Goal: Task Accomplishment & Management: Use online tool/utility

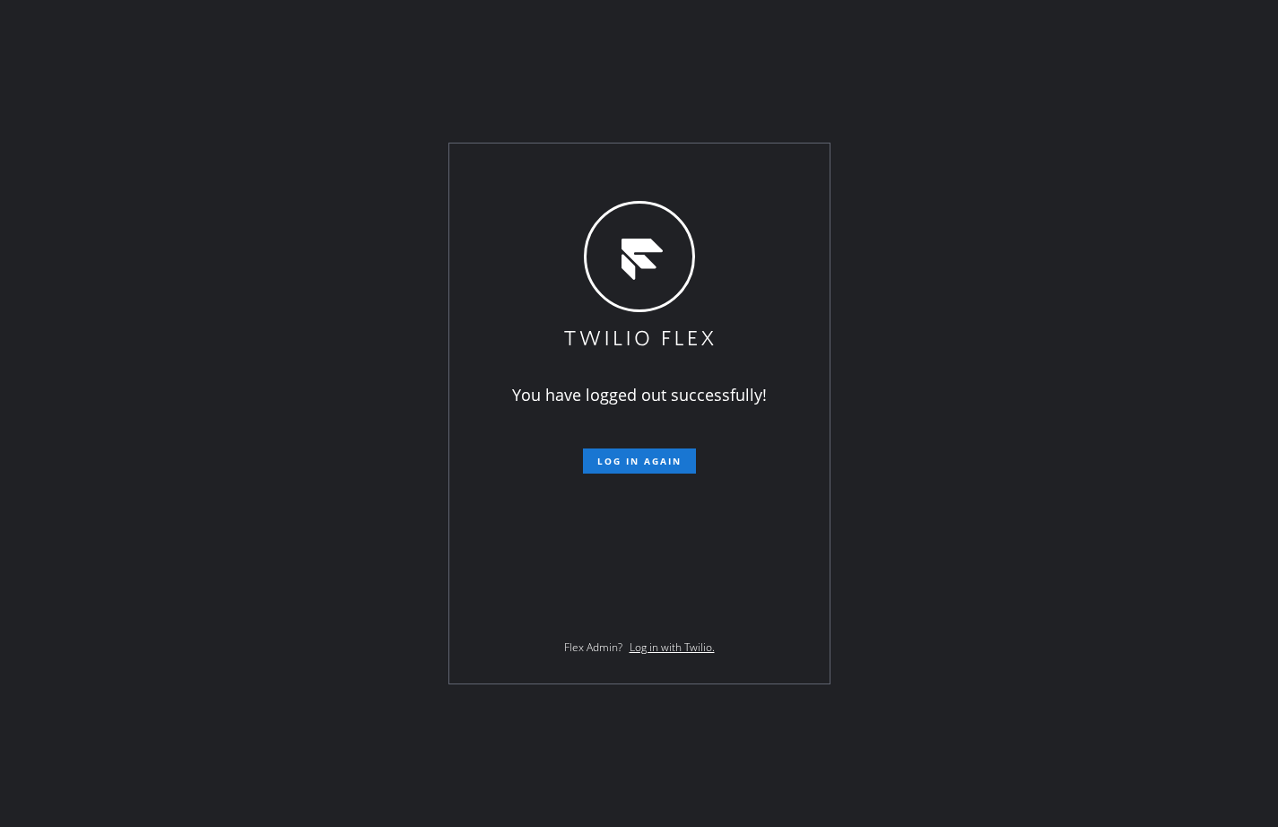
click at [71, 221] on div "You have logged out successfully! Log in again Flex Admin? Log in with Twilio." at bounding box center [639, 413] width 1278 height 827
click at [611, 451] on button "Log in again" at bounding box center [639, 460] width 113 height 25
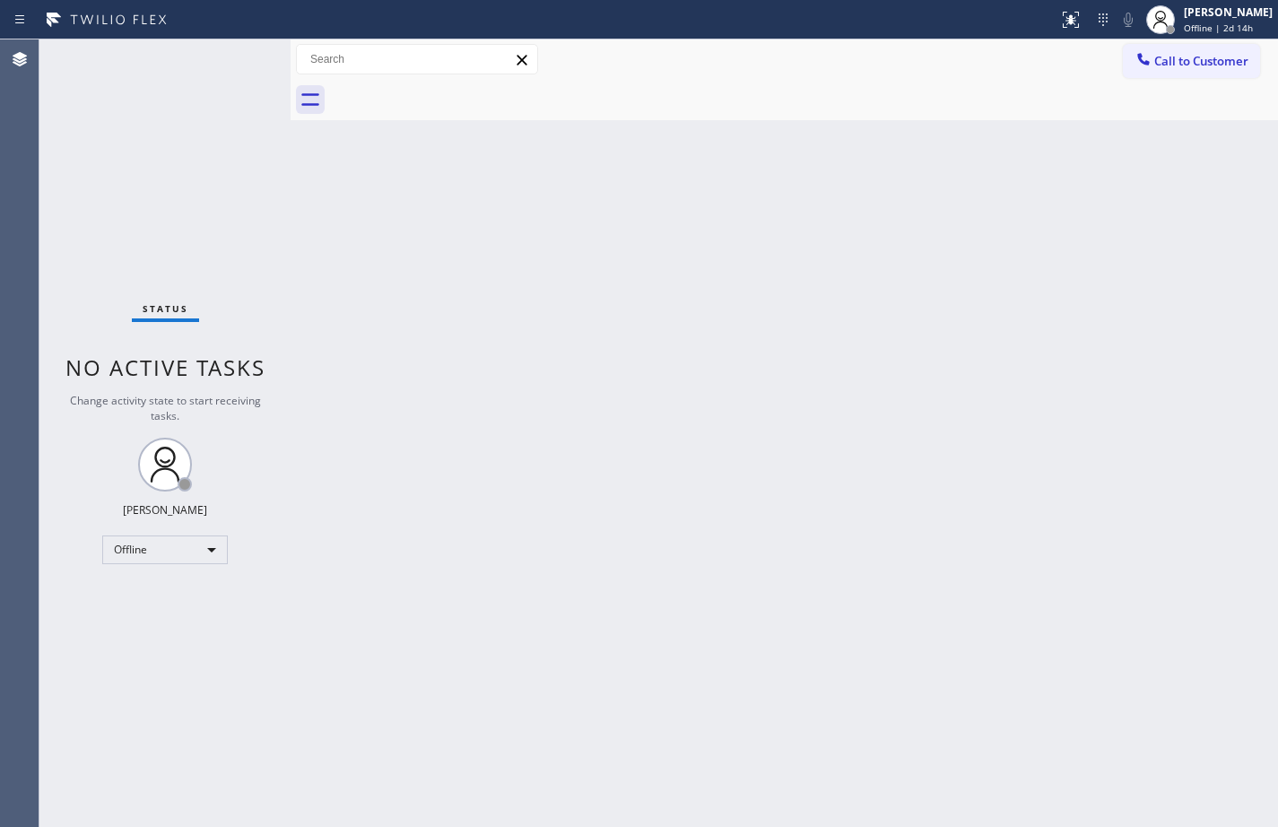
click at [868, 350] on div "Back to Dashboard Change Sender ID Customers Technicians Select a contact Outbo…" at bounding box center [783, 432] width 987 height 787
click at [1252, 13] on div "[PERSON_NAME]" at bounding box center [1227, 11] width 89 height 15
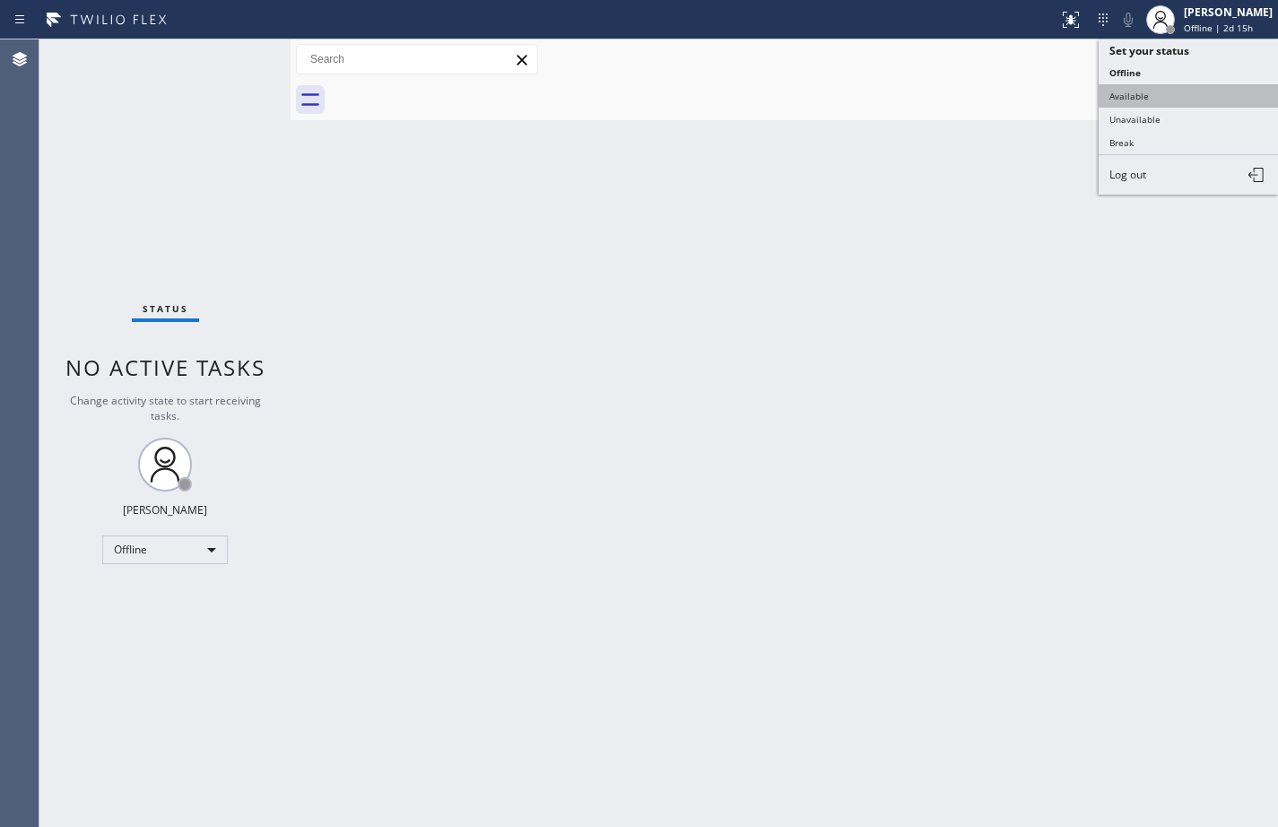
click at [1189, 85] on button "Available" at bounding box center [1187, 95] width 179 height 23
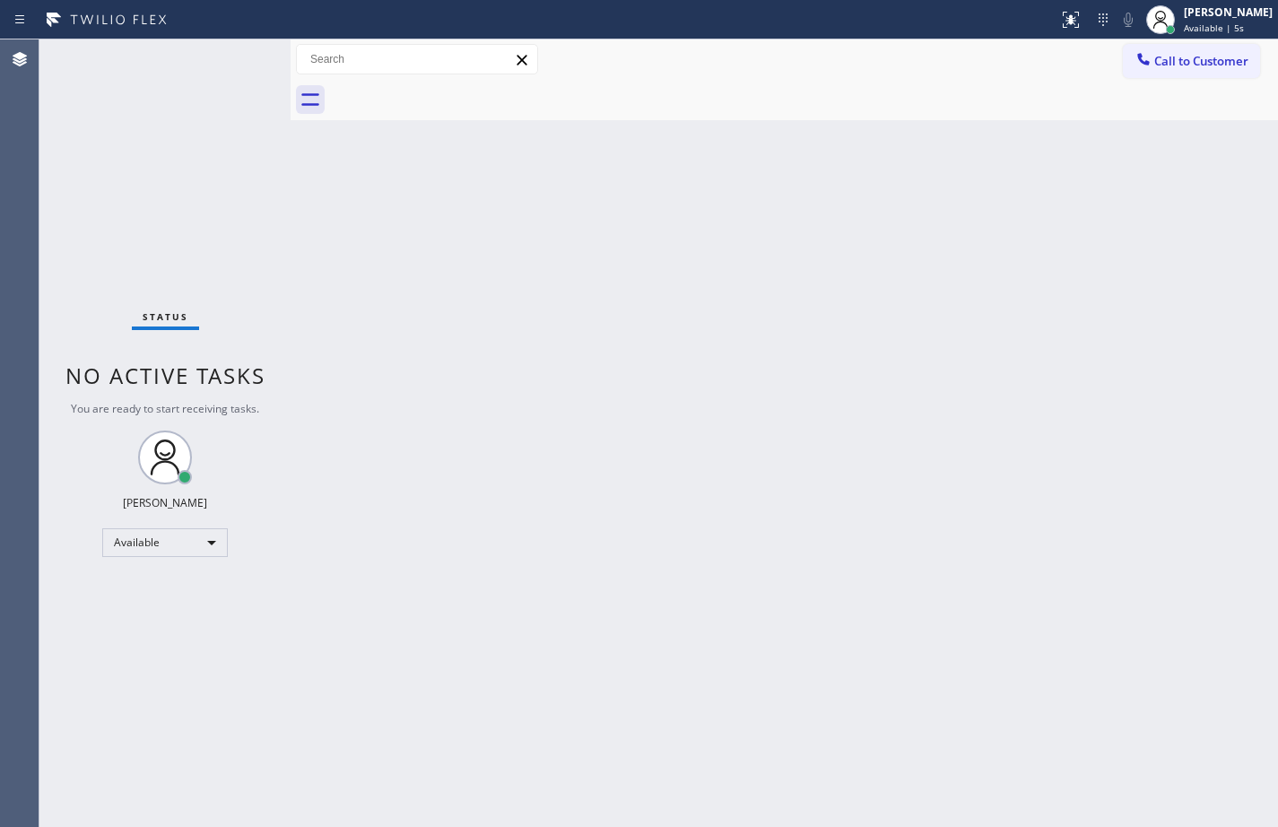
click at [779, 475] on div "Back to Dashboard Change Sender ID Customers Technicians Select a contact Outbo…" at bounding box center [783, 432] width 987 height 787
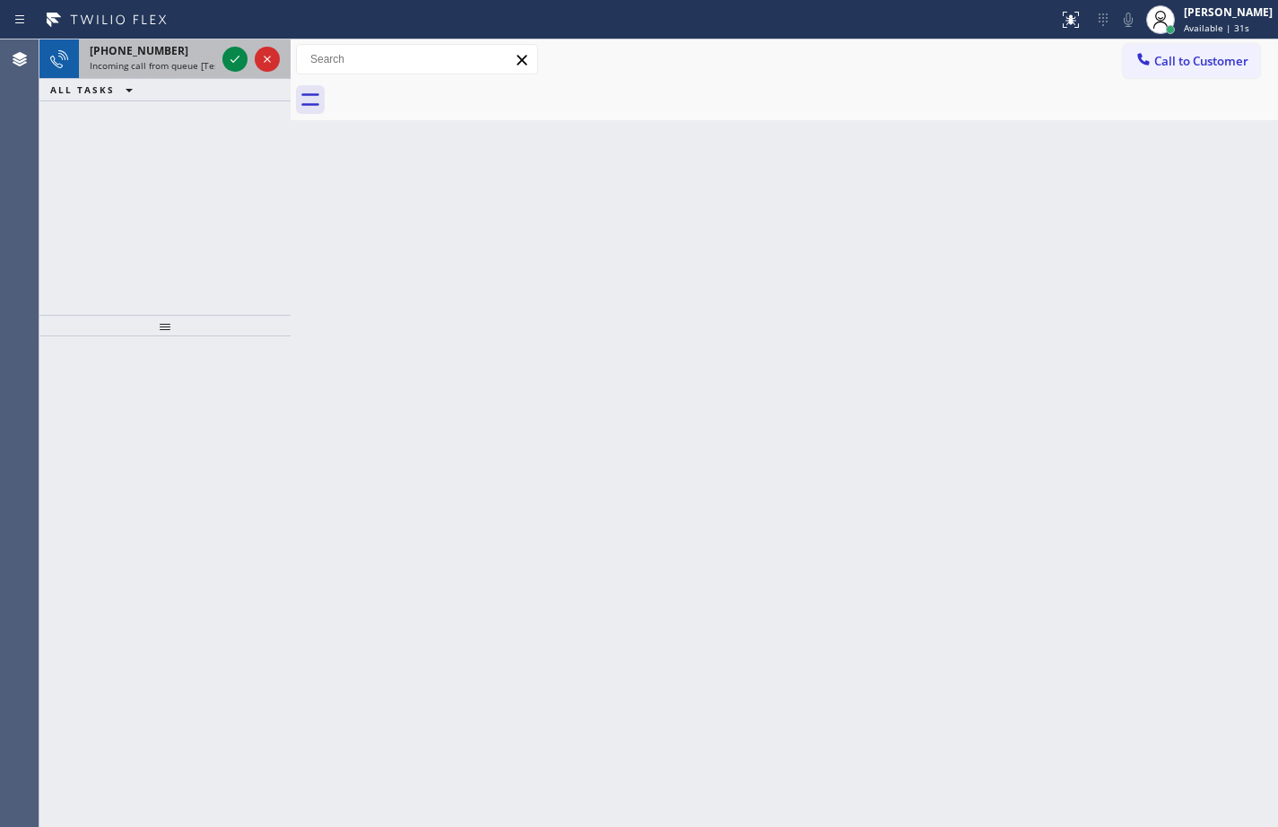
click at [186, 52] on div "[PHONE_NUMBER]" at bounding box center [153, 50] width 126 height 15
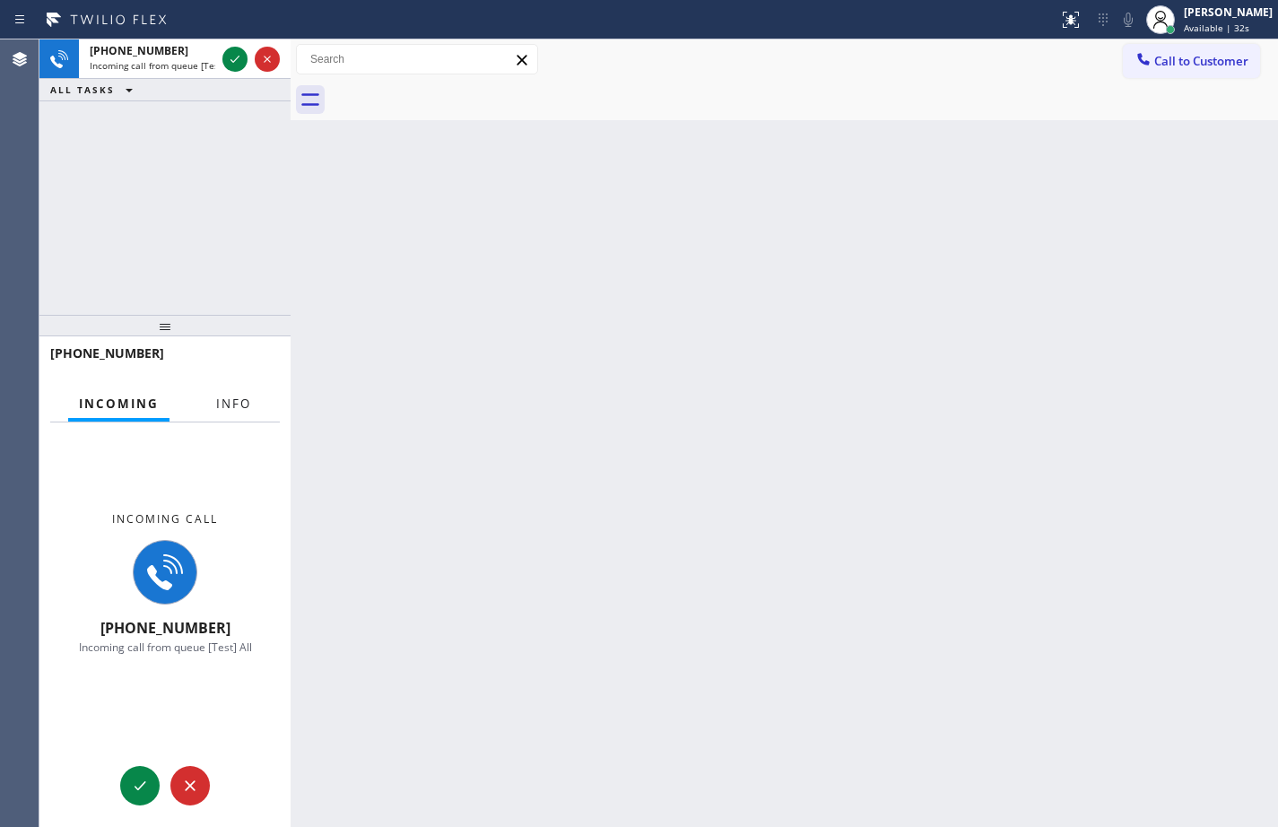
click at [238, 412] on button "Info" at bounding box center [233, 403] width 56 height 35
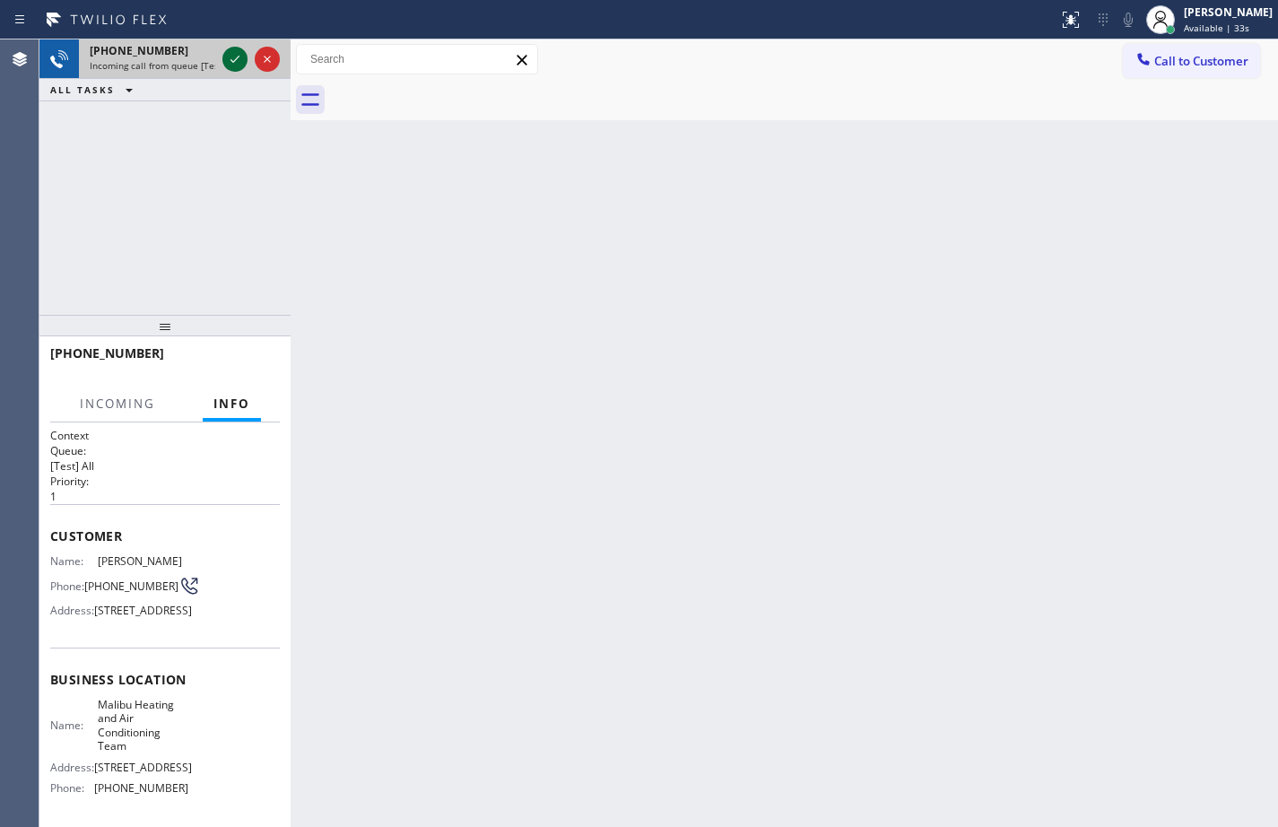
click at [241, 53] on icon at bounding box center [235, 59] width 22 height 22
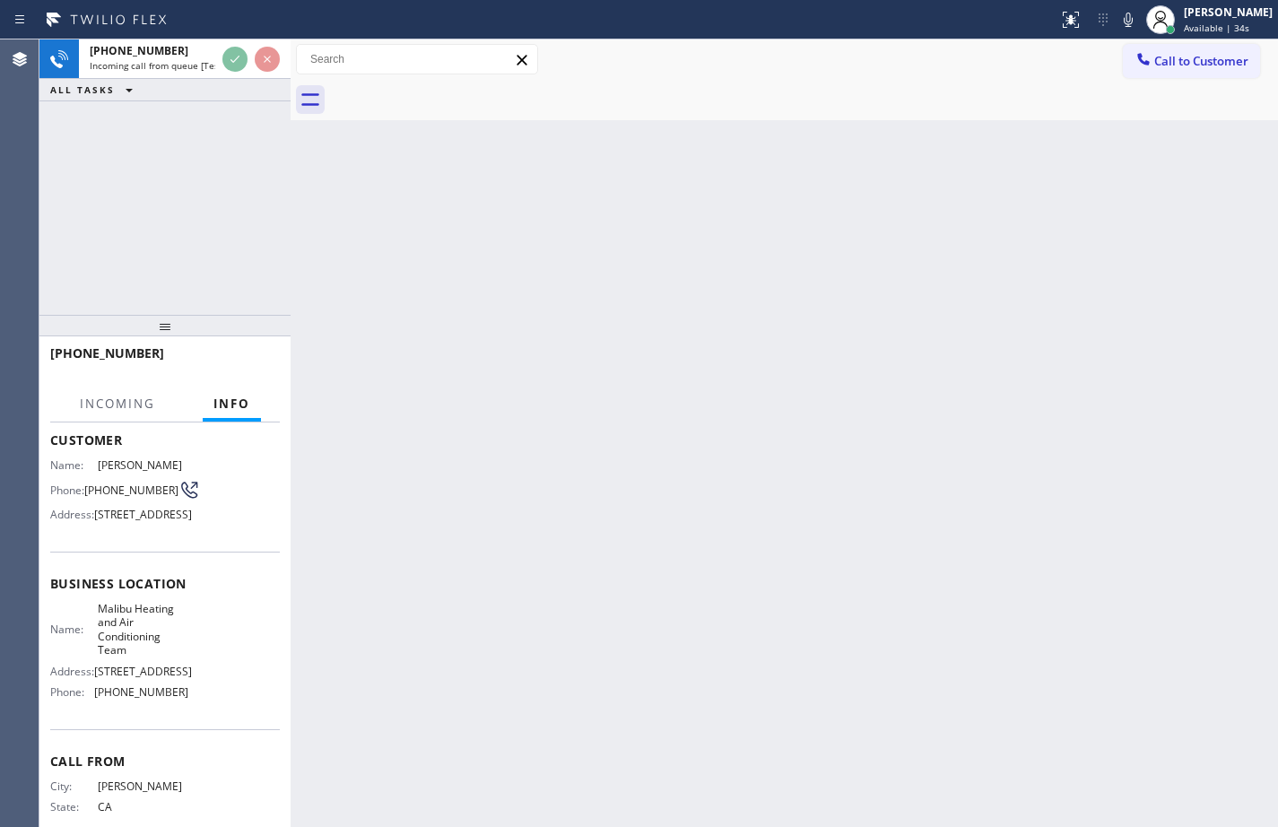
scroll to position [186, 0]
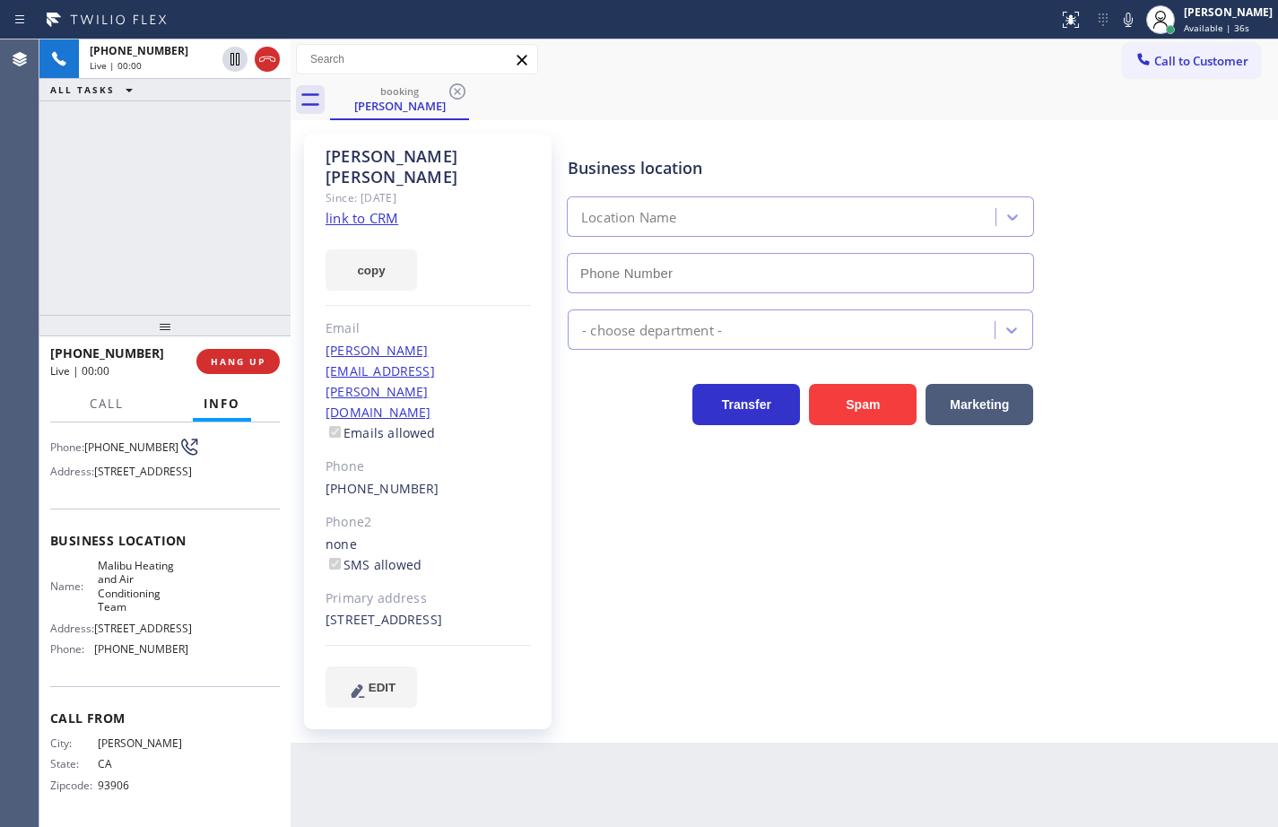
type input "[PHONE_NUMBER]"
click at [372, 209] on link "link to CRM" at bounding box center [361, 218] width 73 height 18
click at [404, 254] on button "copy" at bounding box center [370, 269] width 91 height 41
click at [1117, 21] on icon at bounding box center [1128, 20] width 22 height 22
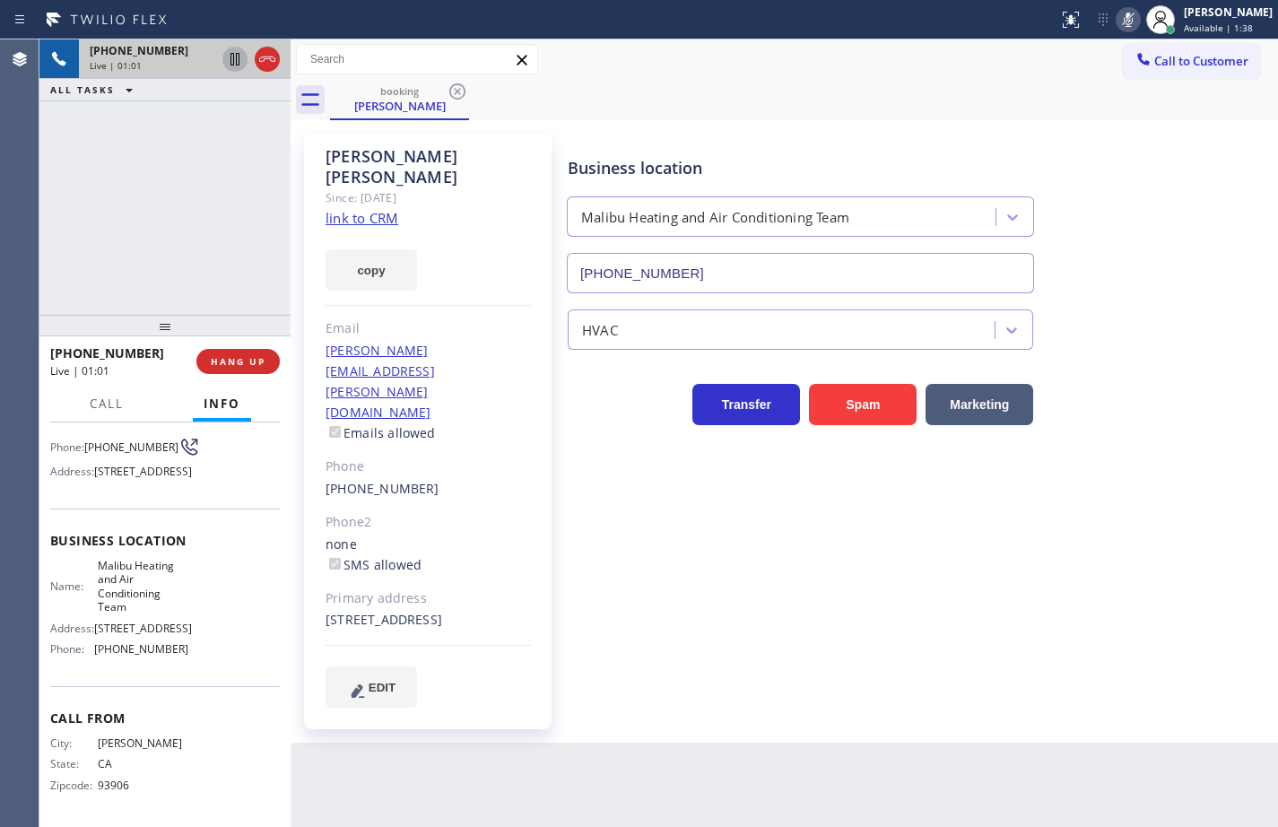
click at [231, 56] on icon at bounding box center [234, 59] width 9 height 13
click at [230, 62] on icon at bounding box center [235, 59] width 22 height 22
click at [1118, 14] on icon at bounding box center [1128, 20] width 22 height 22
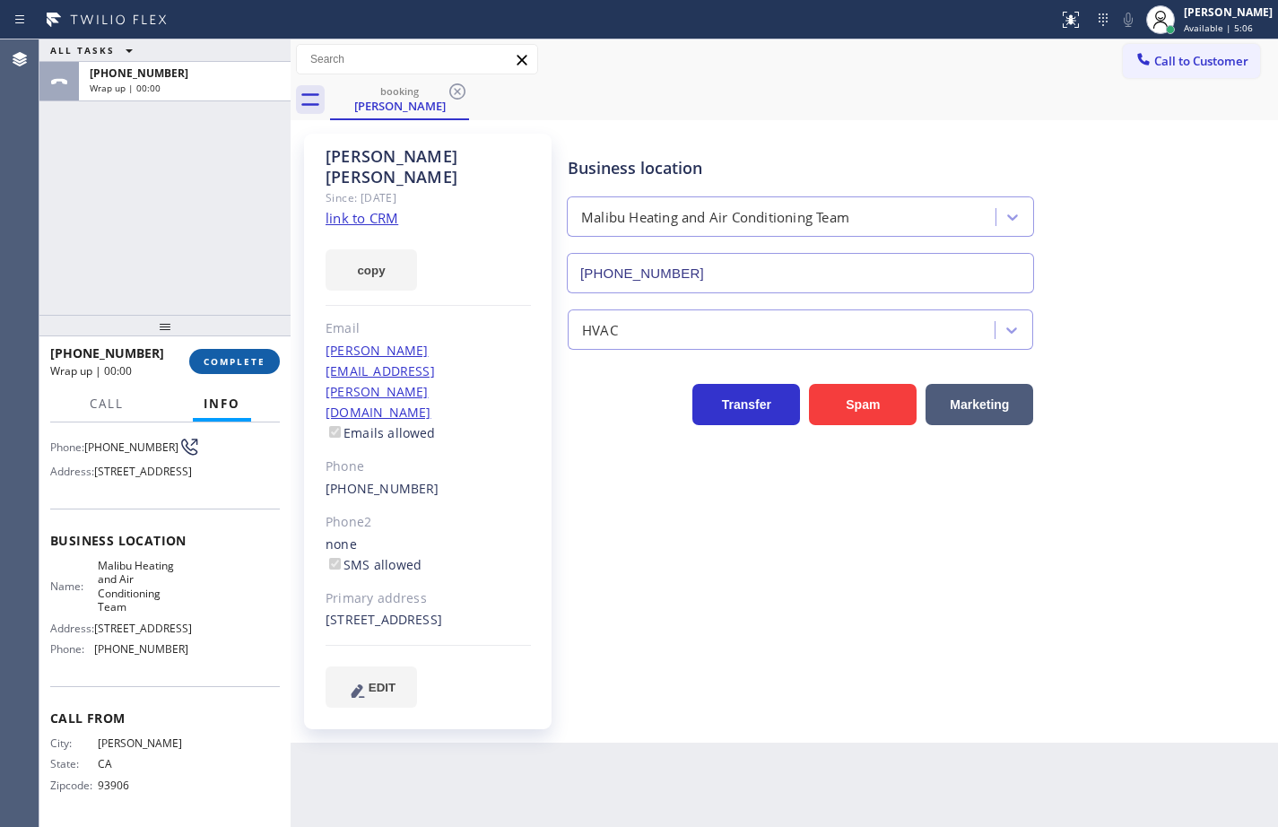
click at [257, 351] on button "COMPLETE" at bounding box center [234, 361] width 91 height 25
click at [239, 359] on span "COMPLETE" at bounding box center [235, 361] width 62 height 13
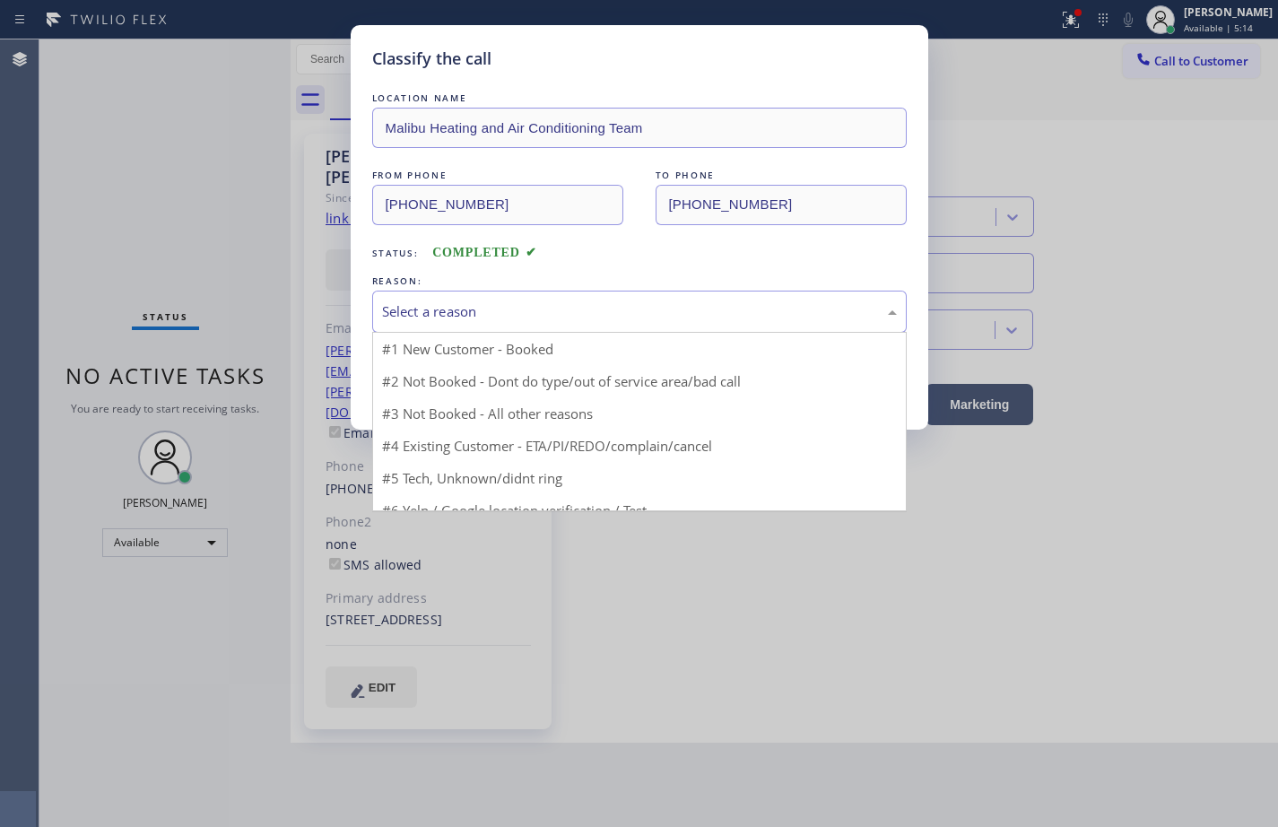
click at [655, 319] on div "Select a reason" at bounding box center [639, 311] width 515 height 21
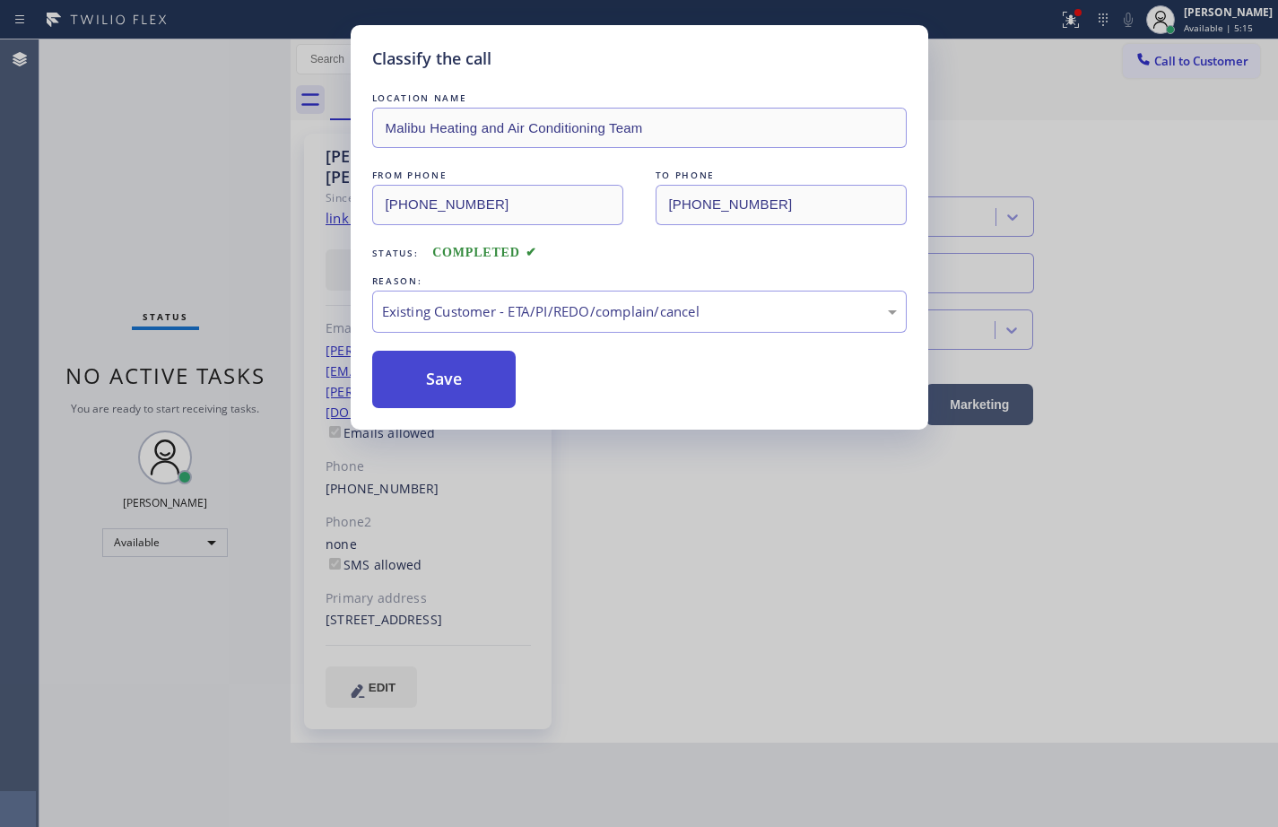
click at [459, 384] on button "Save" at bounding box center [444, 379] width 144 height 57
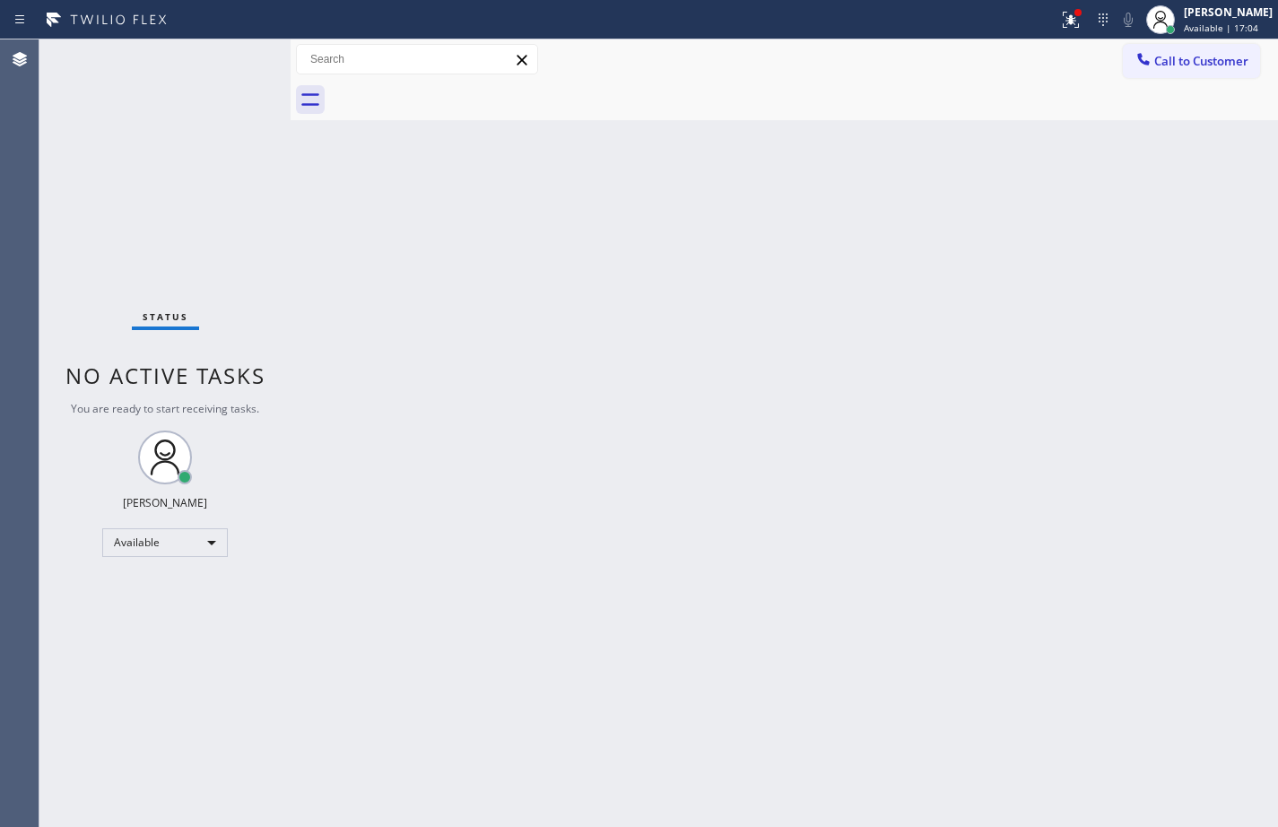
click at [1227, 471] on div "Back to Dashboard Change Sender ID Customers Technicians Select a contact Outbo…" at bounding box center [783, 432] width 987 height 787
click at [1197, 65] on span "Call to Customer" at bounding box center [1201, 61] width 94 height 16
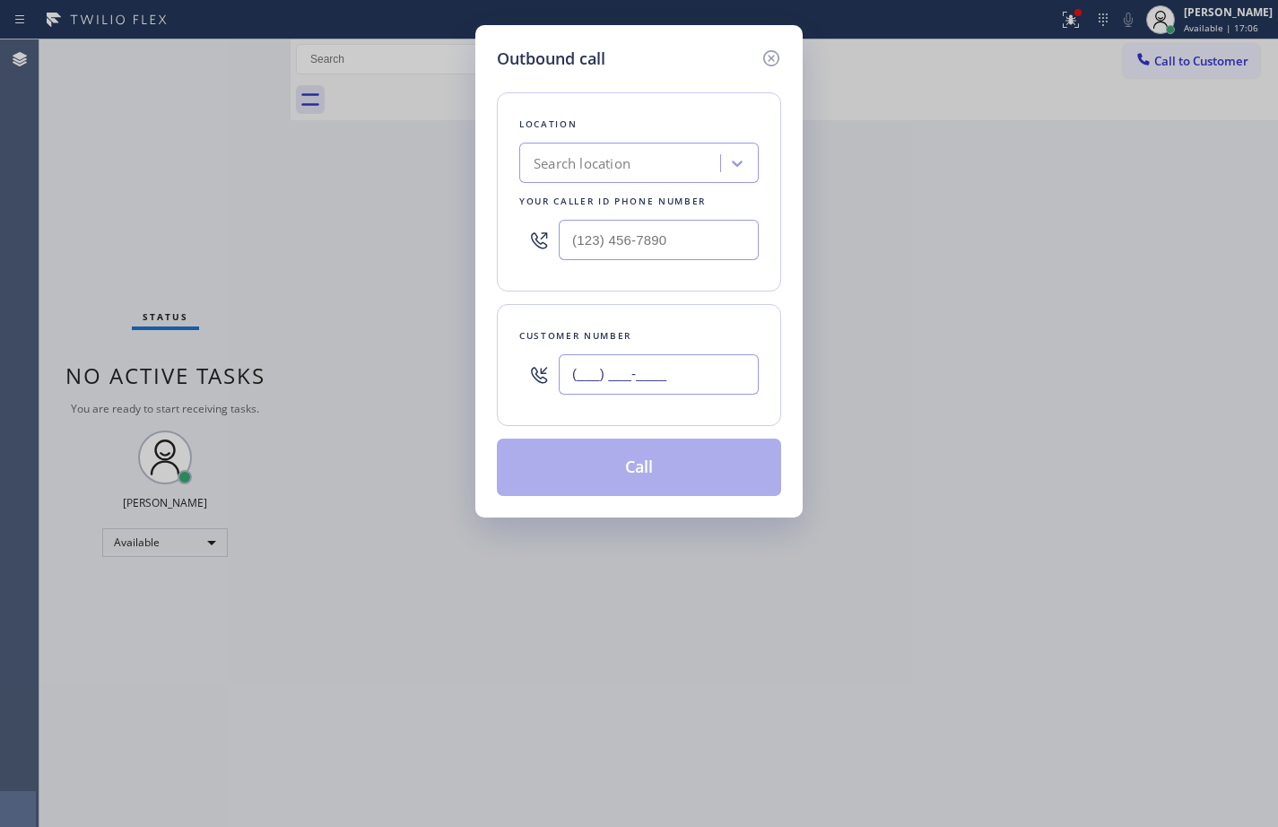
click at [670, 366] on input "(___) ___-____" at bounding box center [659, 374] width 200 height 40
paste input "839) 564-3786"
type input "[PHONE_NUMBER]"
click at [774, 55] on icon at bounding box center [771, 59] width 22 height 22
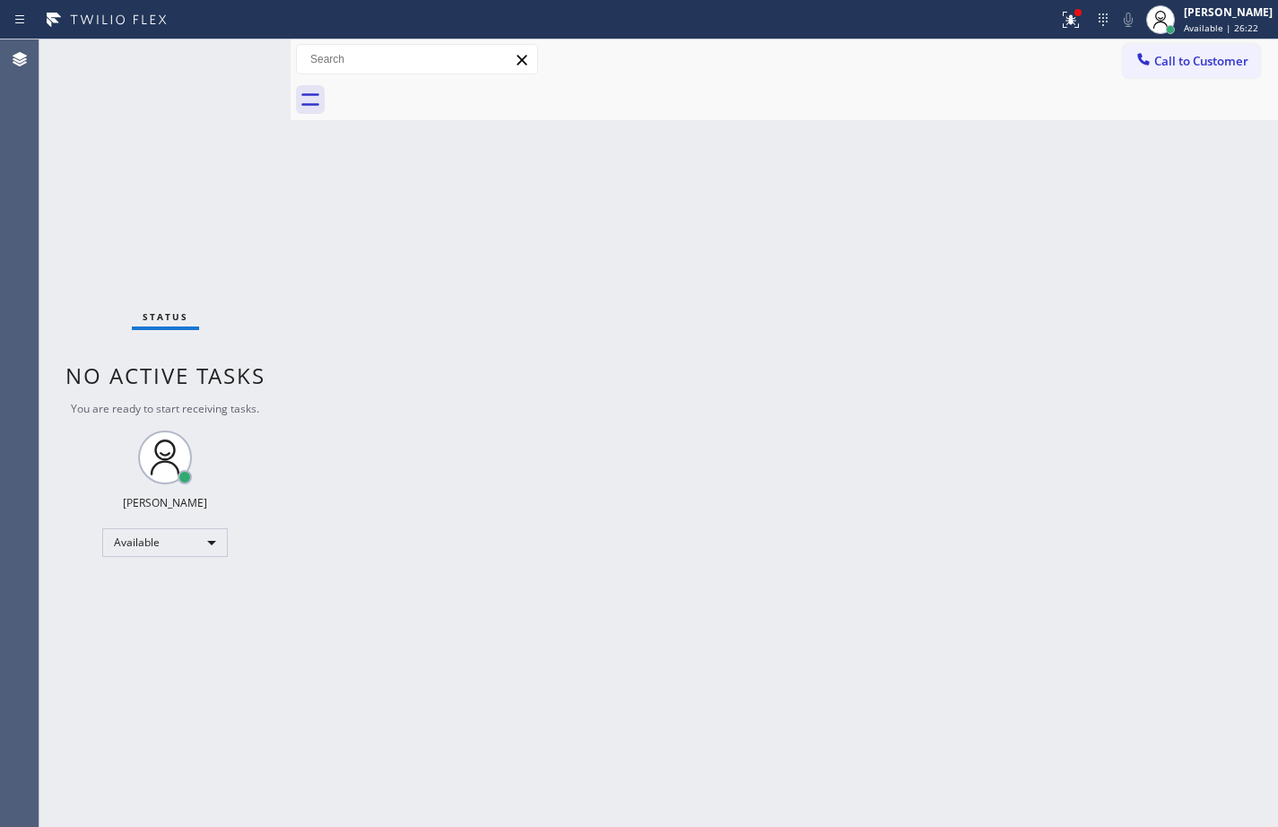
click at [1213, 267] on div "Back to Dashboard Change Sender ID Customers Technicians Select a contact Outbo…" at bounding box center [783, 432] width 987 height 787
click at [879, 412] on div "Back to Dashboard Change Sender ID Customers Technicians Select a contact Outbo…" at bounding box center [783, 432] width 987 height 787
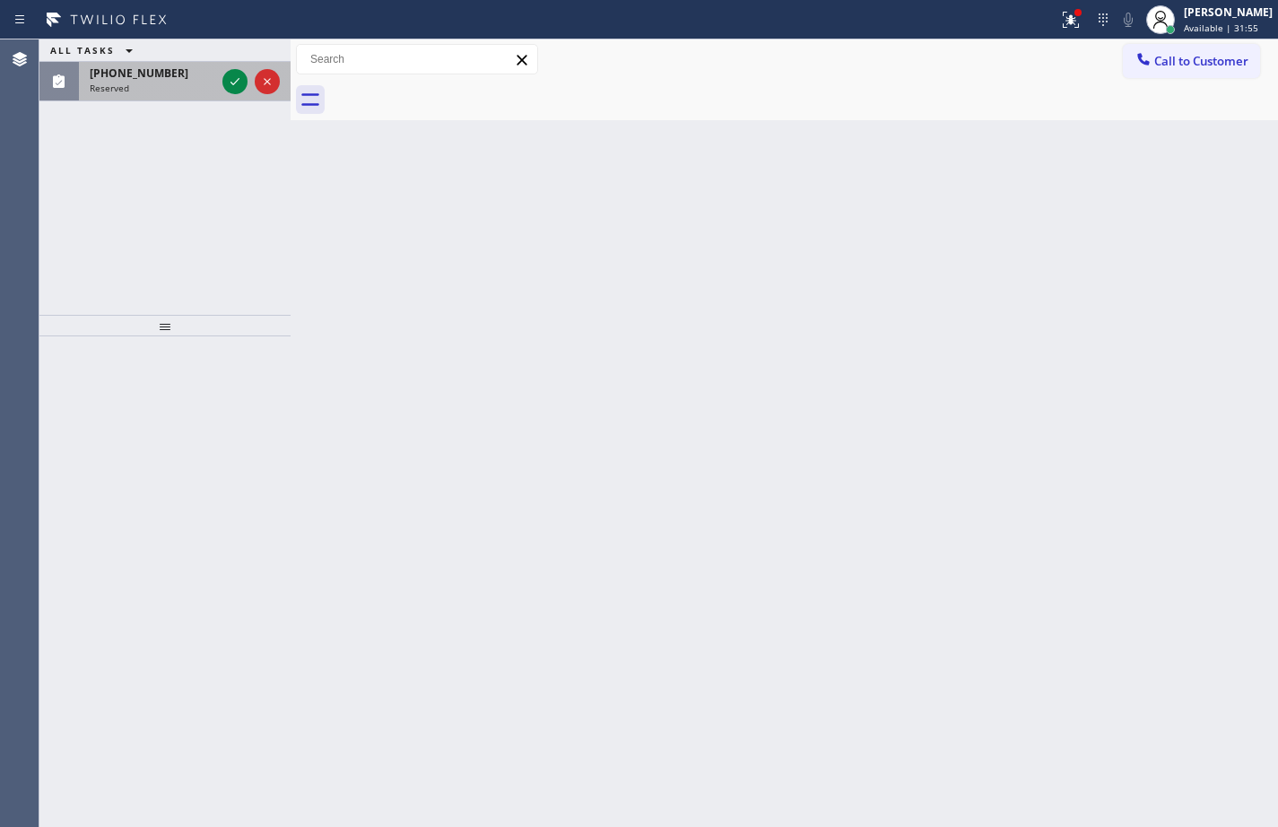
click at [169, 89] on div "Reserved" at bounding box center [153, 88] width 126 height 13
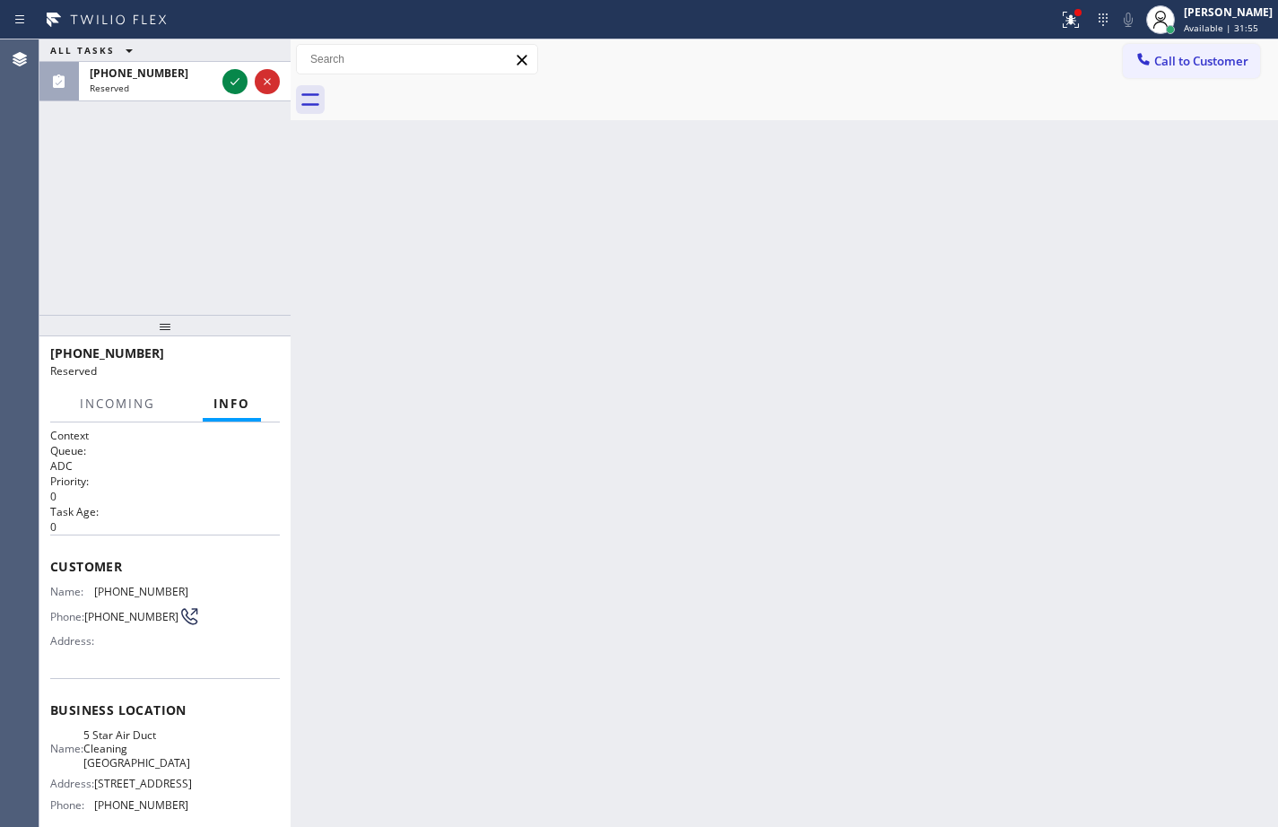
scroll to position [90, 0]
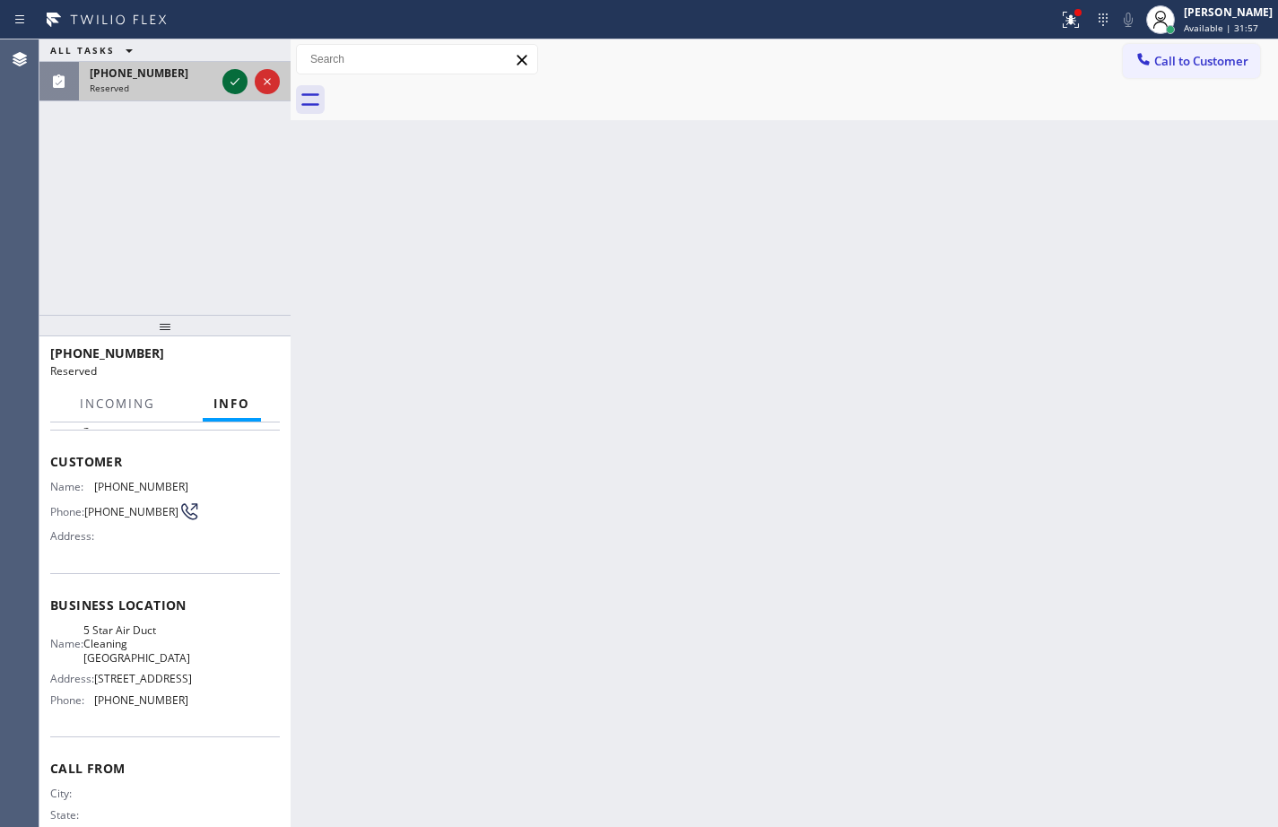
click at [233, 77] on icon at bounding box center [235, 82] width 22 height 22
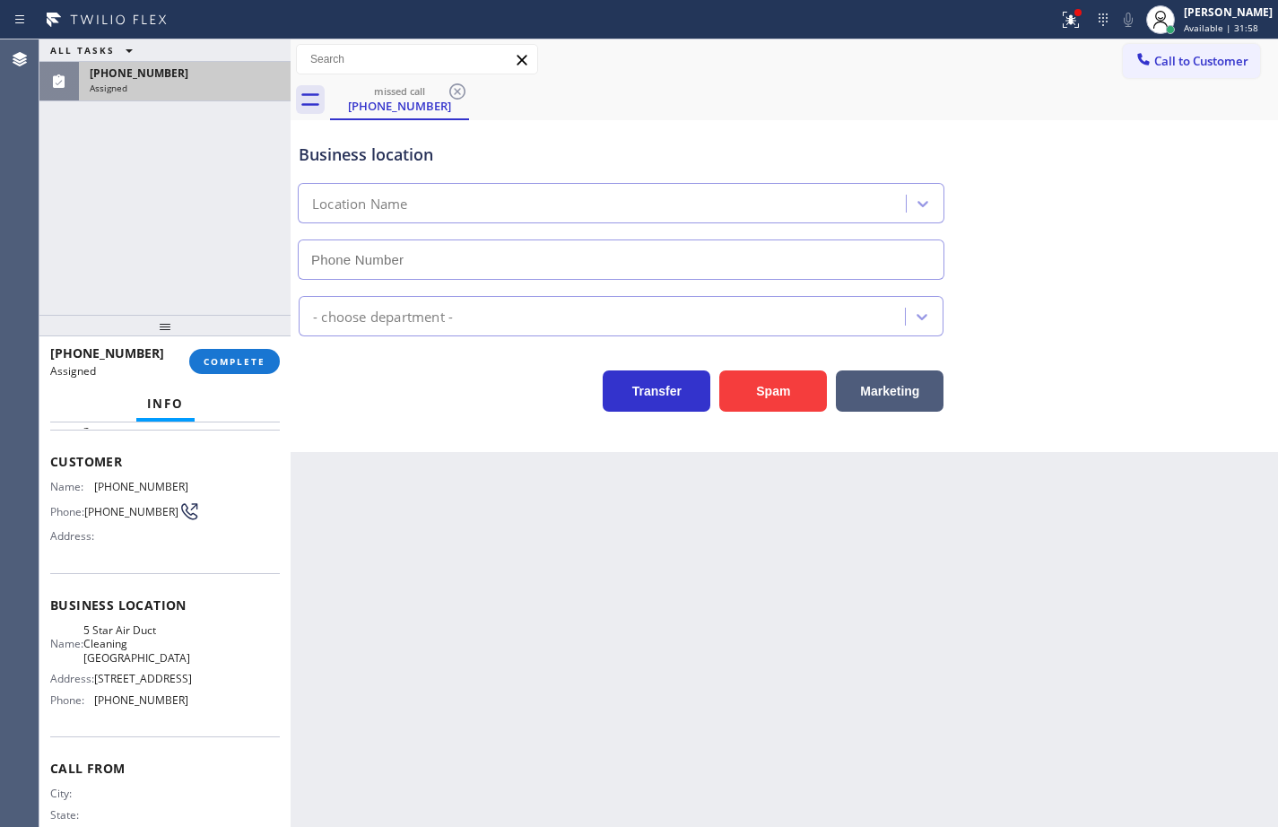
type input "[PHONE_NUMBER]"
click at [258, 350] on button "COMPLETE" at bounding box center [234, 361] width 91 height 25
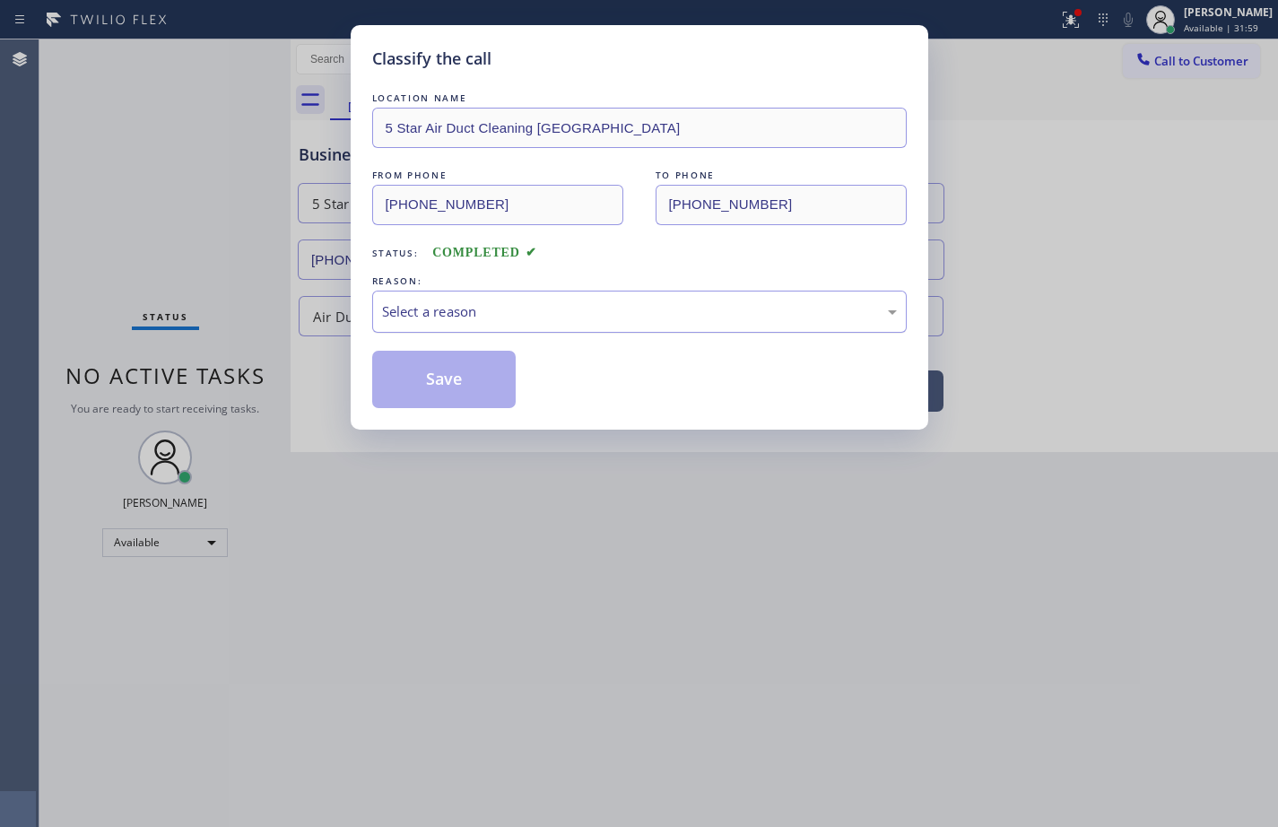
click at [470, 318] on div "Select a reason" at bounding box center [639, 311] width 515 height 21
click at [502, 361] on button "Save" at bounding box center [444, 379] width 144 height 57
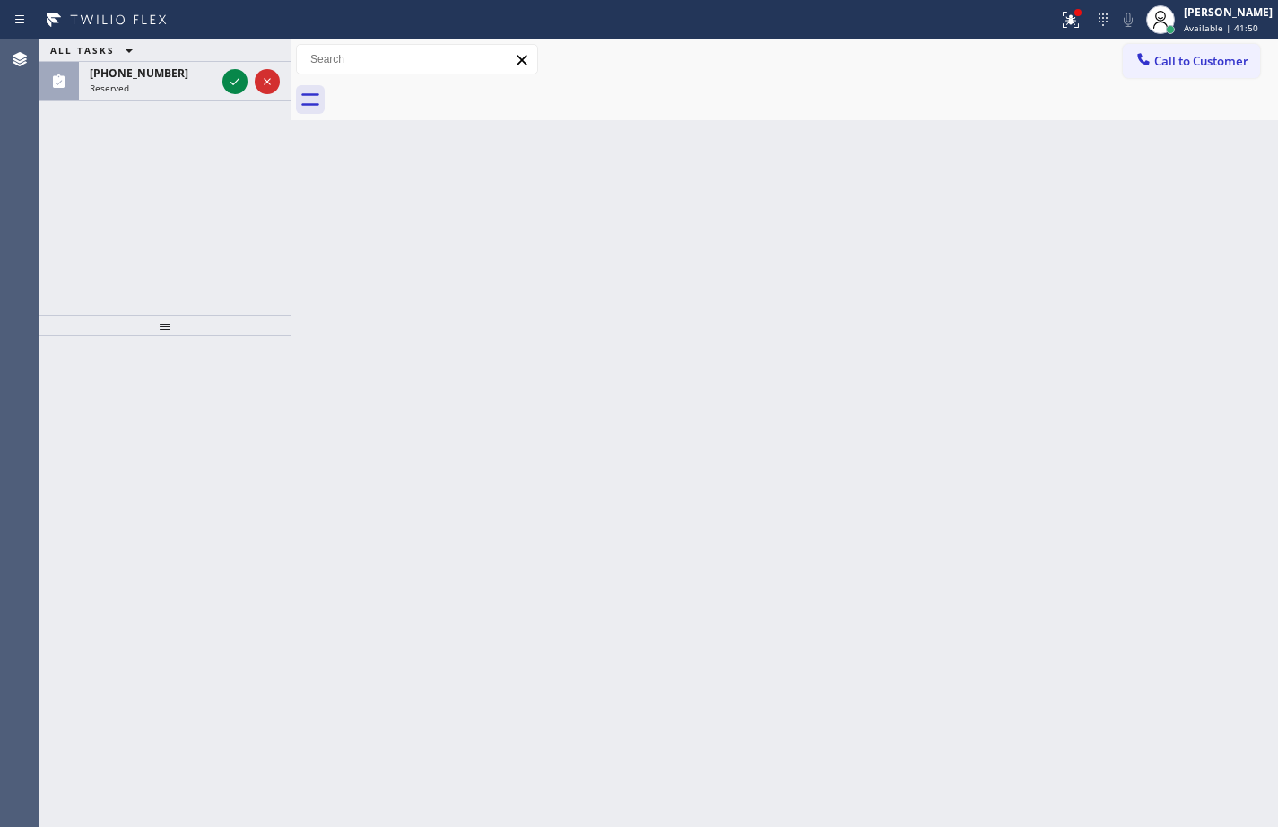
drag, startPoint x: 151, startPoint y: 76, endPoint x: 150, endPoint y: 52, distance: 24.2
click at [151, 76] on span "[PHONE_NUMBER]" at bounding box center [139, 72] width 99 height 15
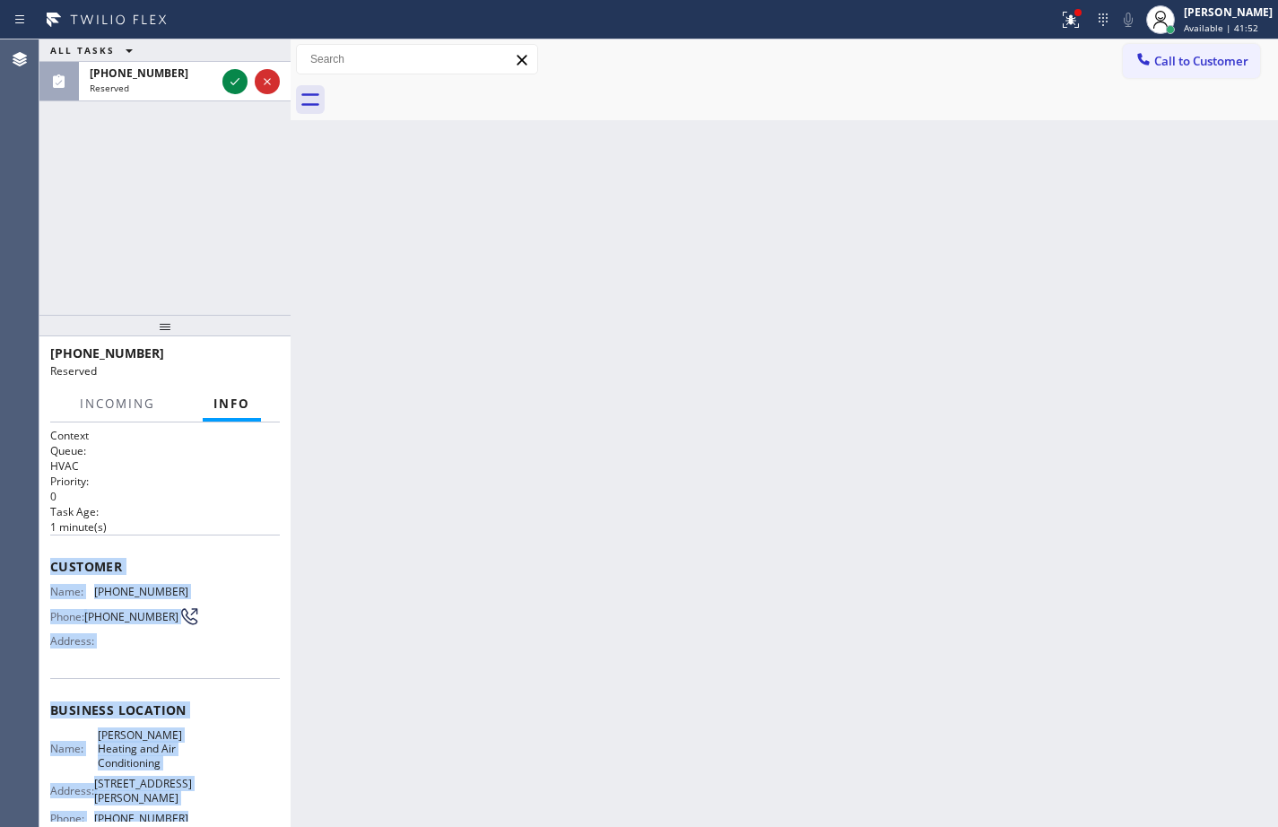
drag, startPoint x: 204, startPoint y: 651, endPoint x: 50, endPoint y: 550, distance: 184.0
click at [50, 550] on div "Context Queue: HVAC Priority: 0 Task Age: [DEMOGRAPHIC_DATA] minute(s) Customer…" at bounding box center [165, 709] width 230 height 563
copy div "Customer Name: [PHONE_NUMBER] Phone: [PHONE_NUMBER] Address: Business location …"
click at [238, 80] on icon at bounding box center [234, 81] width 9 height 7
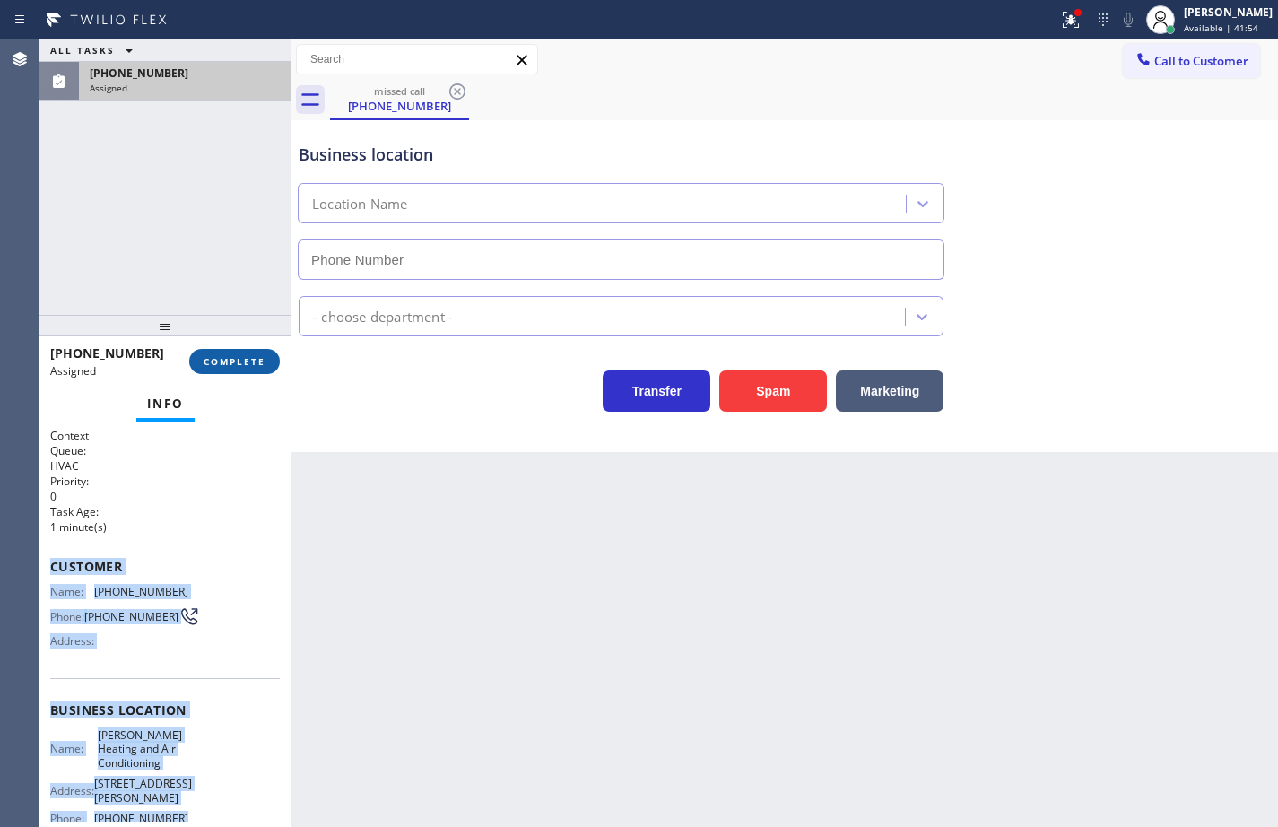
type input "[PHONE_NUMBER]"
click at [239, 362] on span "COMPLETE" at bounding box center [235, 361] width 62 height 13
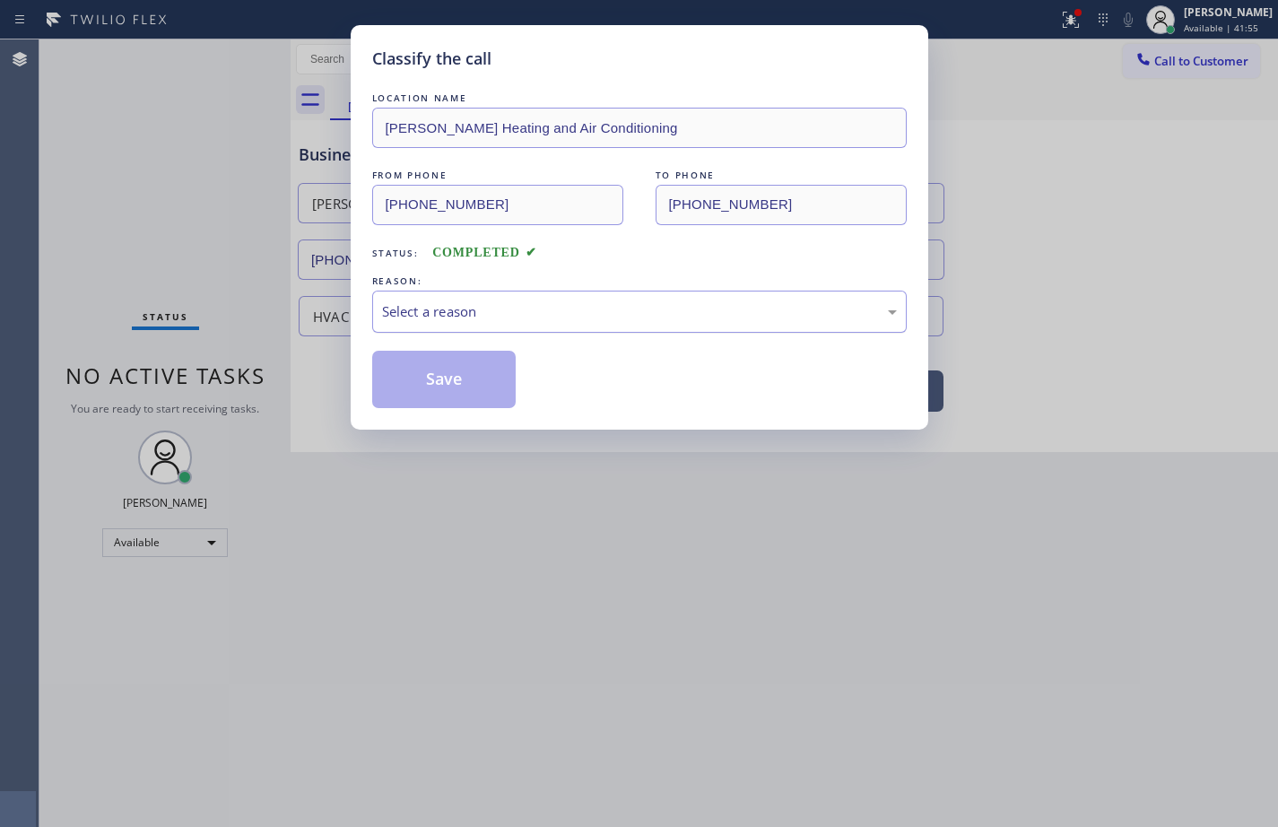
drag, startPoint x: 472, startPoint y: 312, endPoint x: 474, endPoint y: 326, distance: 14.5
click at [472, 311] on div "Select a reason" at bounding box center [639, 311] width 515 height 21
click at [472, 389] on button "Save" at bounding box center [444, 379] width 144 height 57
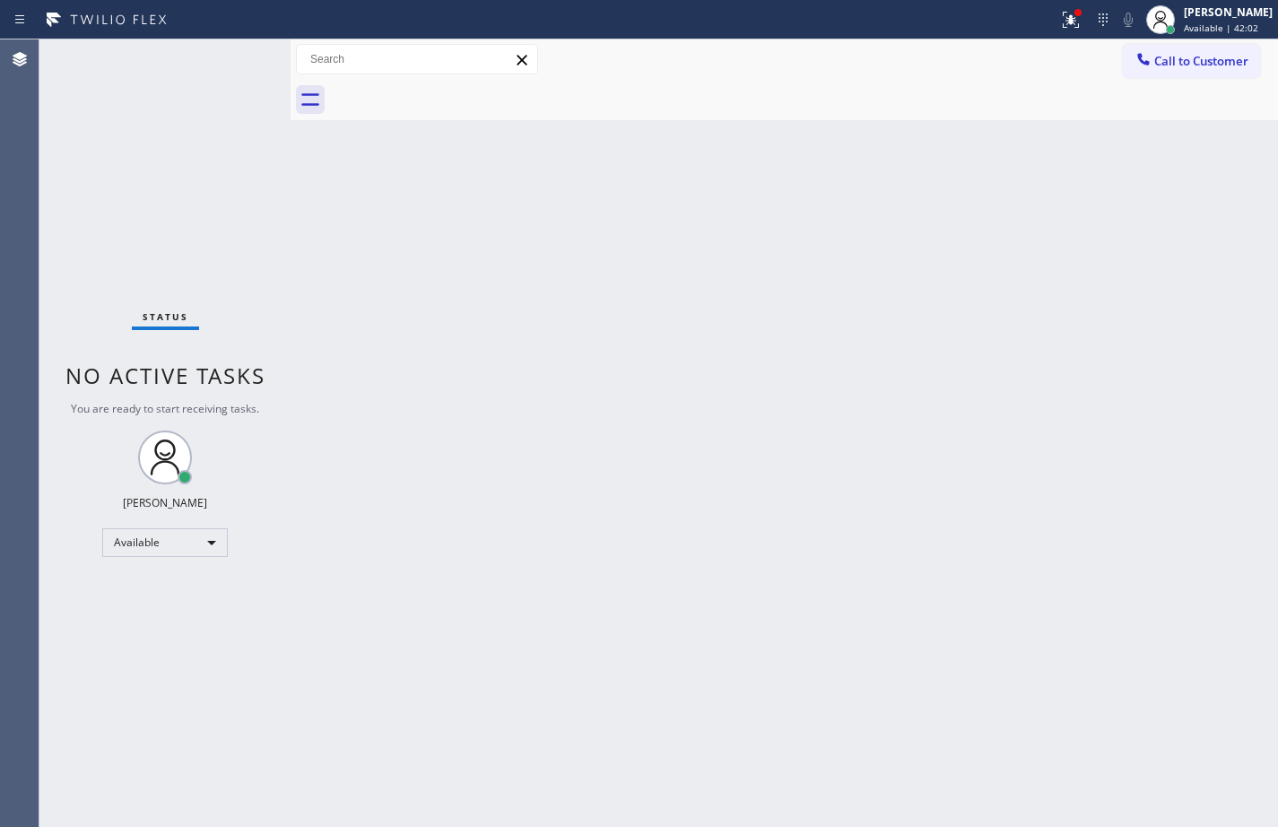
click at [156, 131] on div "Status No active tasks You are ready to start receiving tasks. [PERSON_NAME] Av…" at bounding box center [164, 432] width 251 height 787
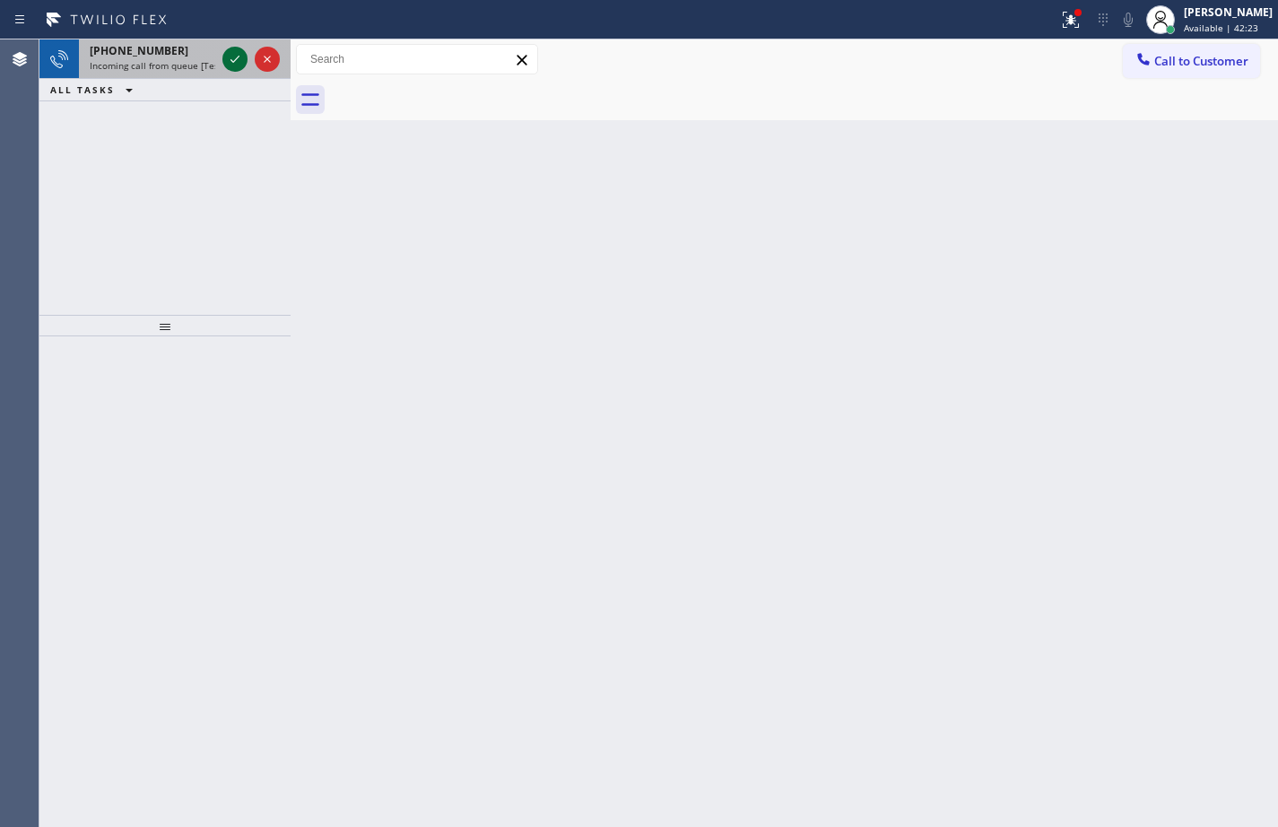
click at [230, 53] on icon at bounding box center [235, 59] width 22 height 22
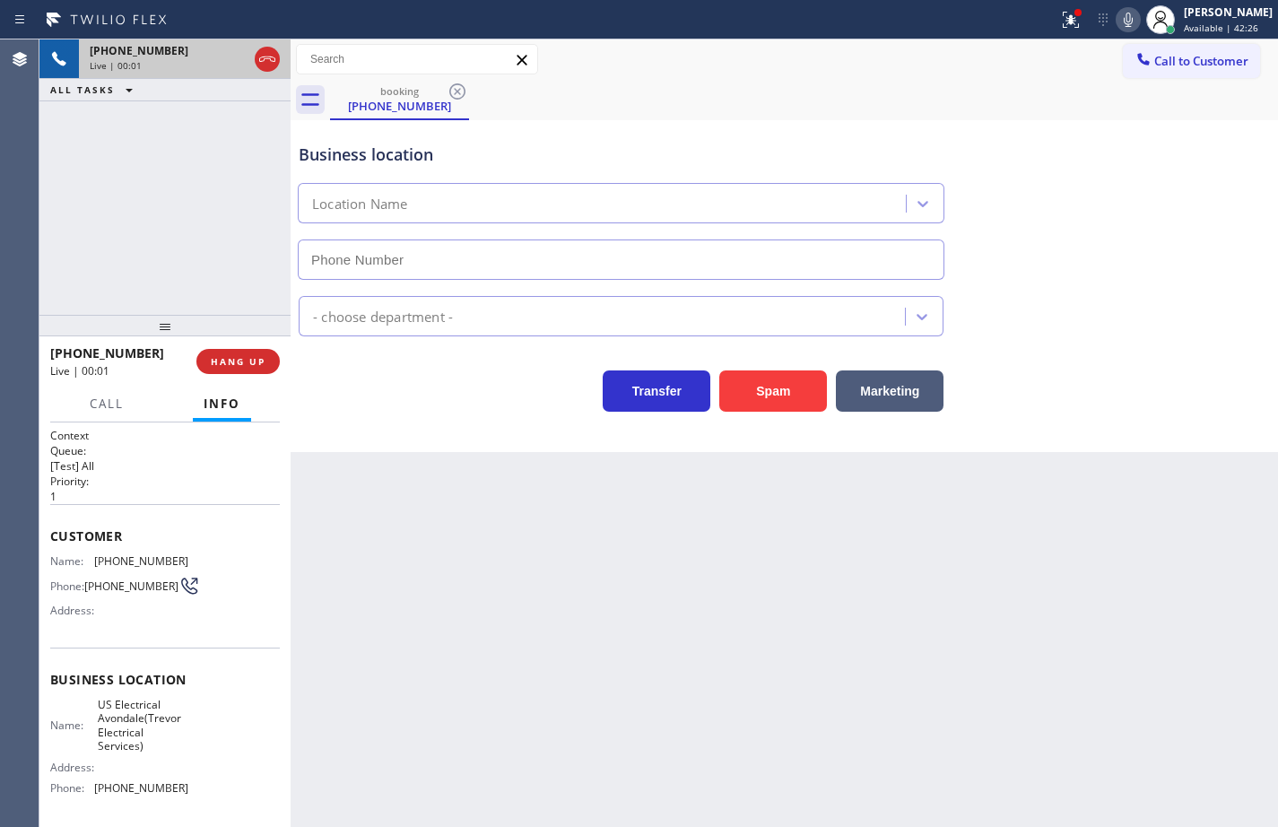
scroll to position [145, 0]
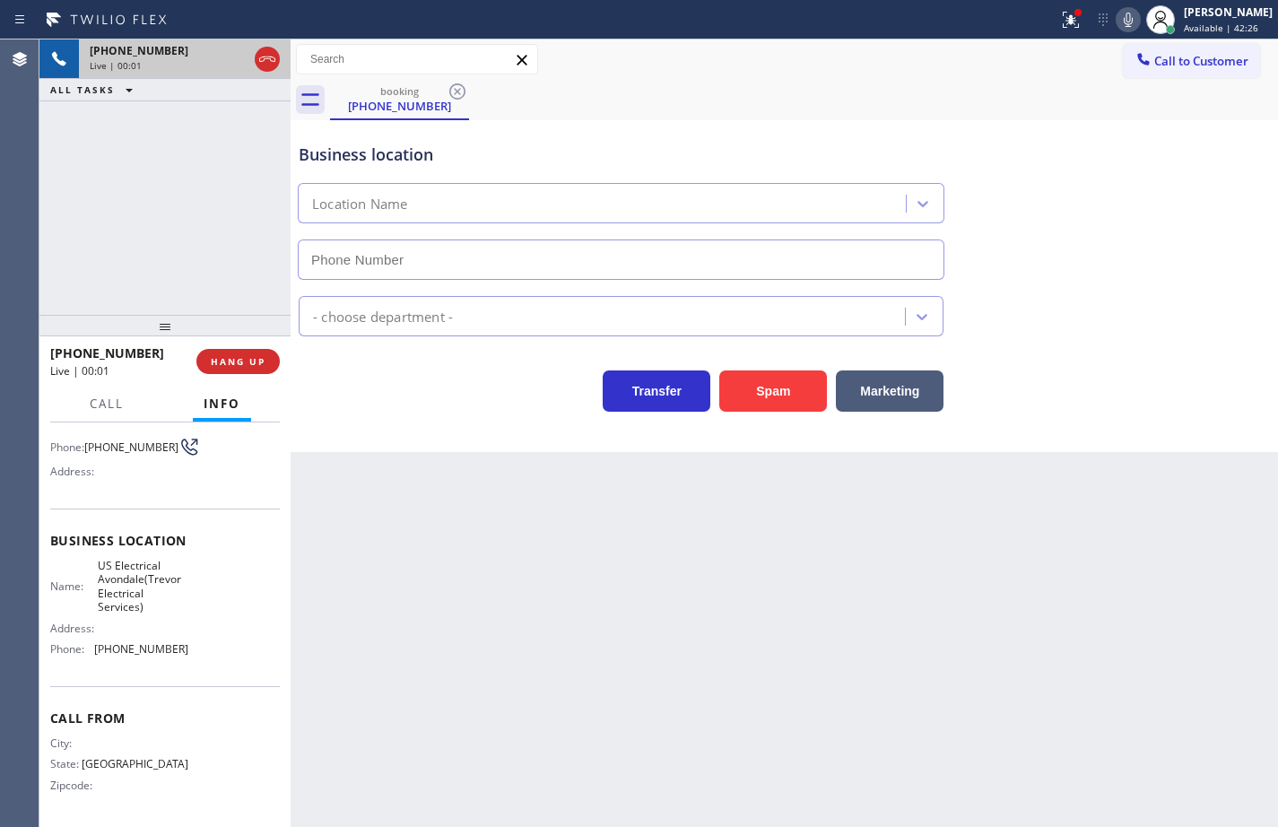
type input "[PHONE_NUMBER]"
click at [112, 591] on span "US Electrical Avondale(Trevor Electrical Services)" at bounding box center [143, 587] width 90 height 56
copy span "US Electrical Avondale(Trevor Electrical Services)"
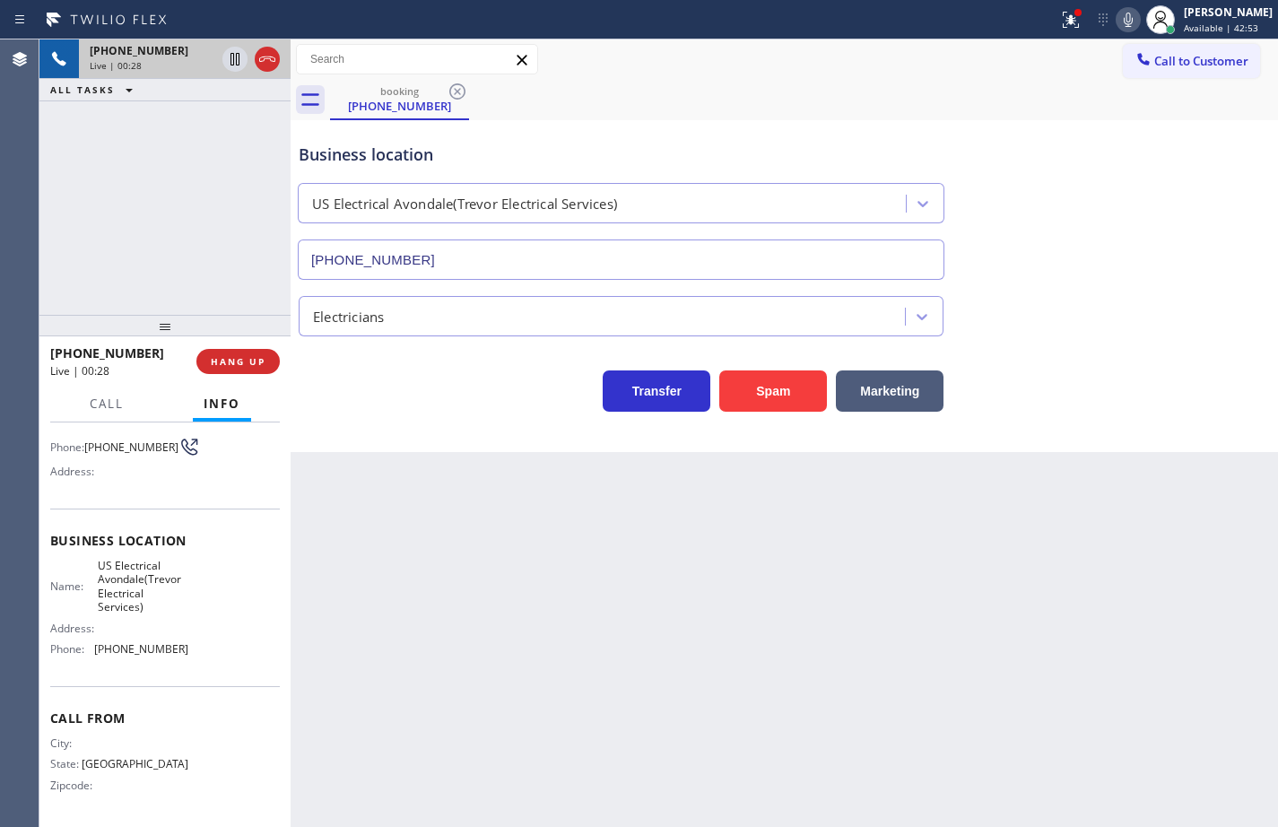
click at [157, 652] on span "[PHONE_NUMBER]" at bounding box center [141, 648] width 94 height 13
copy span "[PHONE_NUMBER]"
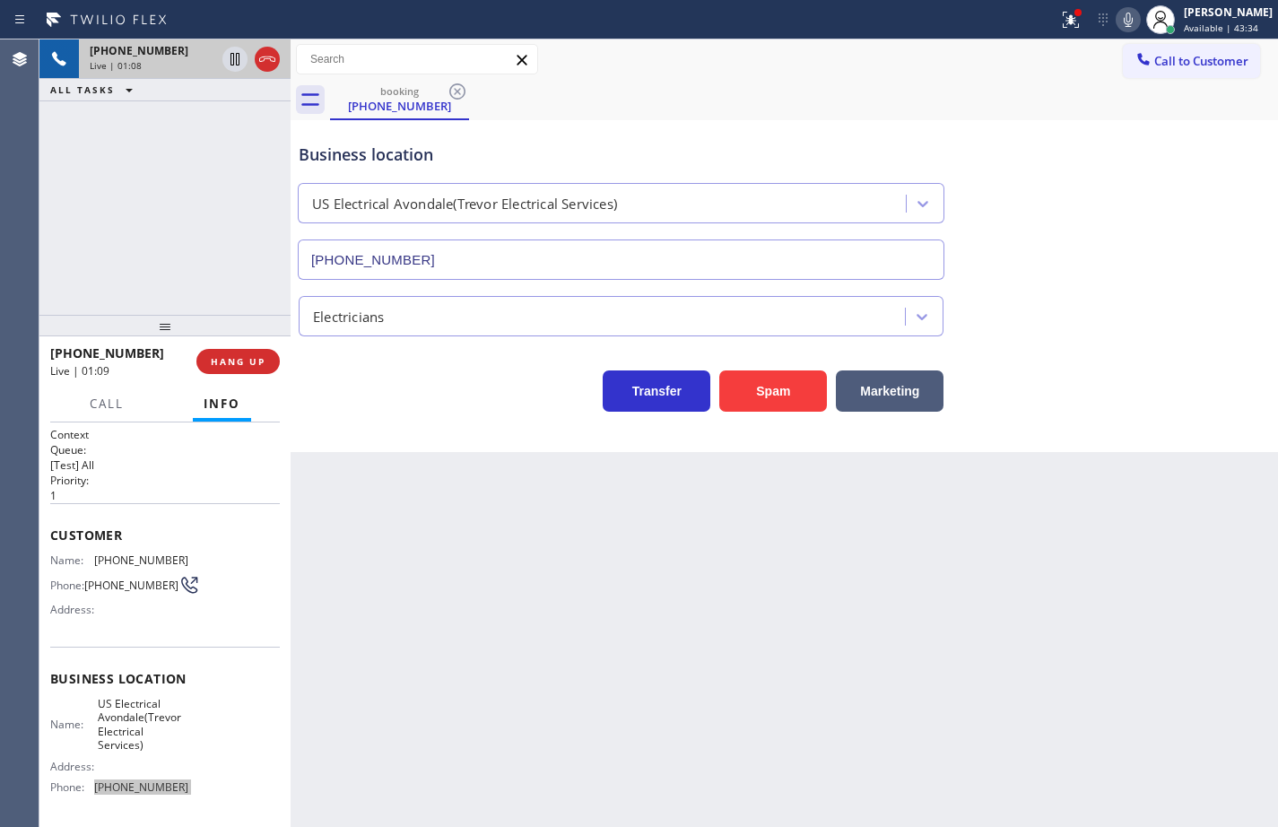
scroll to position [0, 0]
click at [133, 559] on span "[PHONE_NUMBER]" at bounding box center [141, 560] width 94 height 13
copy span "[PHONE_NUMBER]"
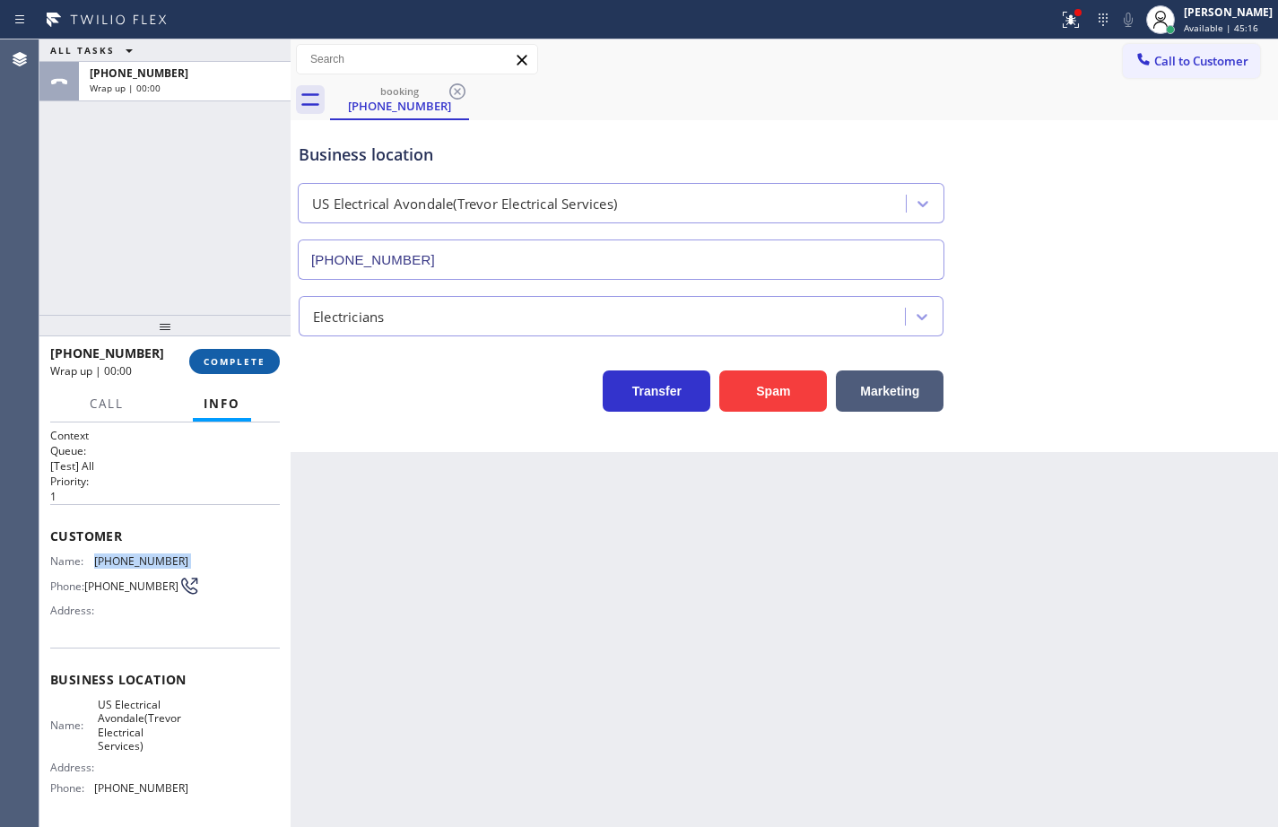
click at [221, 359] on span "COMPLETE" at bounding box center [235, 361] width 62 height 13
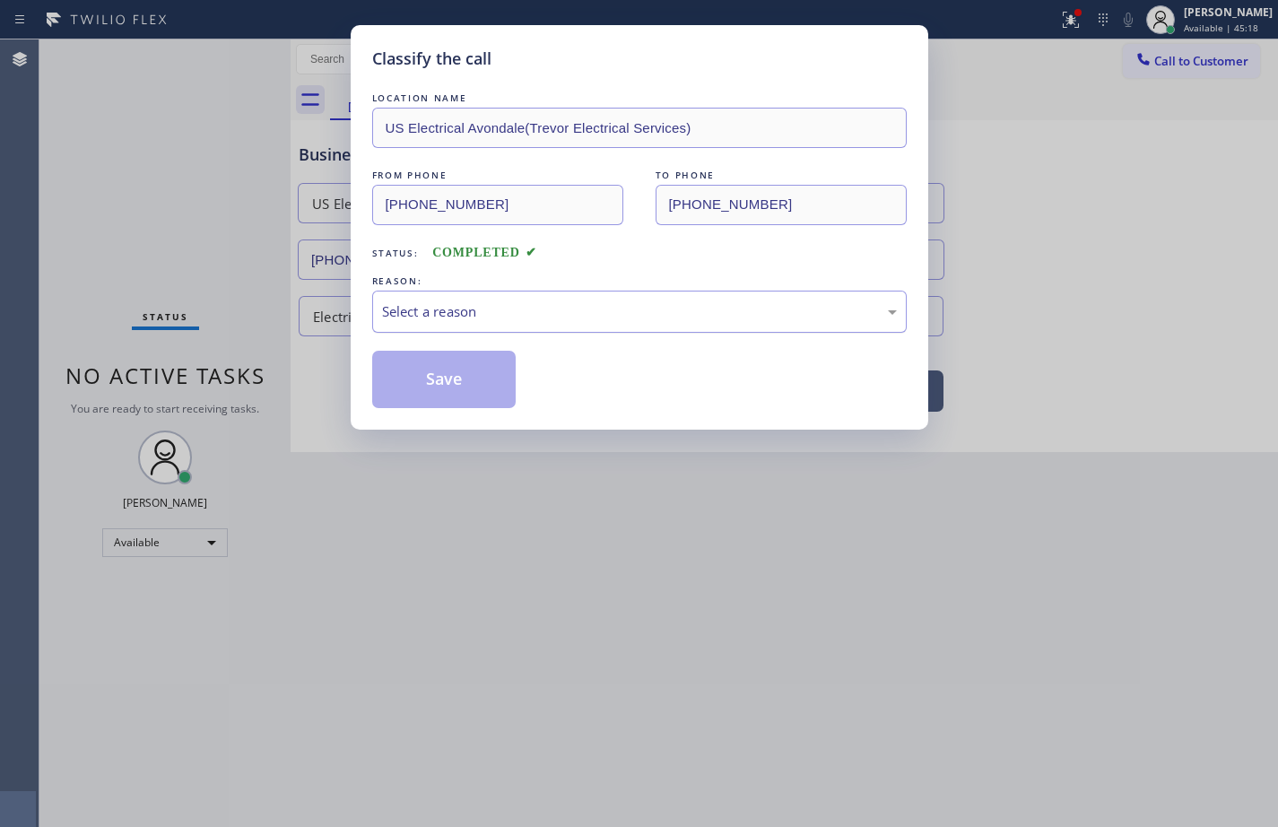
click at [418, 315] on div "Select a reason" at bounding box center [639, 311] width 515 height 21
click at [470, 381] on button "Save" at bounding box center [444, 379] width 144 height 57
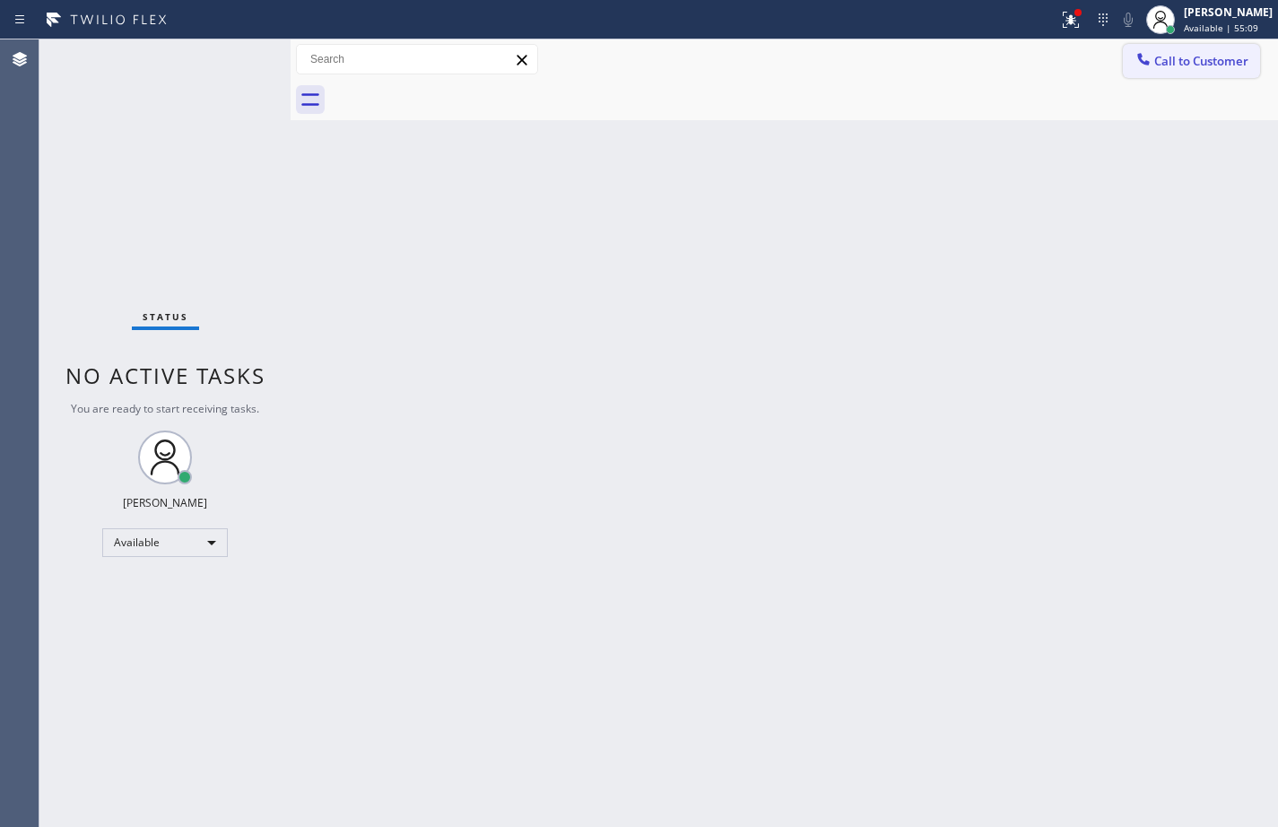
click at [1234, 61] on span "Call to Customer" at bounding box center [1201, 61] width 94 height 16
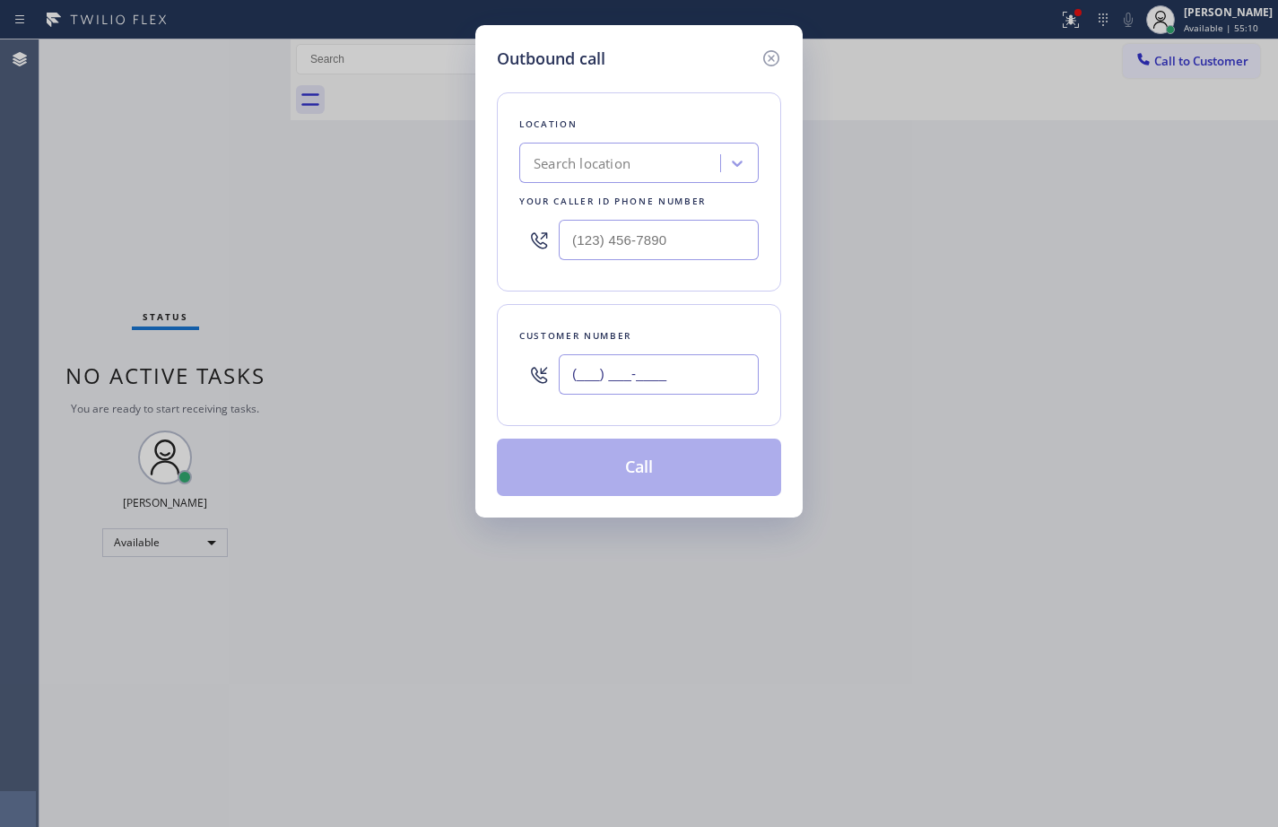
click at [755, 371] on input "(___) ___-____" at bounding box center [659, 374] width 200 height 40
paste input "837) 581-1359"
type input "[PHONE_NUMBER]"
click at [773, 60] on icon at bounding box center [771, 58] width 16 height 16
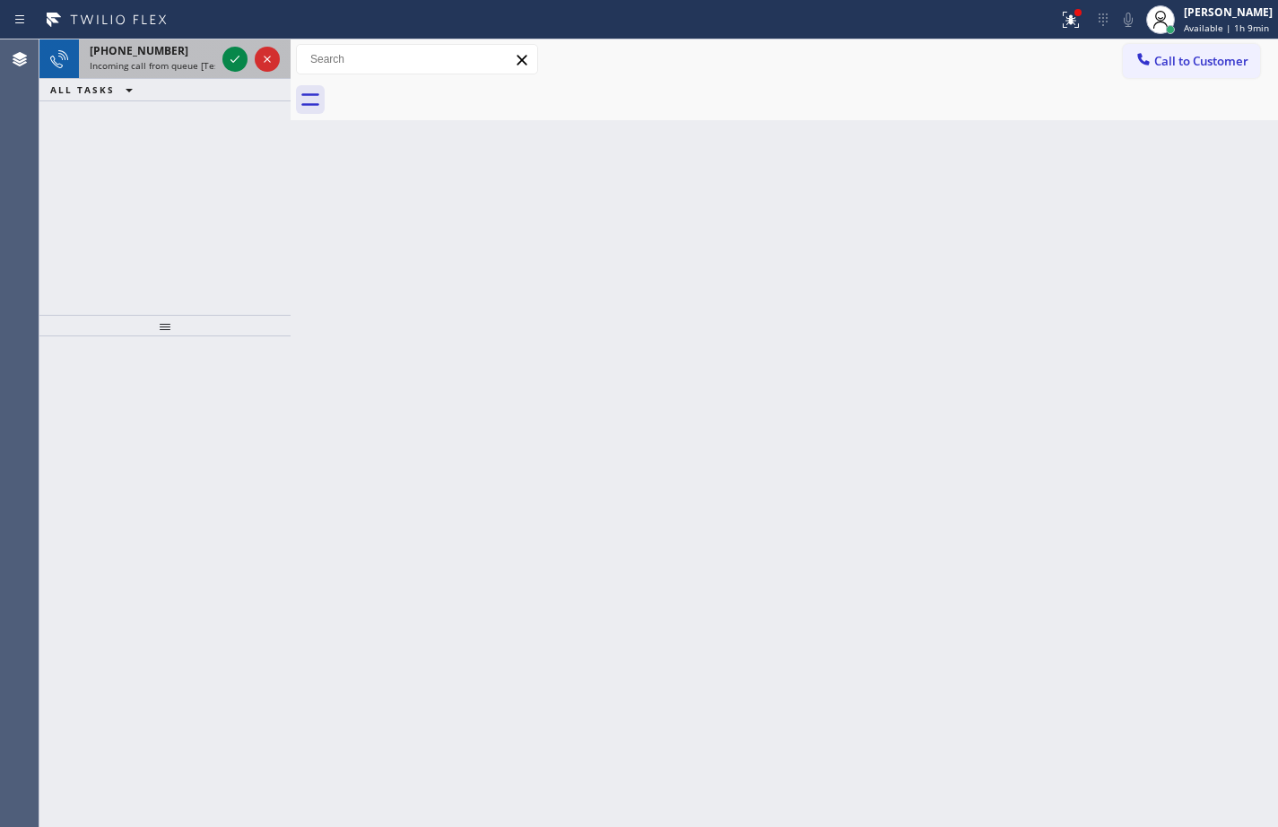
drag, startPoint x: 128, startPoint y: 60, endPoint x: 199, endPoint y: 60, distance: 70.8
click at [128, 59] on span "Incoming call from queue [Test] All" at bounding box center [164, 65] width 149 height 13
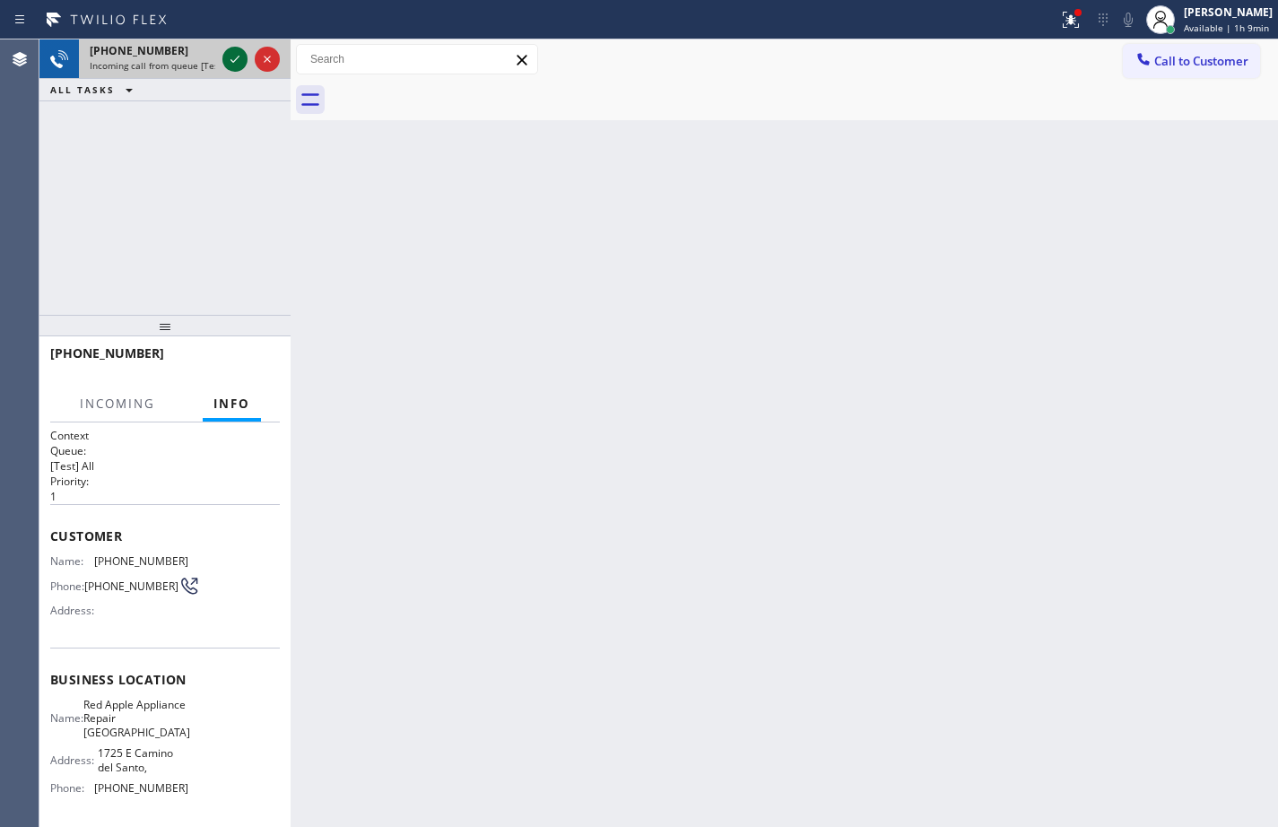
click at [235, 62] on icon at bounding box center [235, 59] width 22 height 22
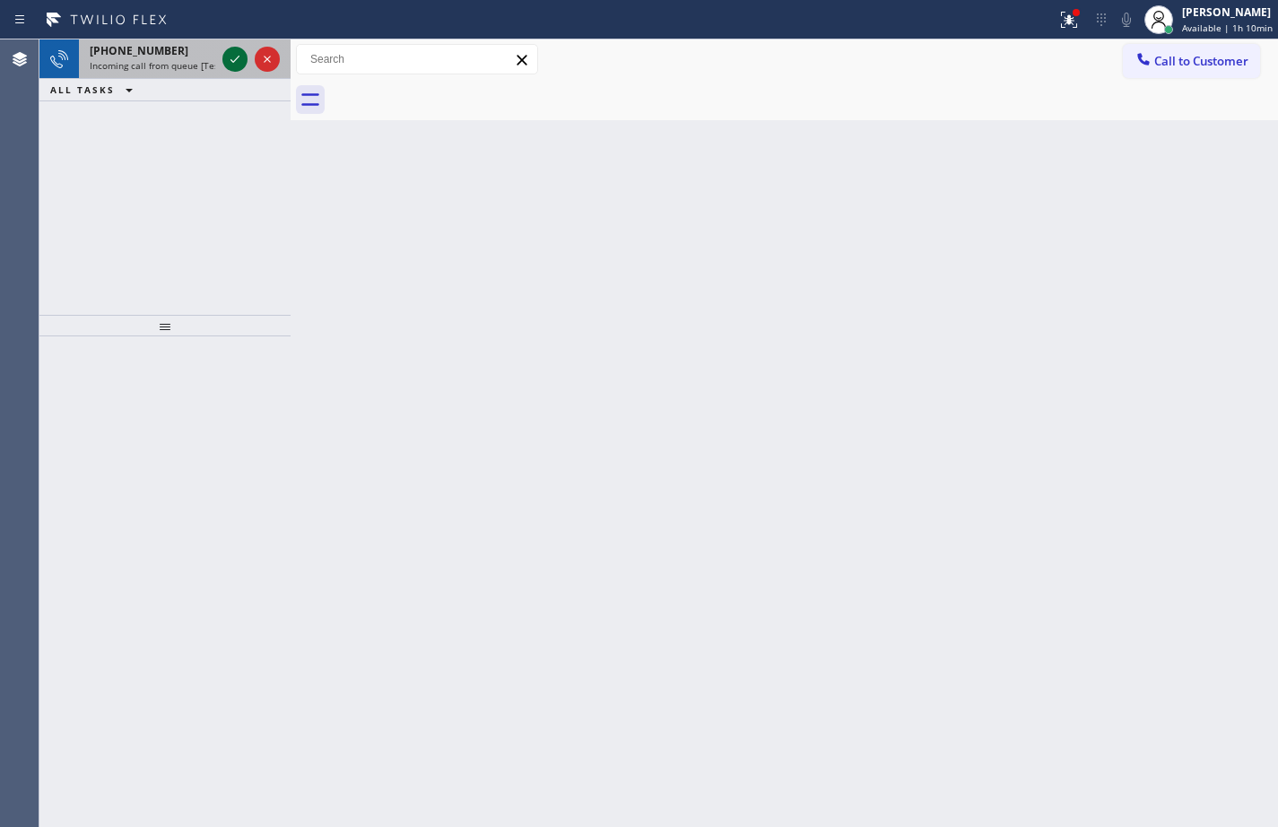
click at [233, 64] on icon at bounding box center [235, 59] width 22 height 22
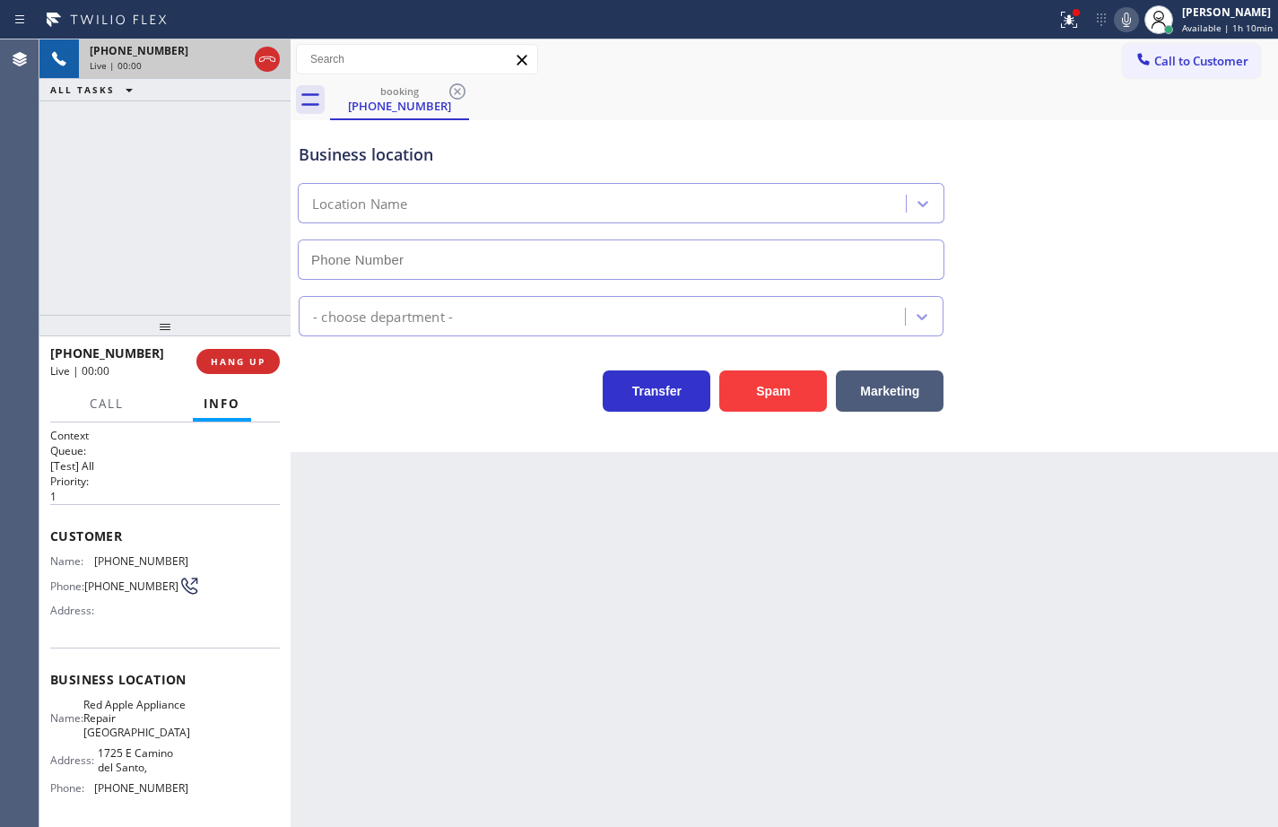
type input "[PHONE_NUMBER]"
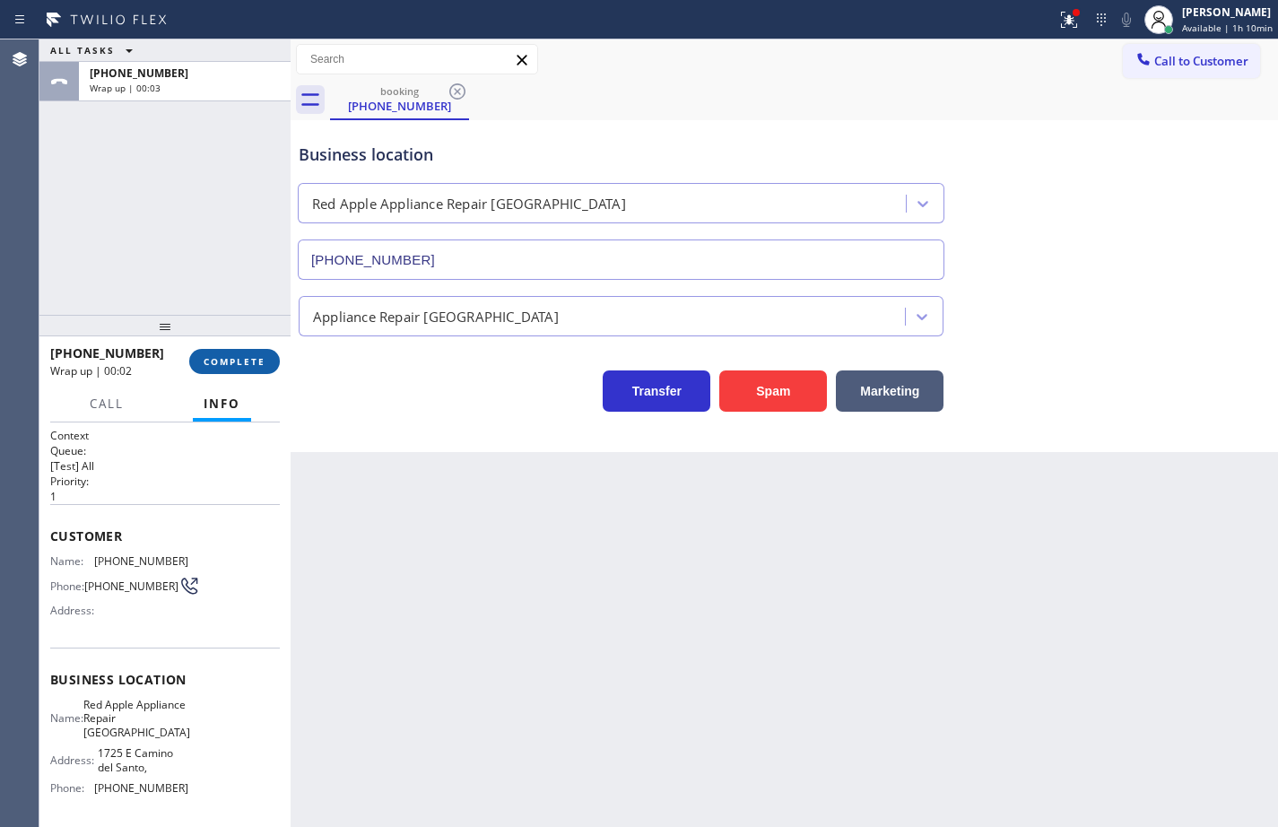
click at [201, 359] on button "COMPLETE" at bounding box center [234, 361] width 91 height 25
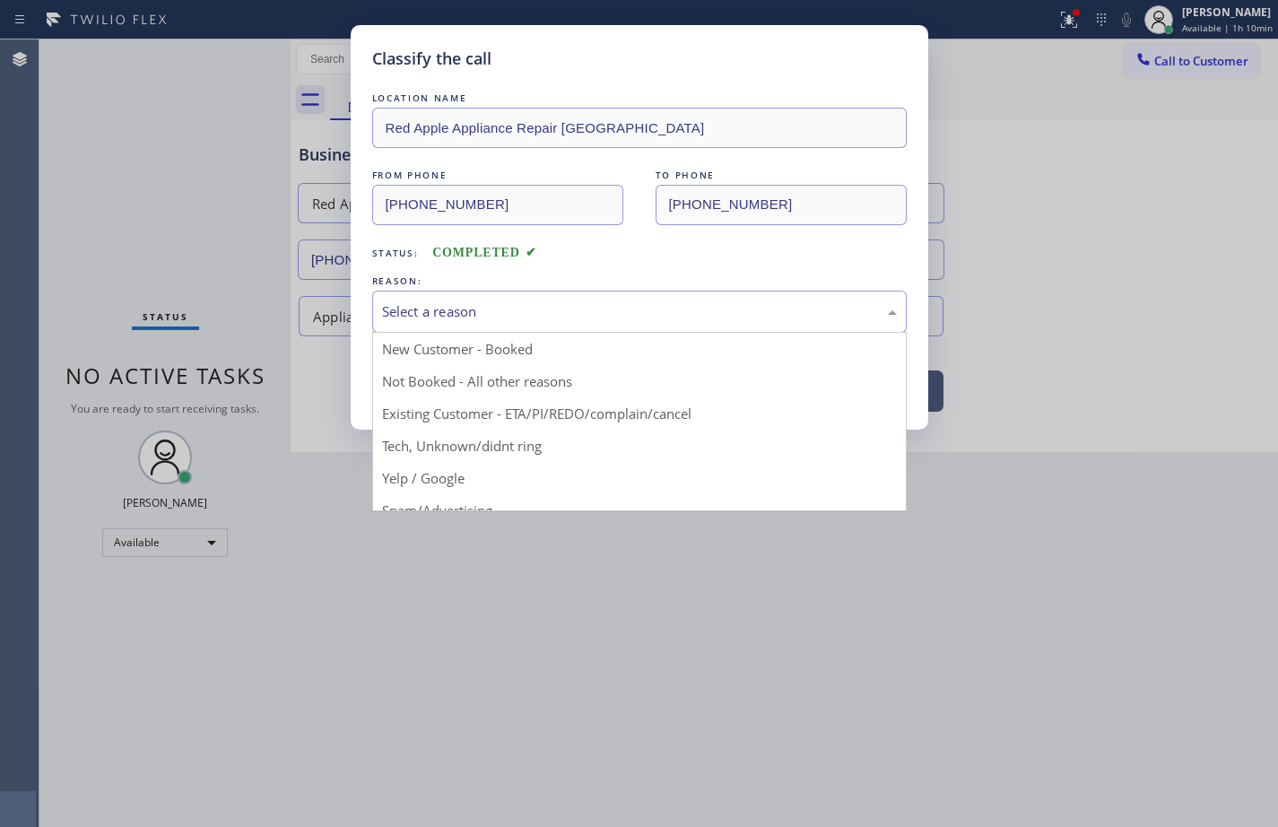
click at [660, 312] on div "Select a reason" at bounding box center [639, 311] width 515 height 21
drag, startPoint x: 487, startPoint y: 437, endPoint x: 491, endPoint y: 360, distance: 77.2
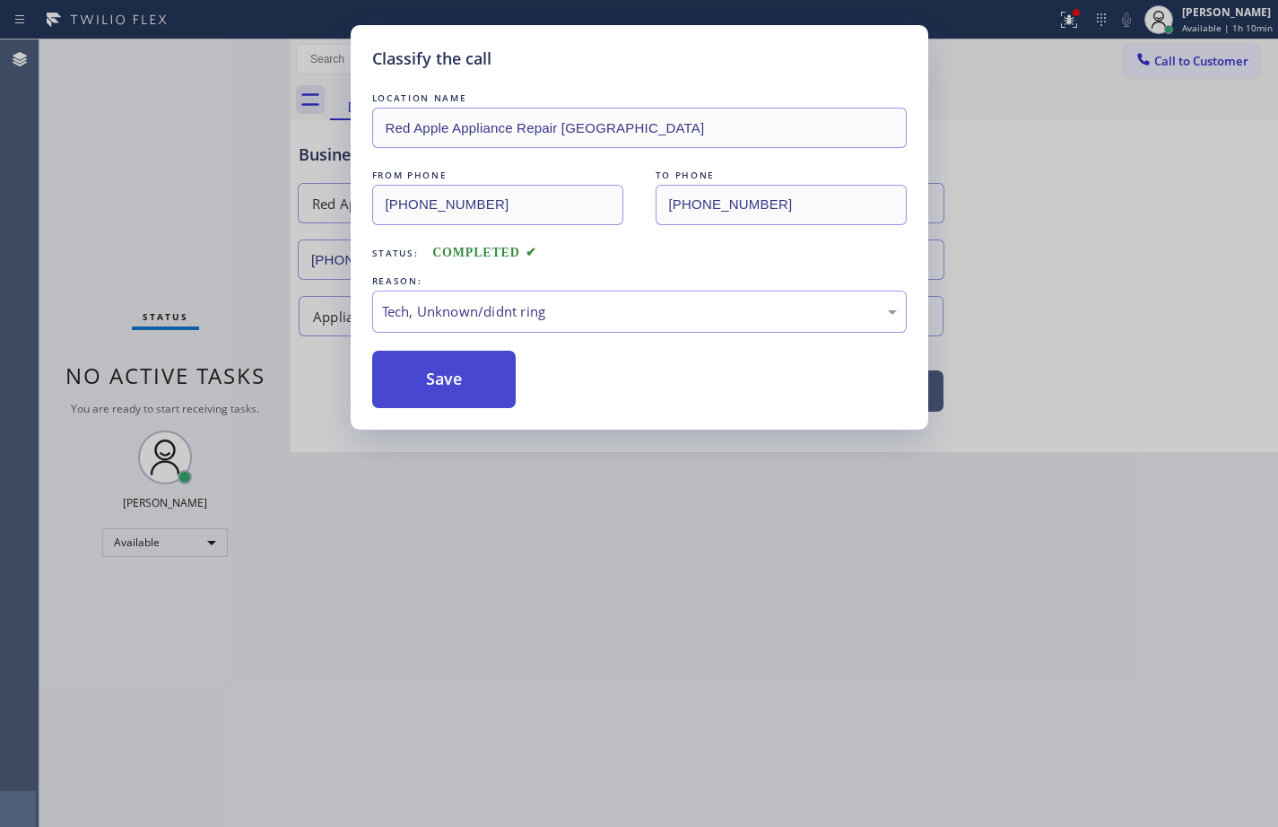
click at [491, 360] on button "Save" at bounding box center [444, 379] width 144 height 57
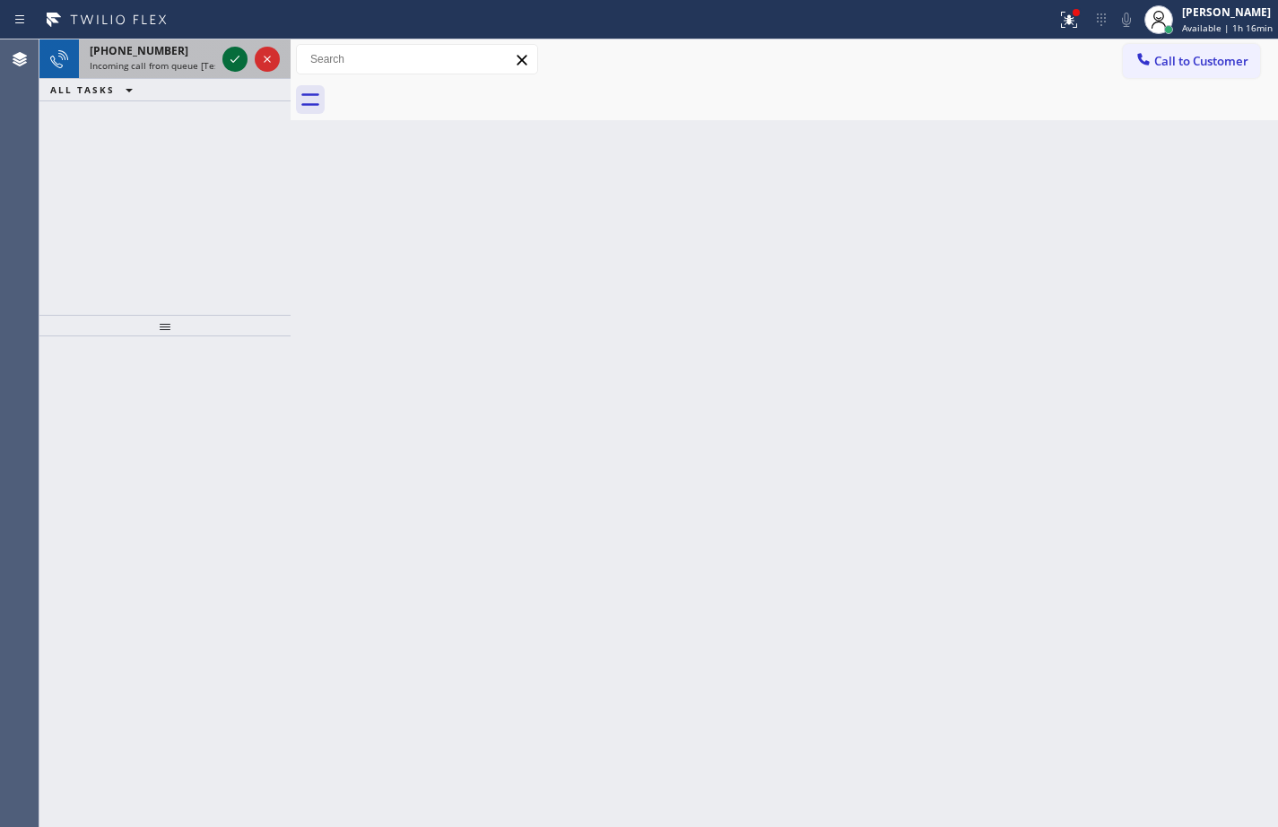
click at [229, 57] on icon at bounding box center [235, 59] width 22 height 22
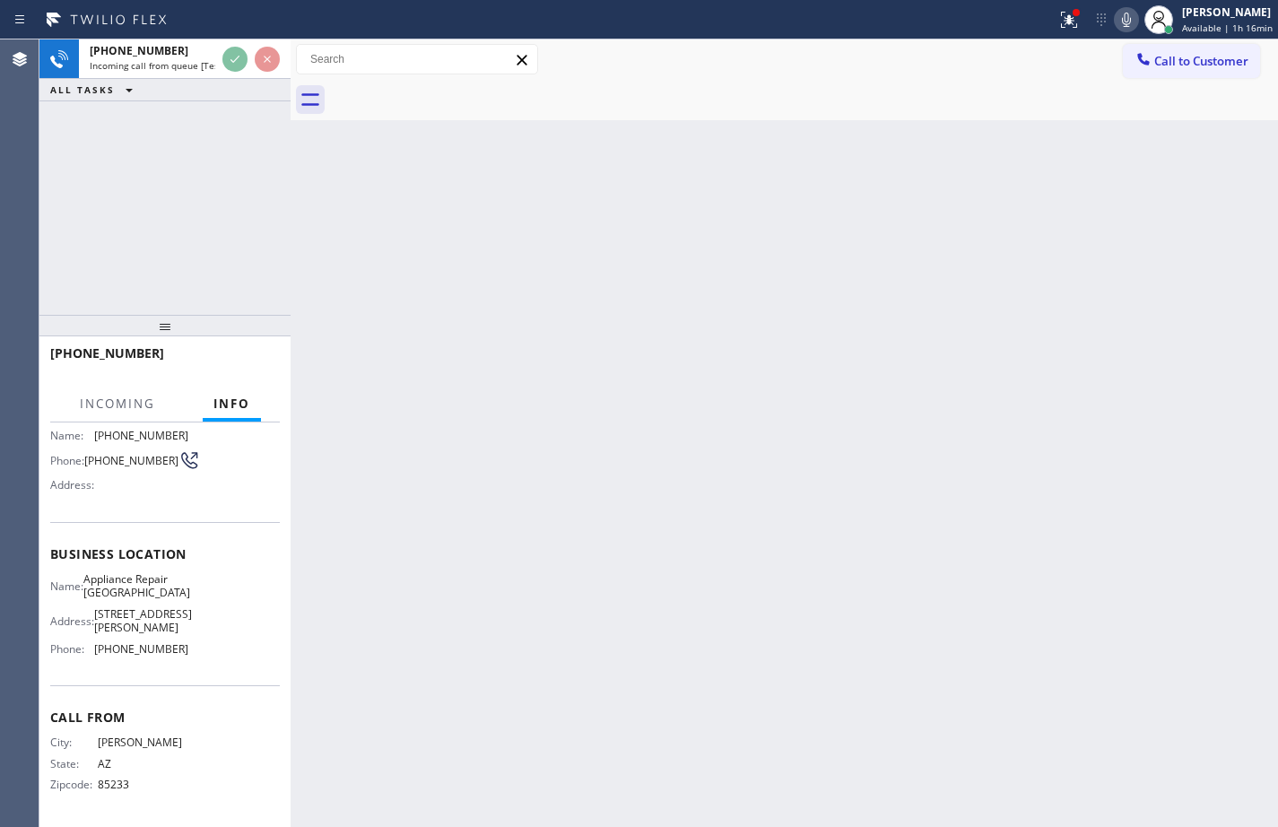
scroll to position [132, 0]
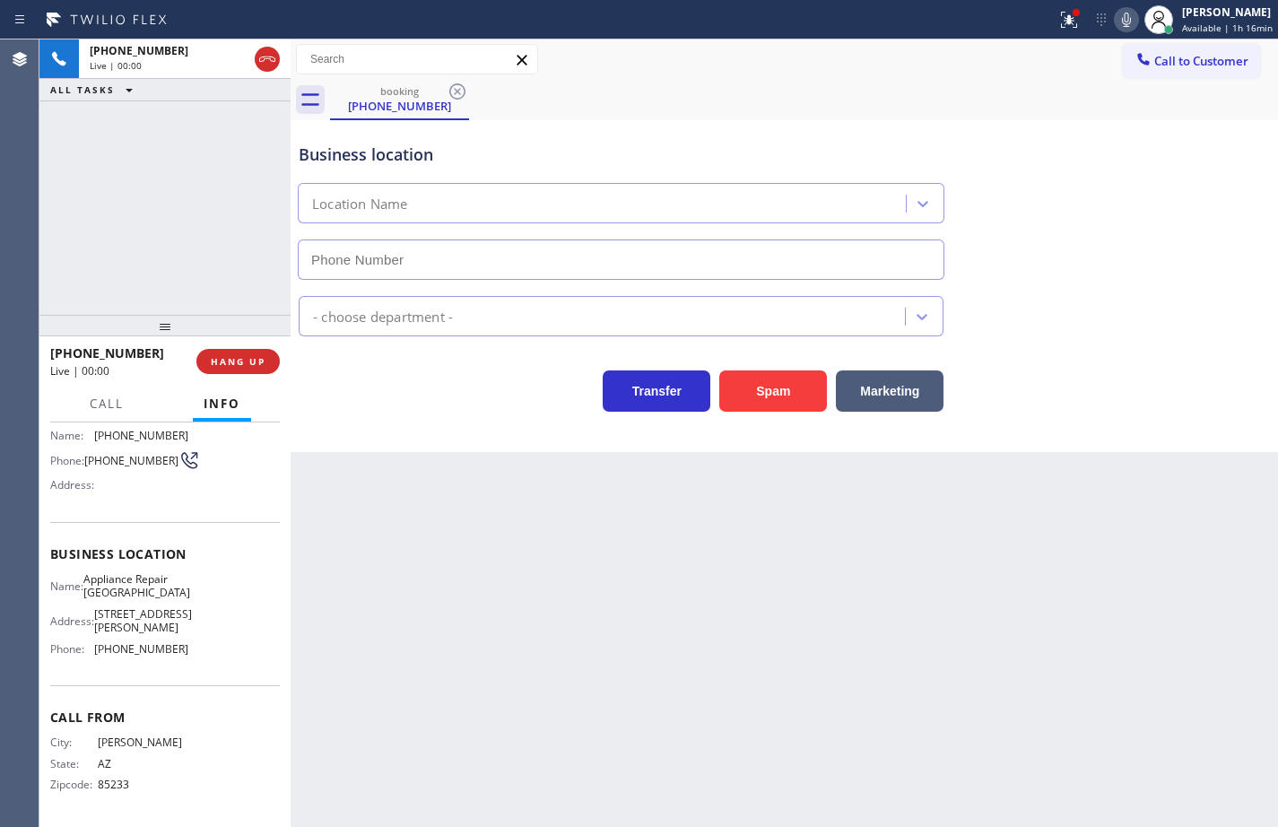
type input "[PHONE_NUMBER]"
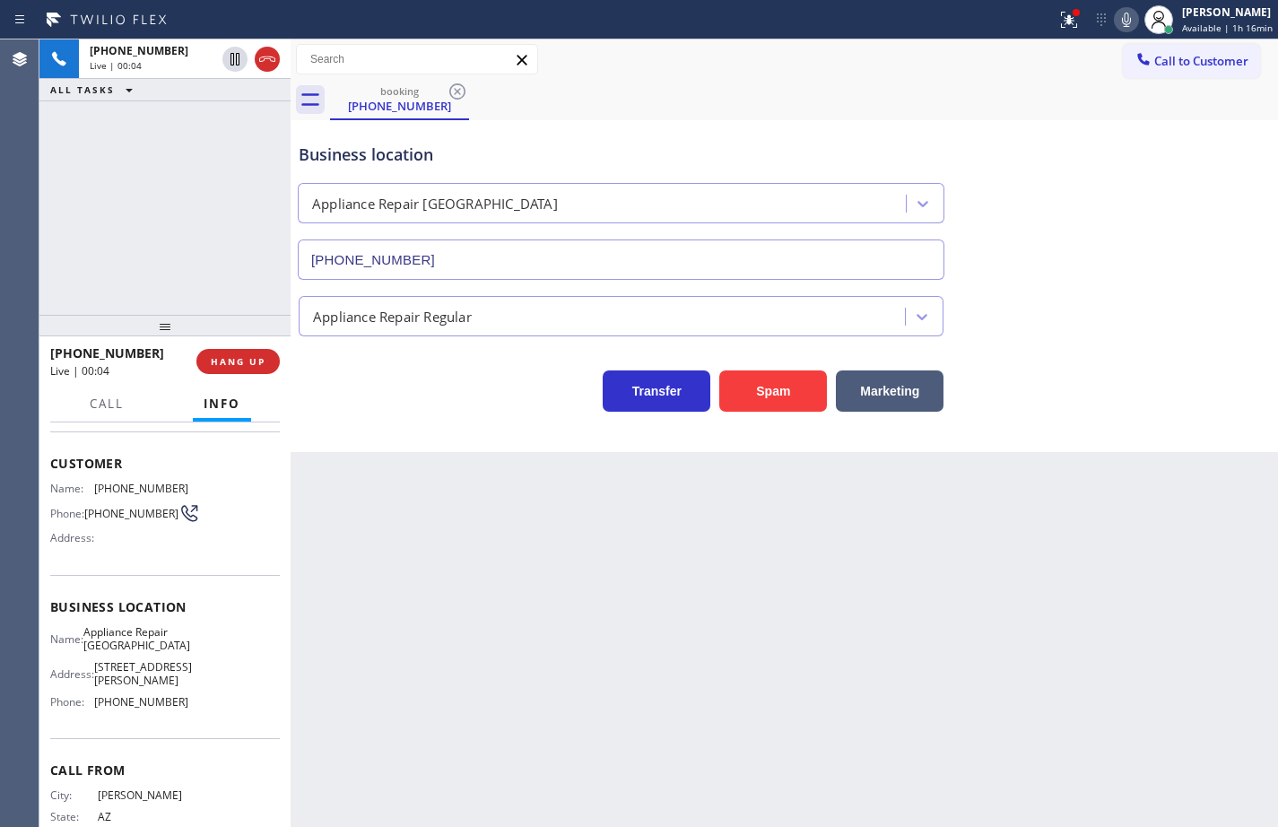
scroll to position [42, 0]
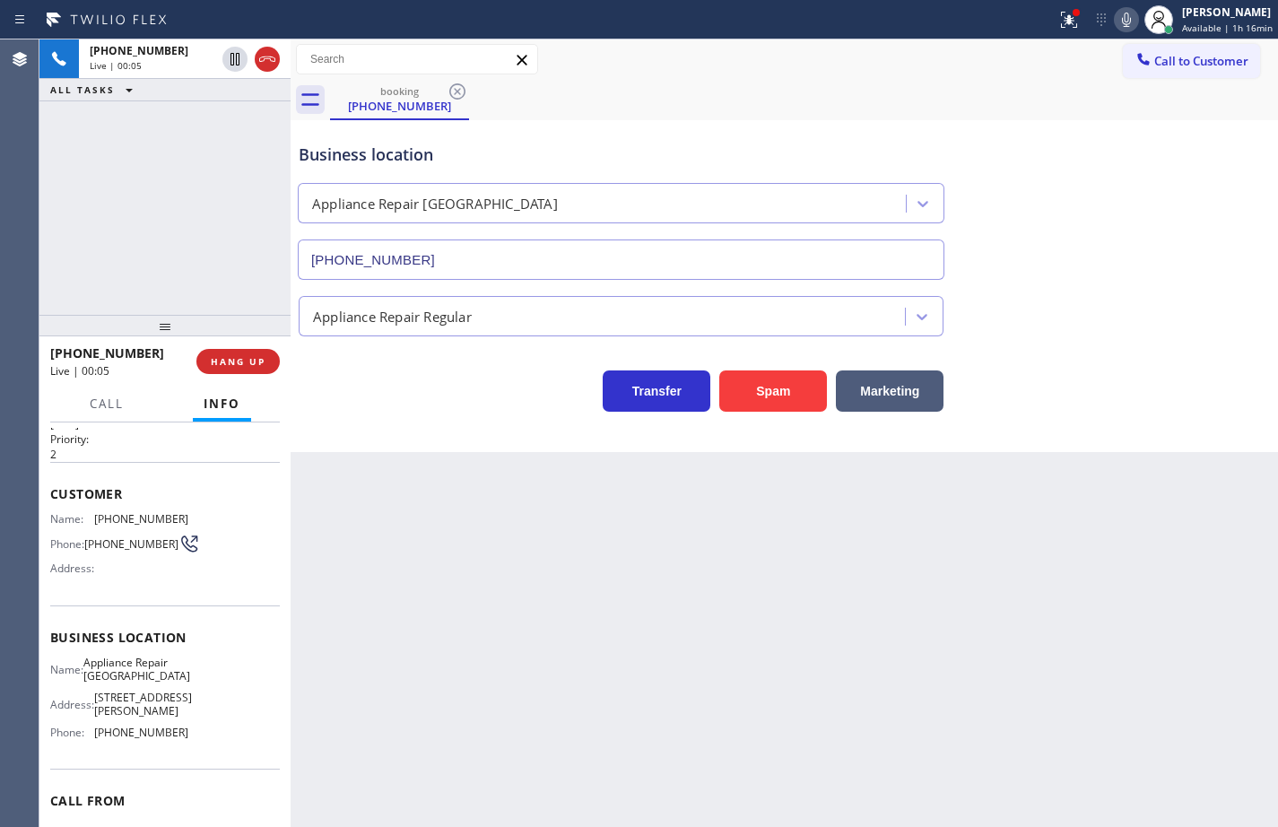
click at [200, 742] on div "Name: Appliance Repair [GEOGRAPHIC_DATA] Address: [STREET_ADDRESS][PERSON_NAME]…" at bounding box center [165, 700] width 230 height 91
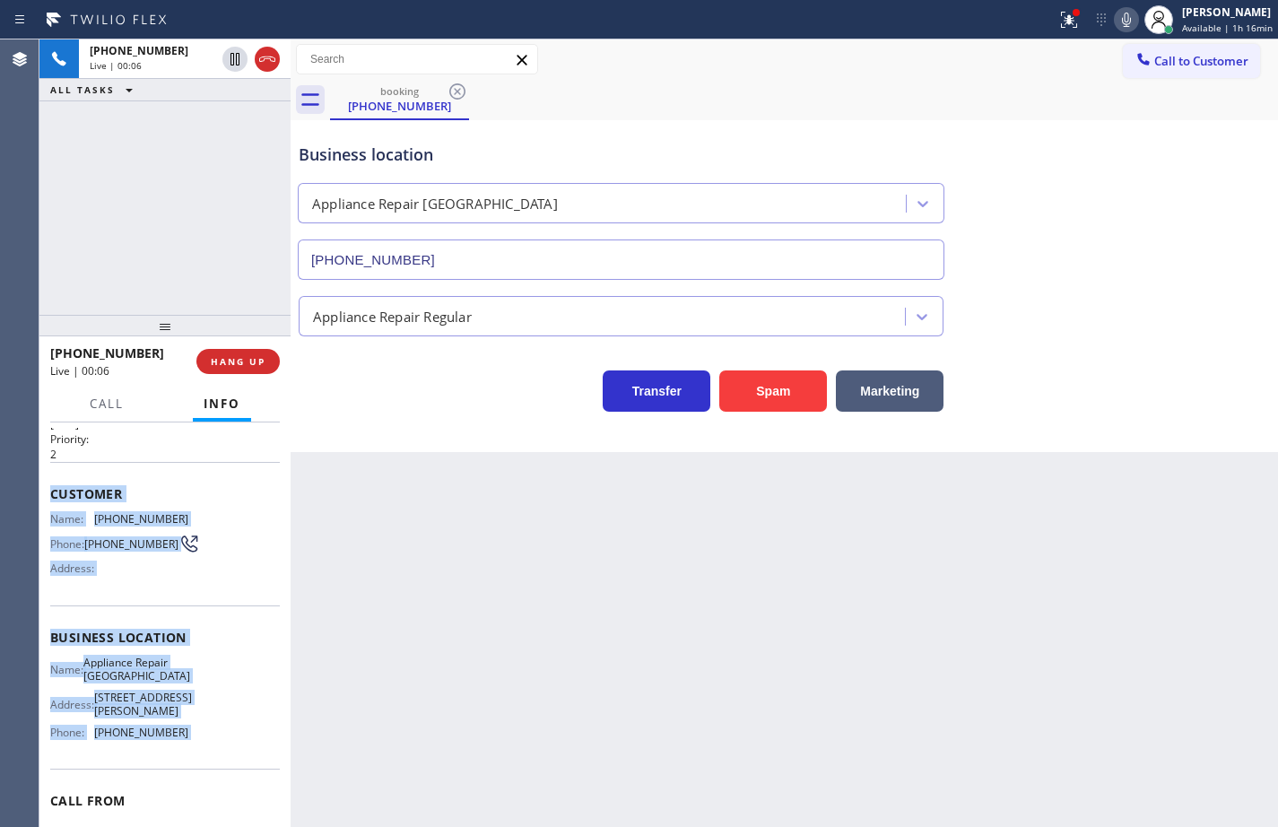
drag, startPoint x: 197, startPoint y: 741, endPoint x: 56, endPoint y: 500, distance: 279.2
click at [56, 500] on div "Context Queue: [Test] All Priority: 2 Customer Name: [PHONE_NUMBER] Phone: [PHO…" at bounding box center [165, 644] width 230 height 519
copy div "Customer Name: [PHONE_NUMBER] Phone: [PHONE_NUMBER] Address: Business location …"
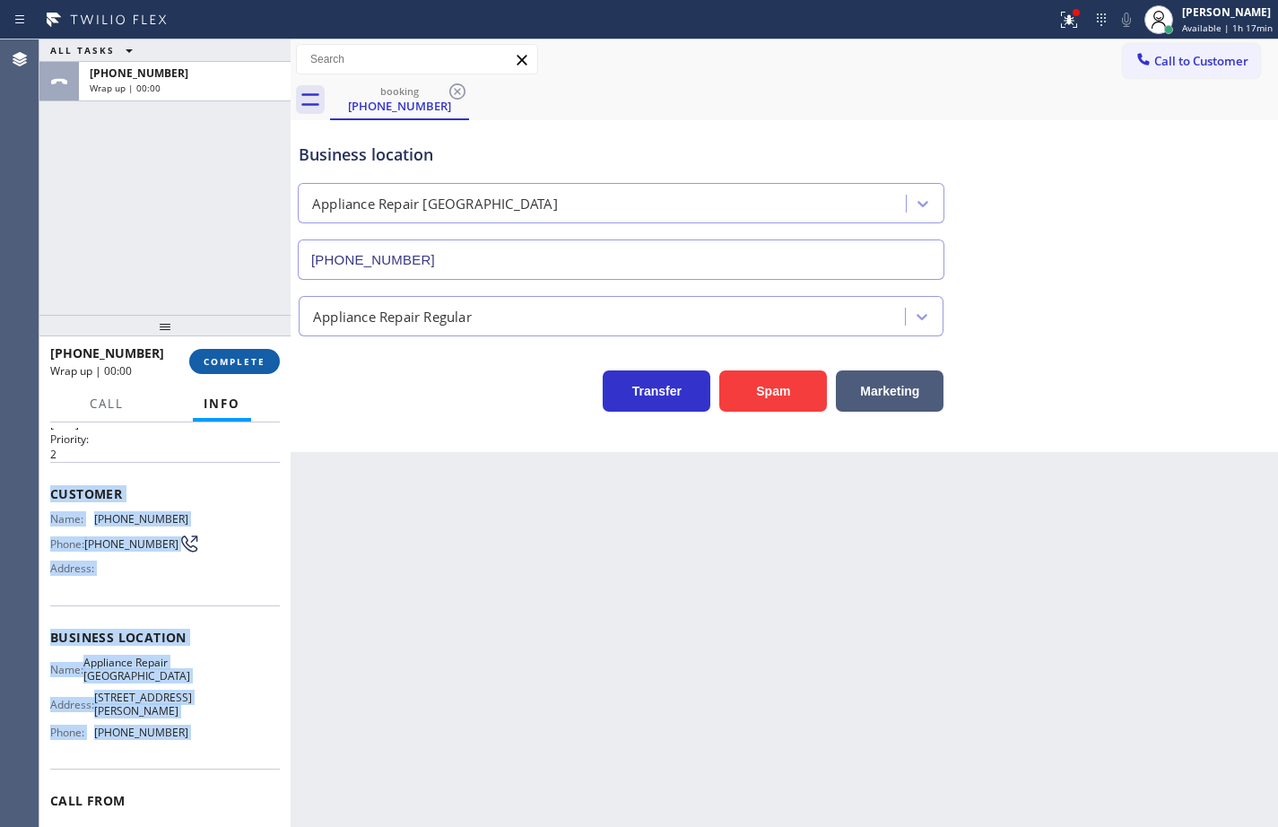
click at [259, 360] on span "COMPLETE" at bounding box center [235, 361] width 62 height 13
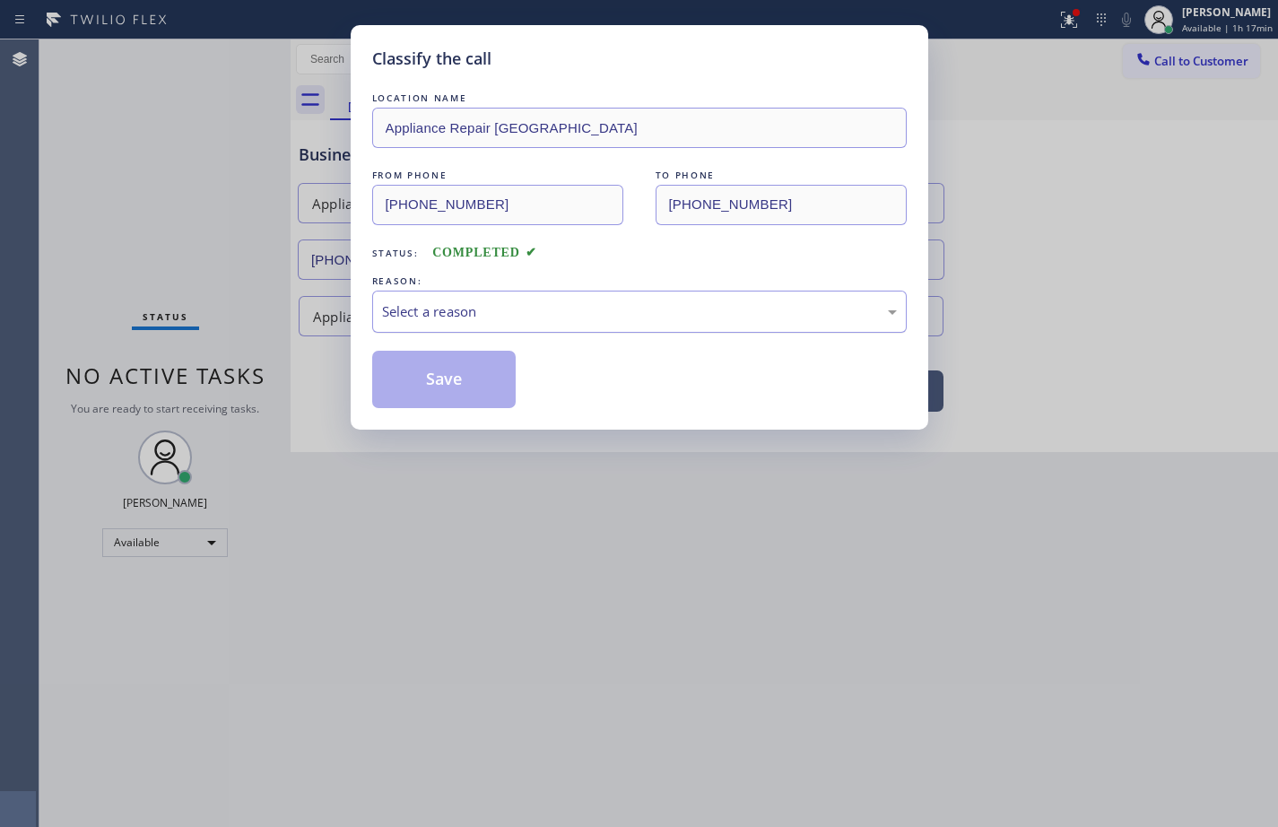
click at [482, 319] on div "Select a reason" at bounding box center [639, 311] width 515 height 21
click at [481, 382] on button "Save" at bounding box center [444, 379] width 144 height 57
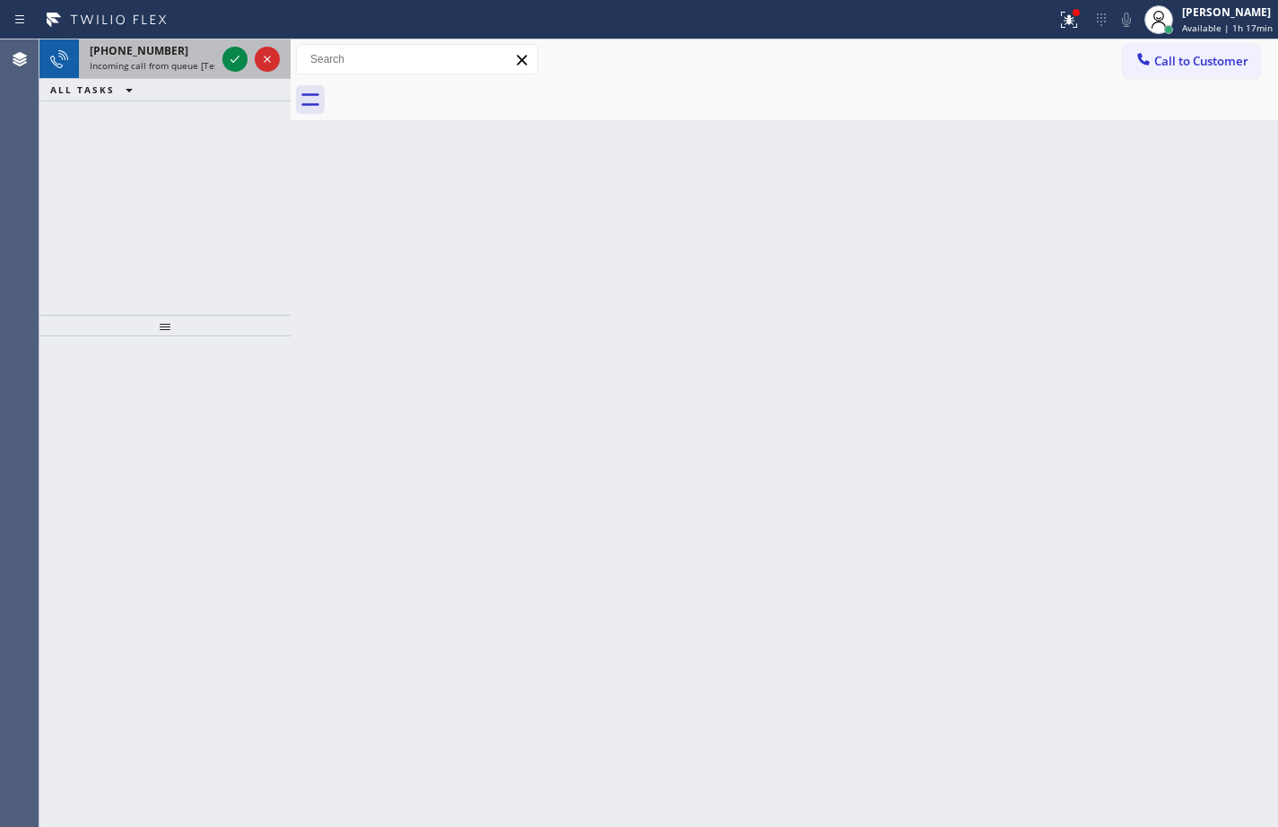
click at [161, 55] on span "[PHONE_NUMBER]" at bounding box center [139, 50] width 99 height 15
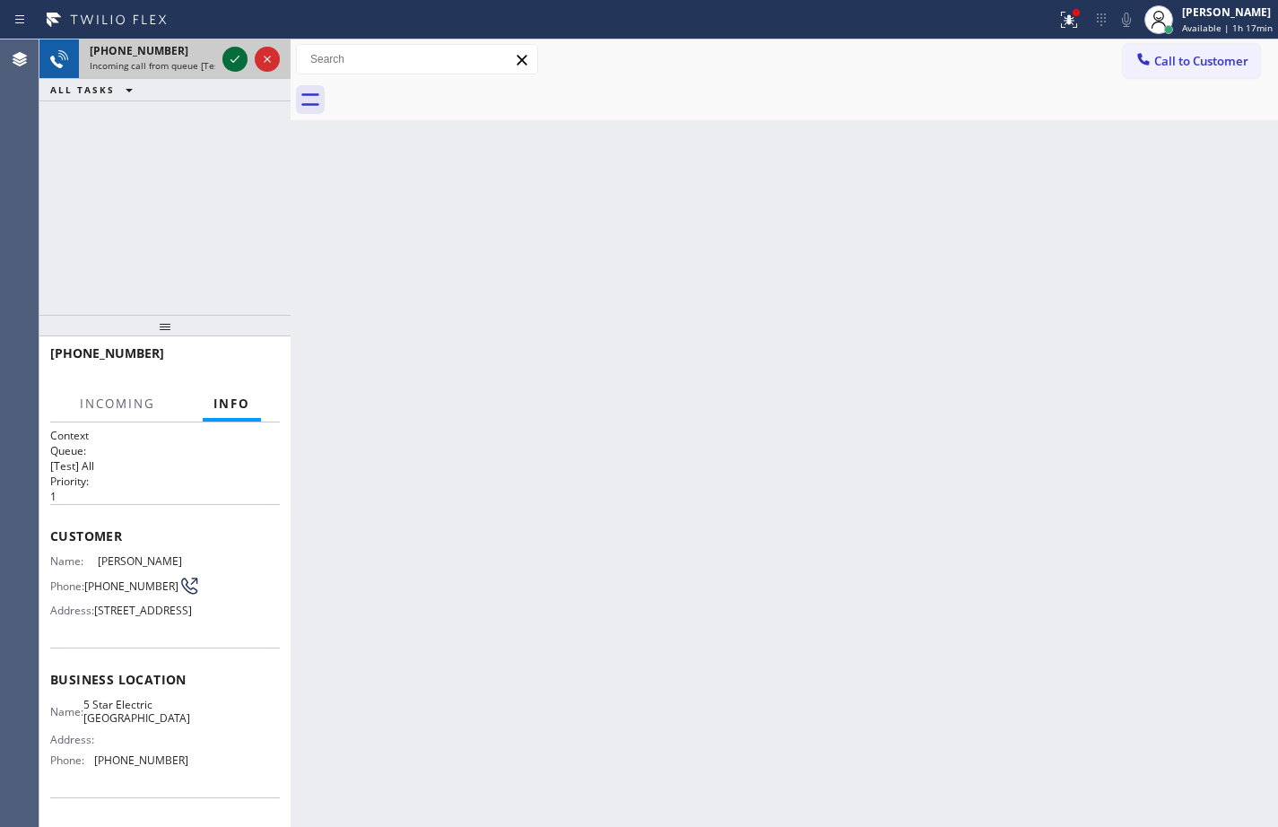
click at [233, 58] on icon at bounding box center [235, 59] width 22 height 22
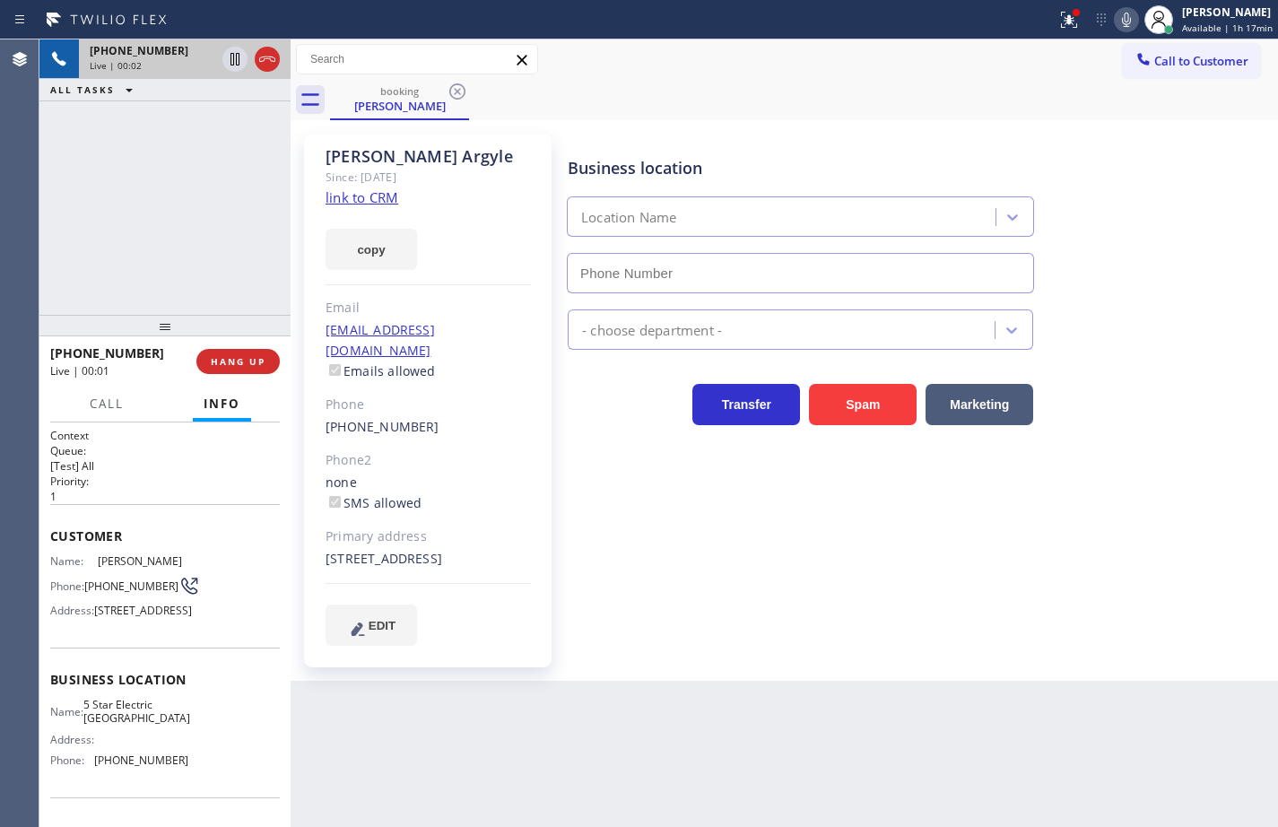
type input "[PHONE_NUMBER]"
click at [388, 195] on link "link to CRM" at bounding box center [361, 197] width 73 height 18
click at [397, 247] on button "copy" at bounding box center [370, 249] width 91 height 41
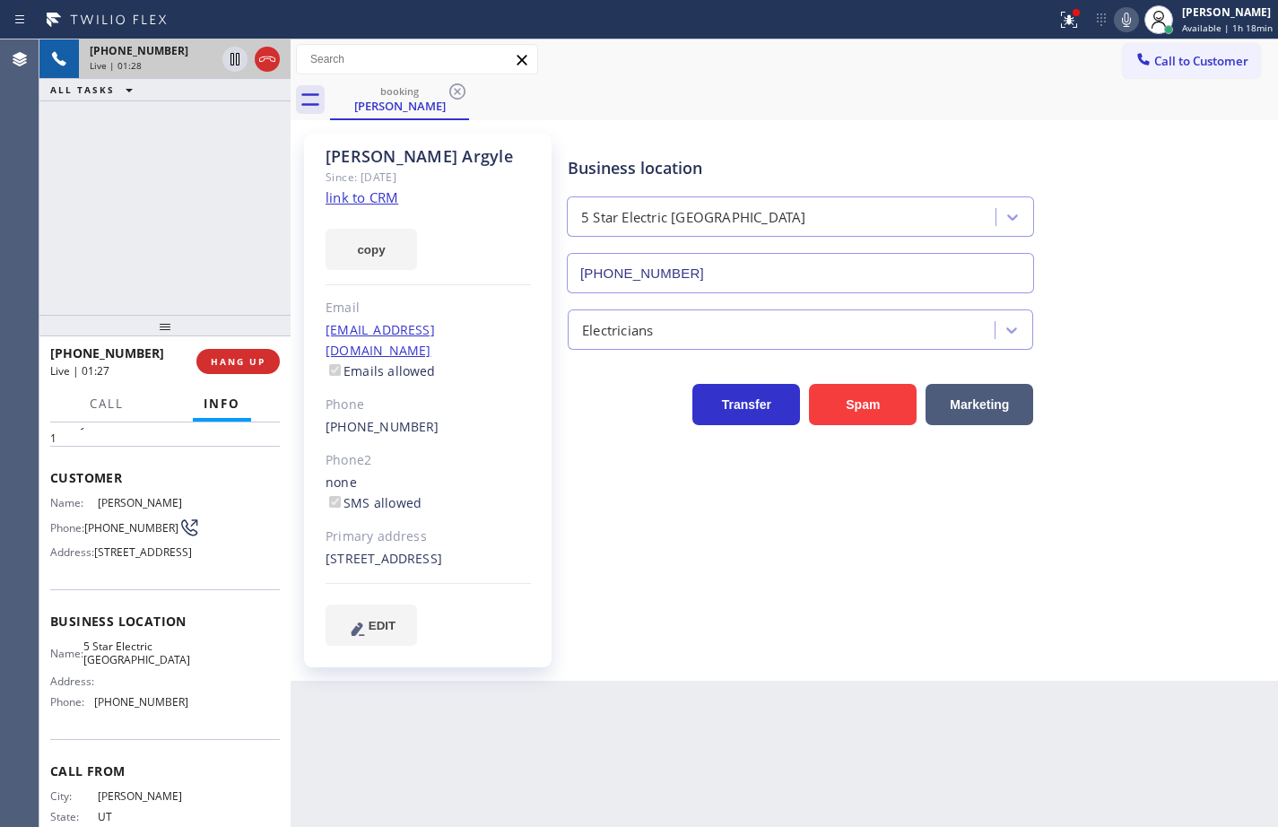
scroll to position [145, 0]
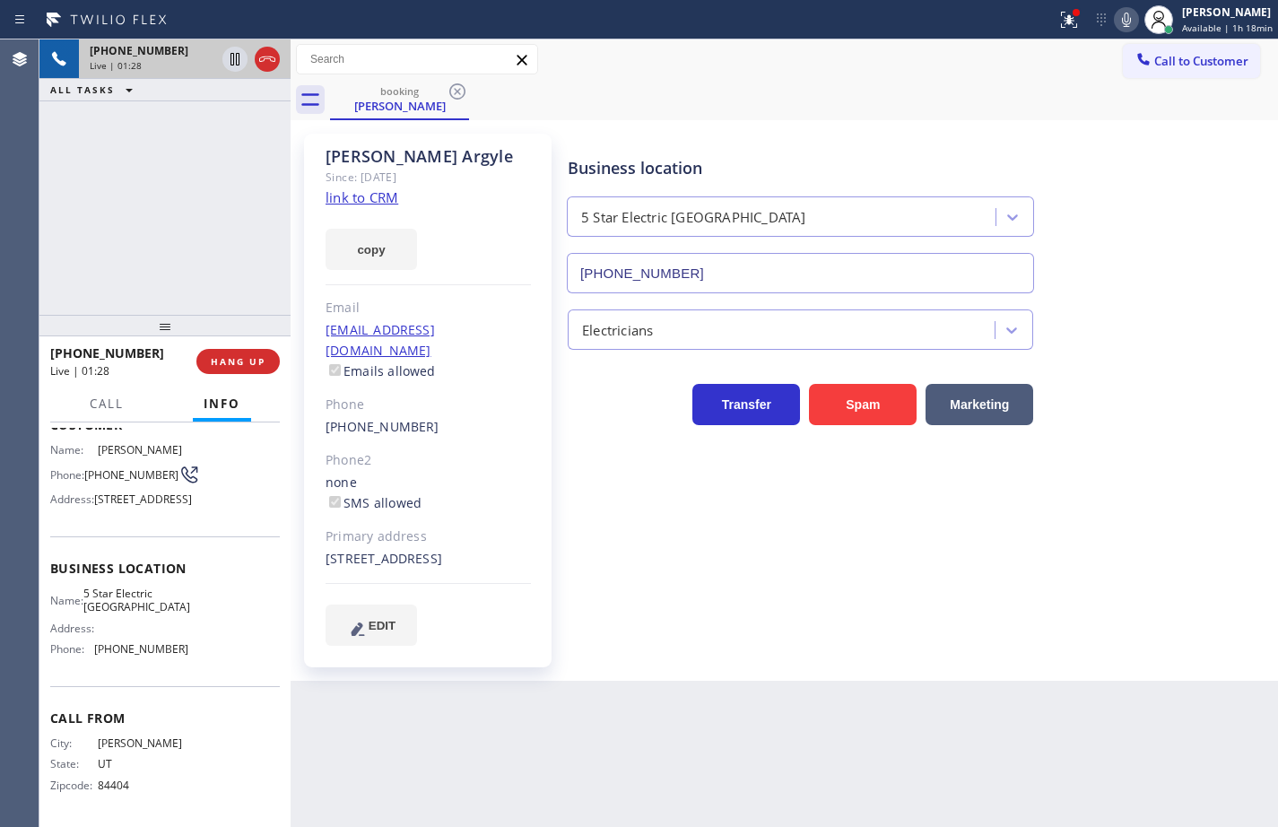
click at [133, 588] on span "5 Star Electric [GEOGRAPHIC_DATA]" at bounding box center [136, 600] width 107 height 28
copy span "5 Star Electric [GEOGRAPHIC_DATA]"
click at [133, 648] on span "[PHONE_NUMBER]" at bounding box center [141, 648] width 94 height 13
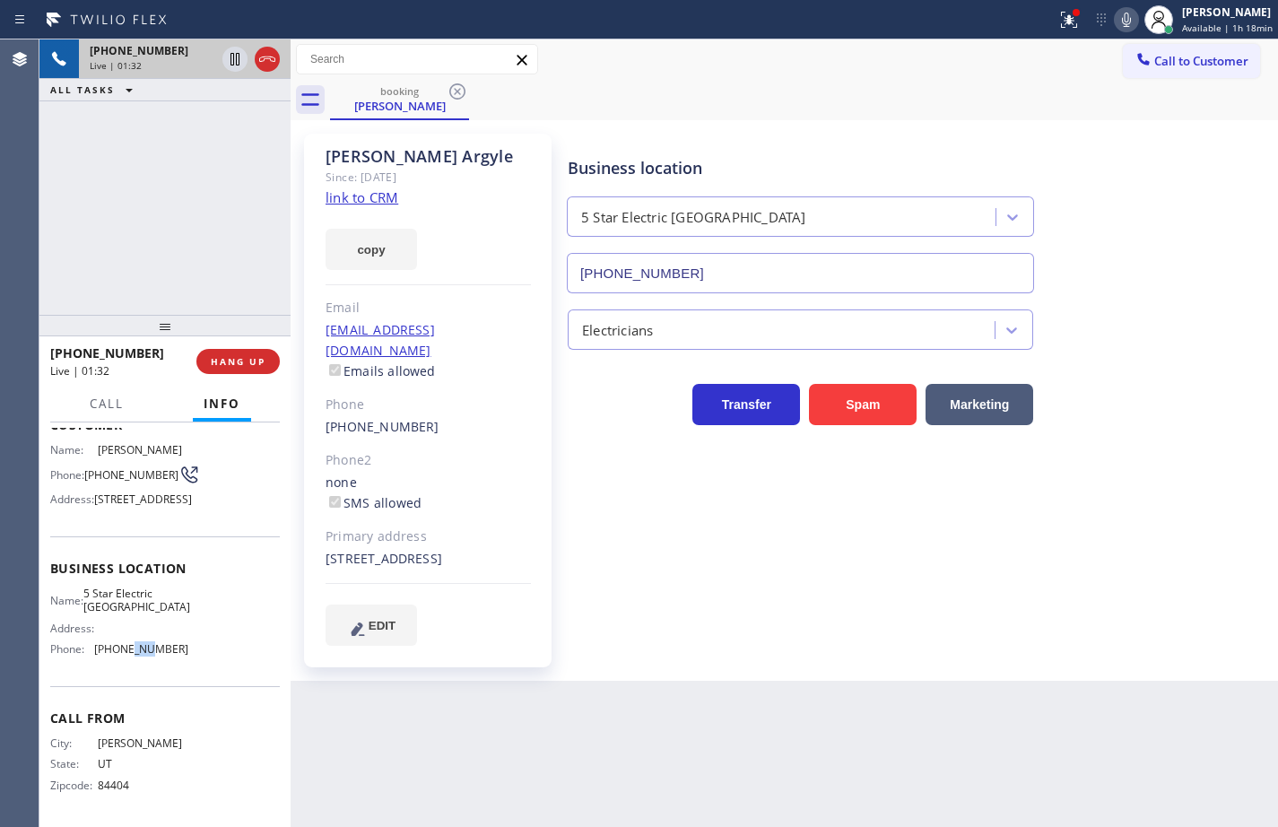
click at [133, 648] on span "[PHONE_NUMBER]" at bounding box center [141, 648] width 94 height 13
copy span "[PHONE_NUMBER]"
click at [1115, 27] on icon at bounding box center [1126, 20] width 22 height 22
click at [267, 363] on button "HANG UP" at bounding box center [237, 361] width 83 height 25
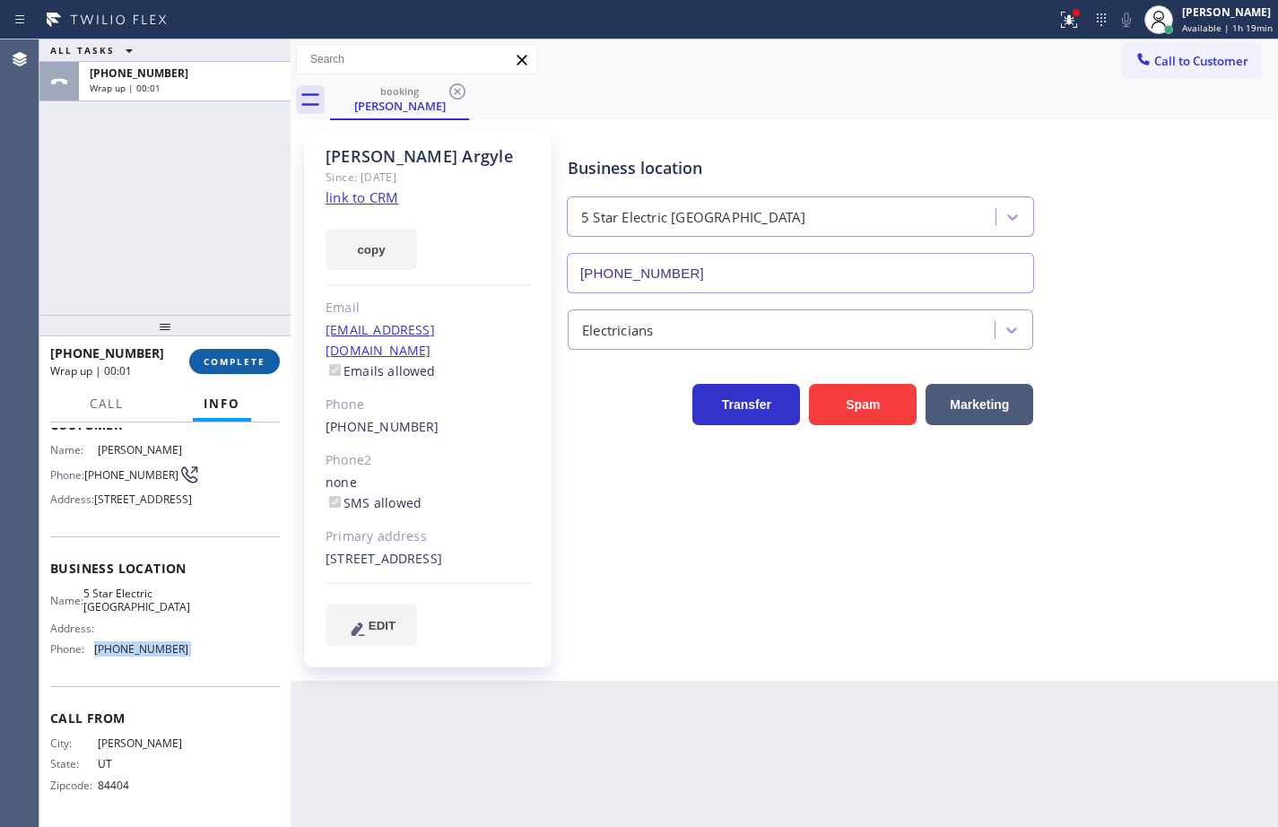
click at [267, 363] on button "COMPLETE" at bounding box center [234, 361] width 91 height 25
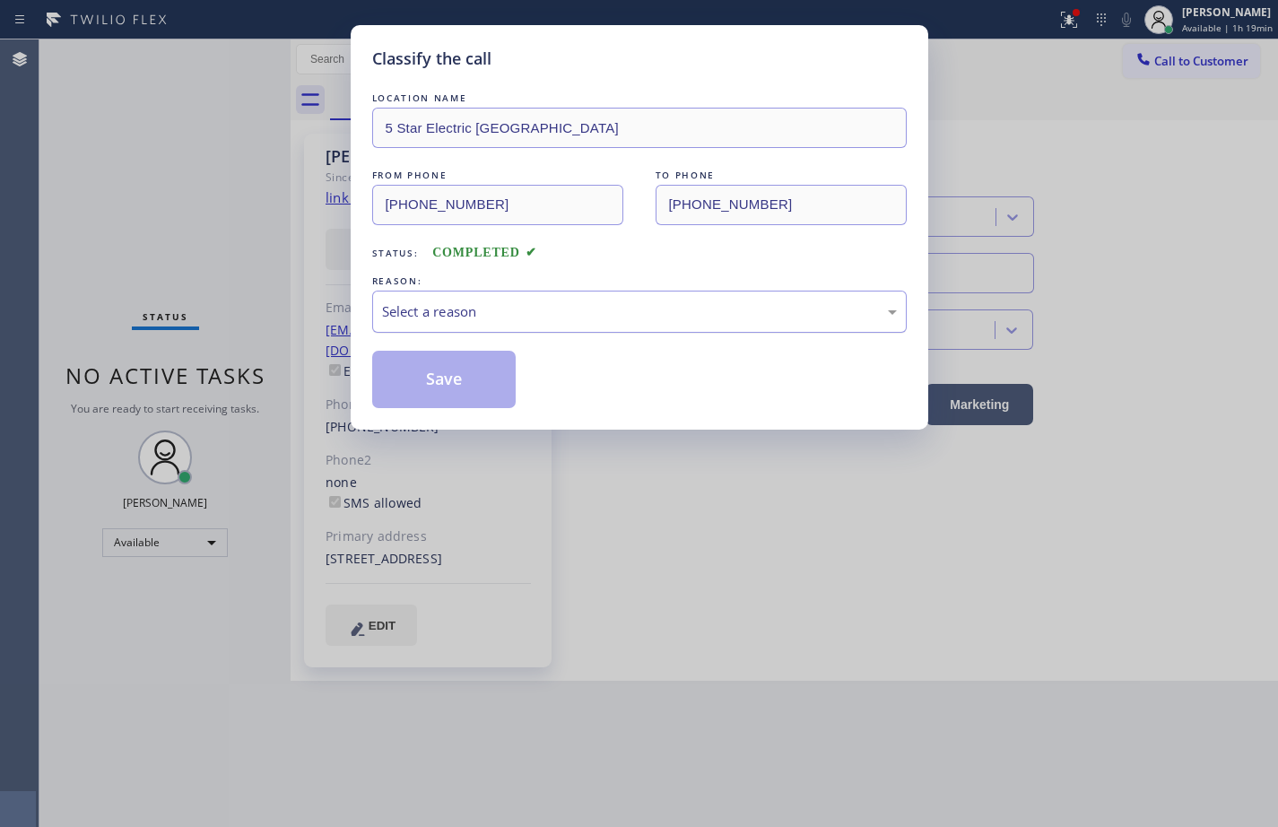
click at [450, 312] on div "Select a reason" at bounding box center [639, 311] width 515 height 21
click at [467, 388] on button "Save" at bounding box center [444, 379] width 144 height 57
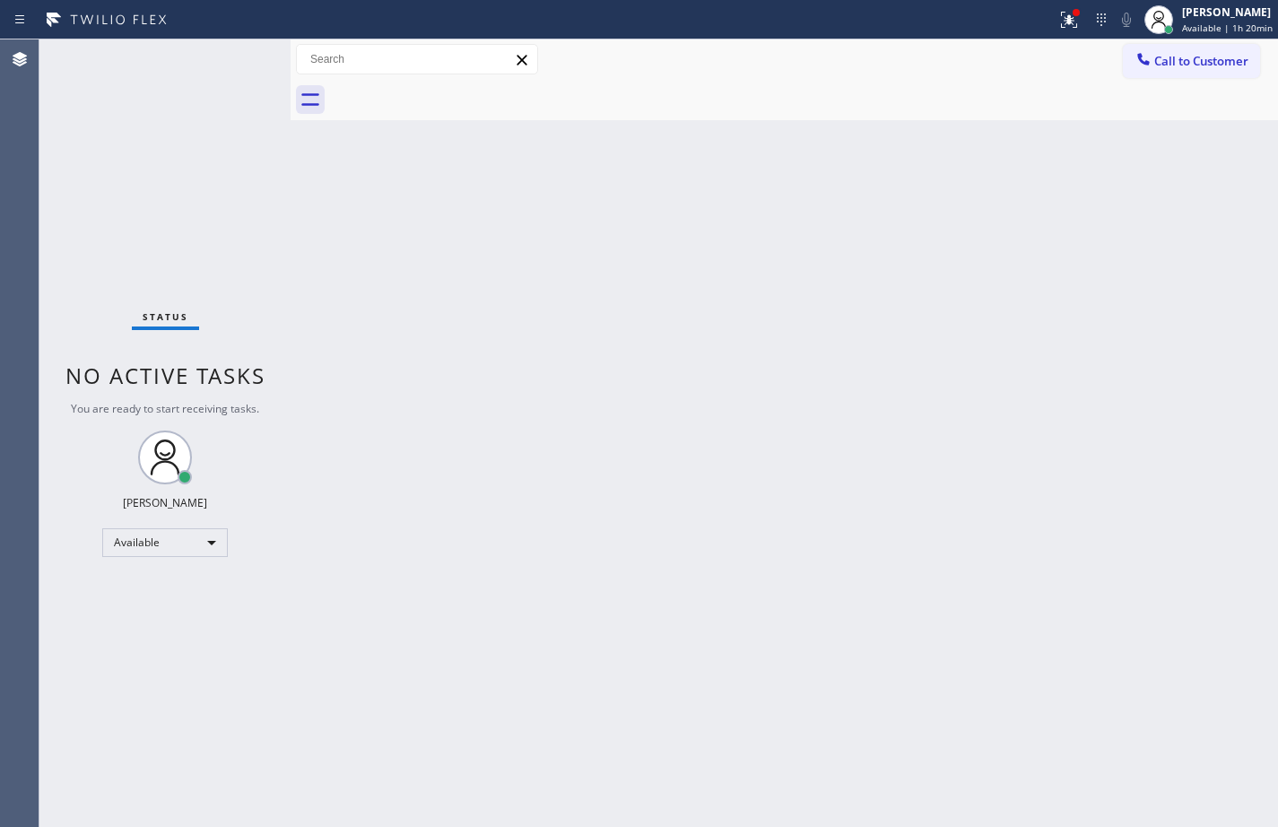
click at [1237, 496] on div "Back to Dashboard Change Sender ID Customers Technicians Select a contact Outbo…" at bounding box center [783, 432] width 987 height 787
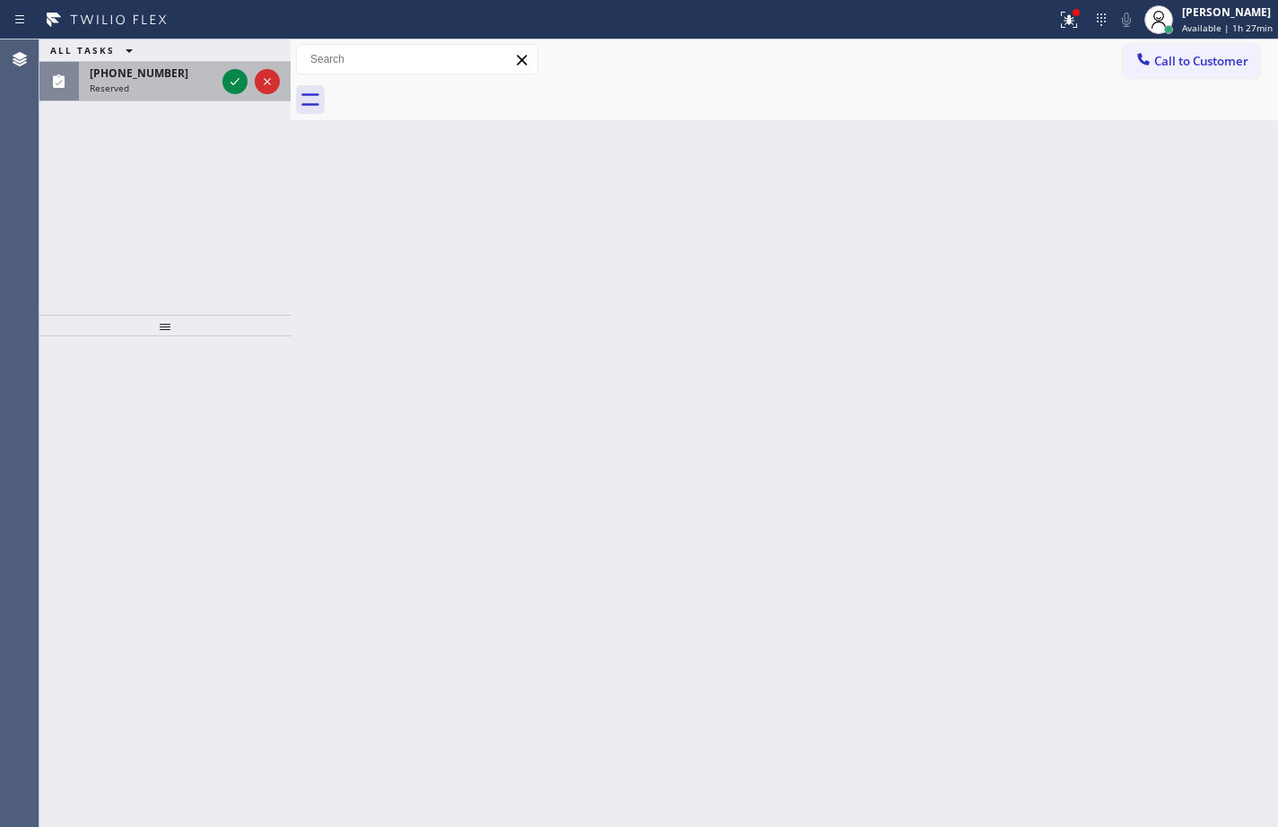
click at [175, 95] on div "[PHONE_NUMBER] Reserved" at bounding box center [149, 81] width 140 height 39
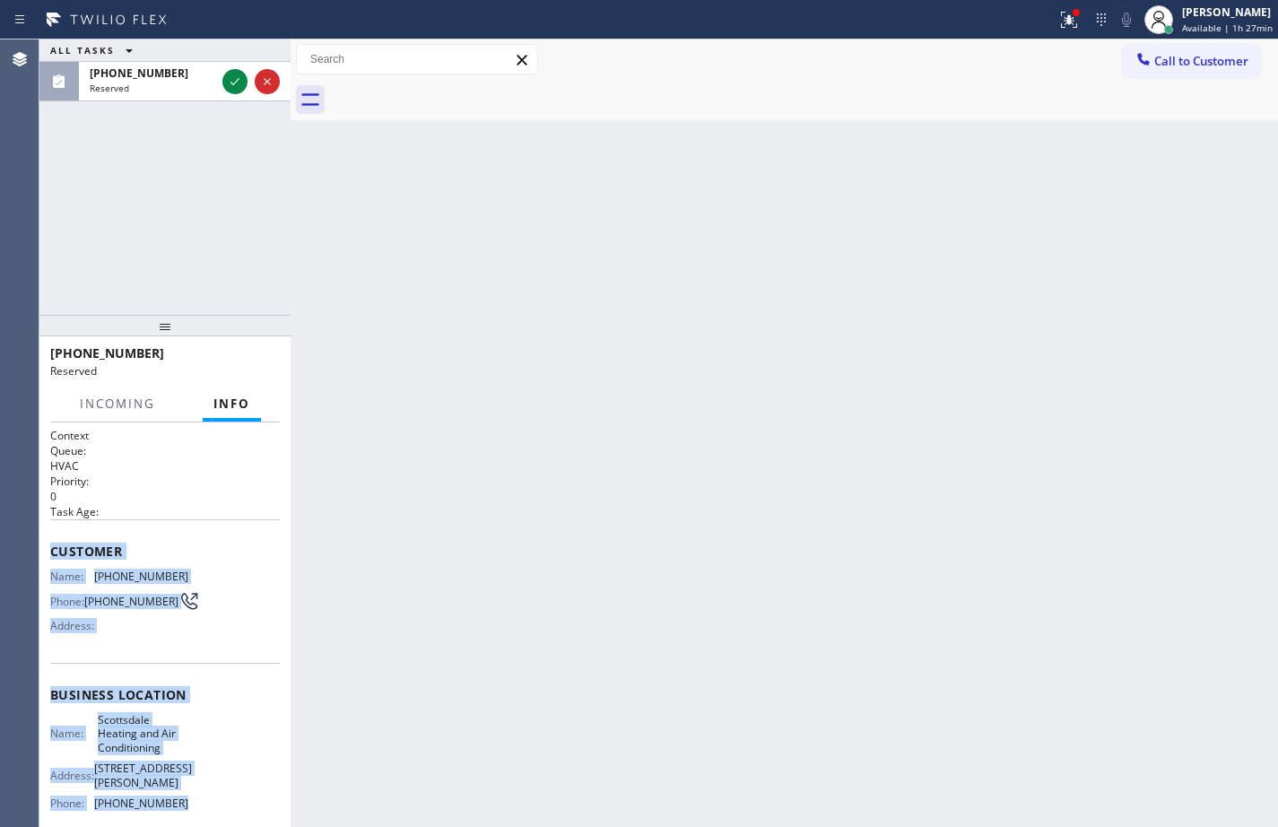
drag, startPoint x: 210, startPoint y: 651, endPoint x: 54, endPoint y: 537, distance: 193.1
click at [54, 537] on div "Context Queue: HVAC Priority: 0 Task Age: Customer Name: [PHONE_NUMBER] Phone: …" at bounding box center [165, 702] width 230 height 548
copy div "Customer Name: [PHONE_NUMBER] Phone: [PHONE_NUMBER] Address: Business location …"
click at [238, 81] on icon at bounding box center [234, 81] width 9 height 7
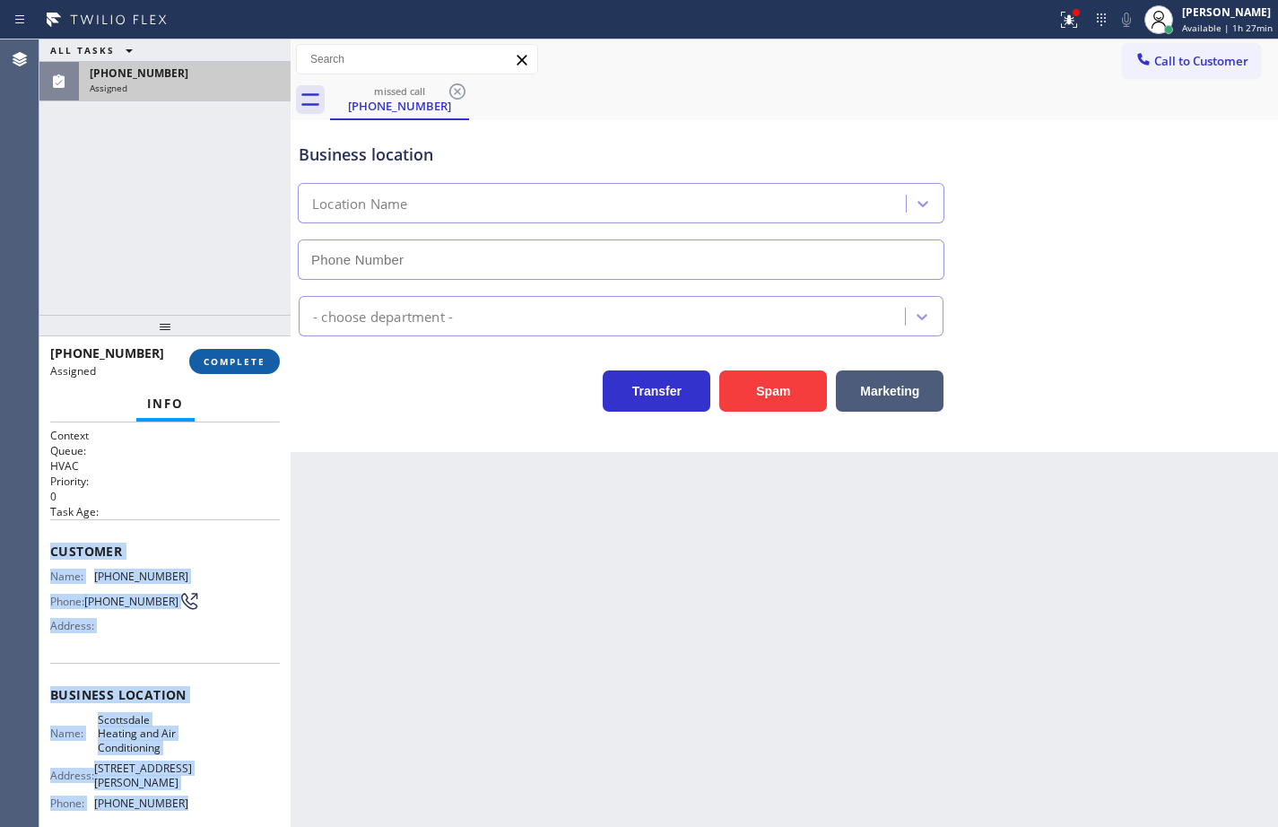
type input "[PHONE_NUMBER]"
click at [267, 362] on button "COMPLETE" at bounding box center [234, 361] width 91 height 25
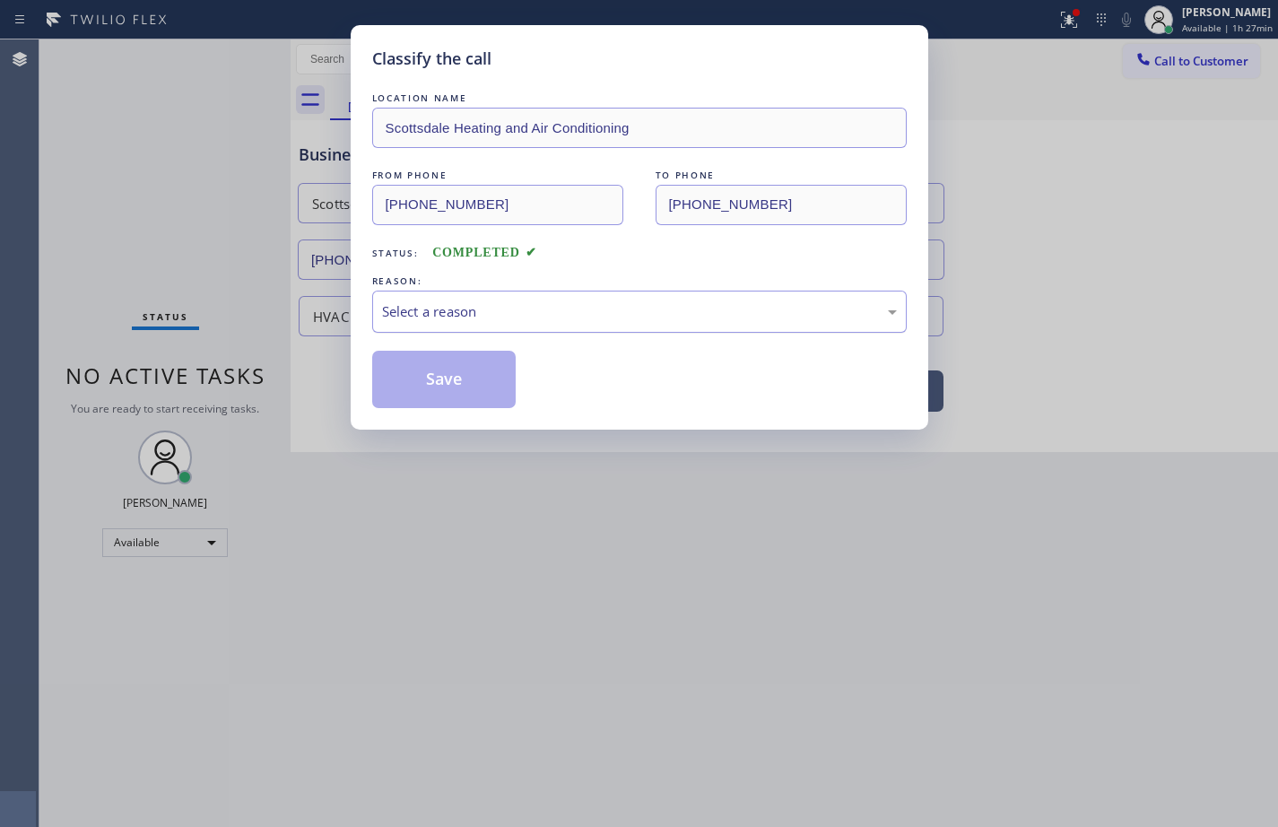
click at [447, 317] on div "Select a reason" at bounding box center [639, 311] width 515 height 21
click at [465, 382] on button "Save" at bounding box center [444, 379] width 144 height 57
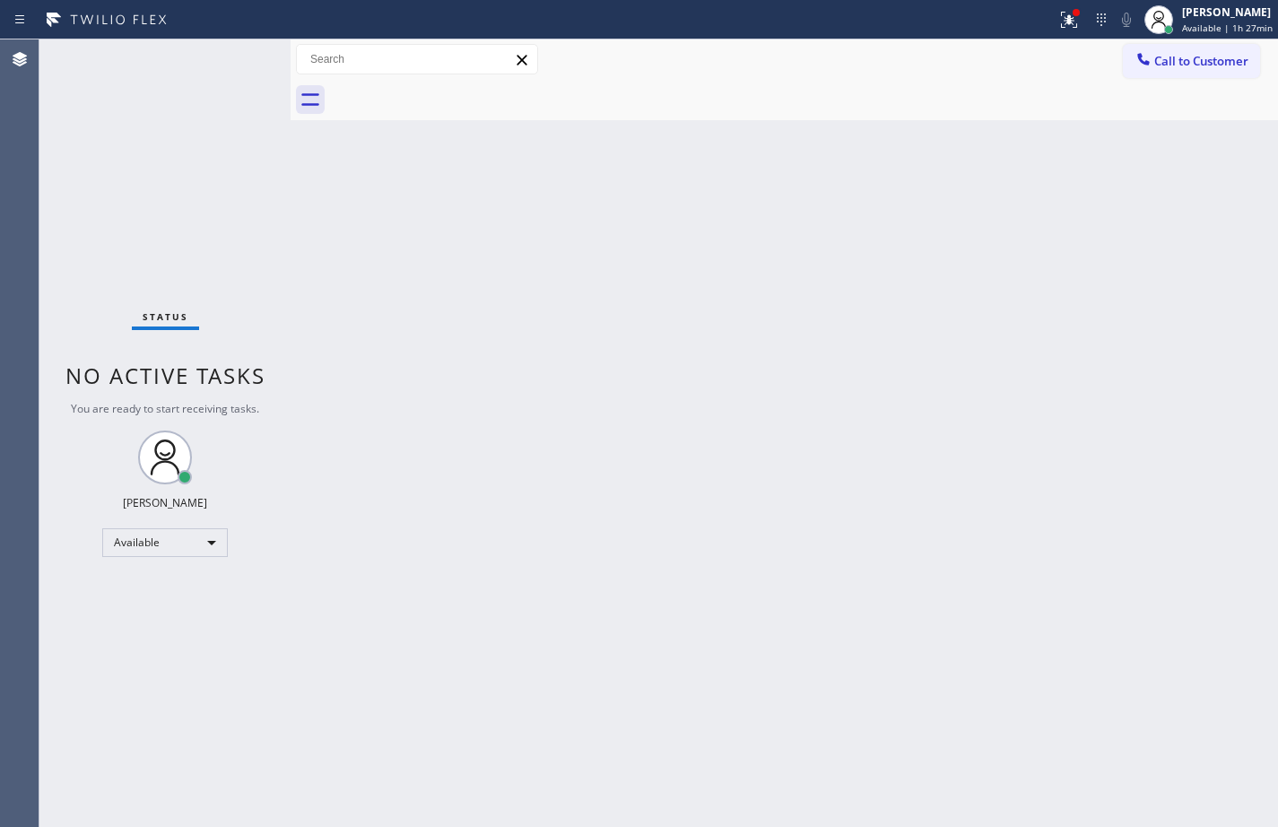
click at [1039, 126] on div "Back to Dashboard Change Sender ID Customers Technicians Select a contact Outbo…" at bounding box center [783, 432] width 987 height 787
click at [1212, 63] on span "Call to Customer" at bounding box center [1201, 61] width 94 height 16
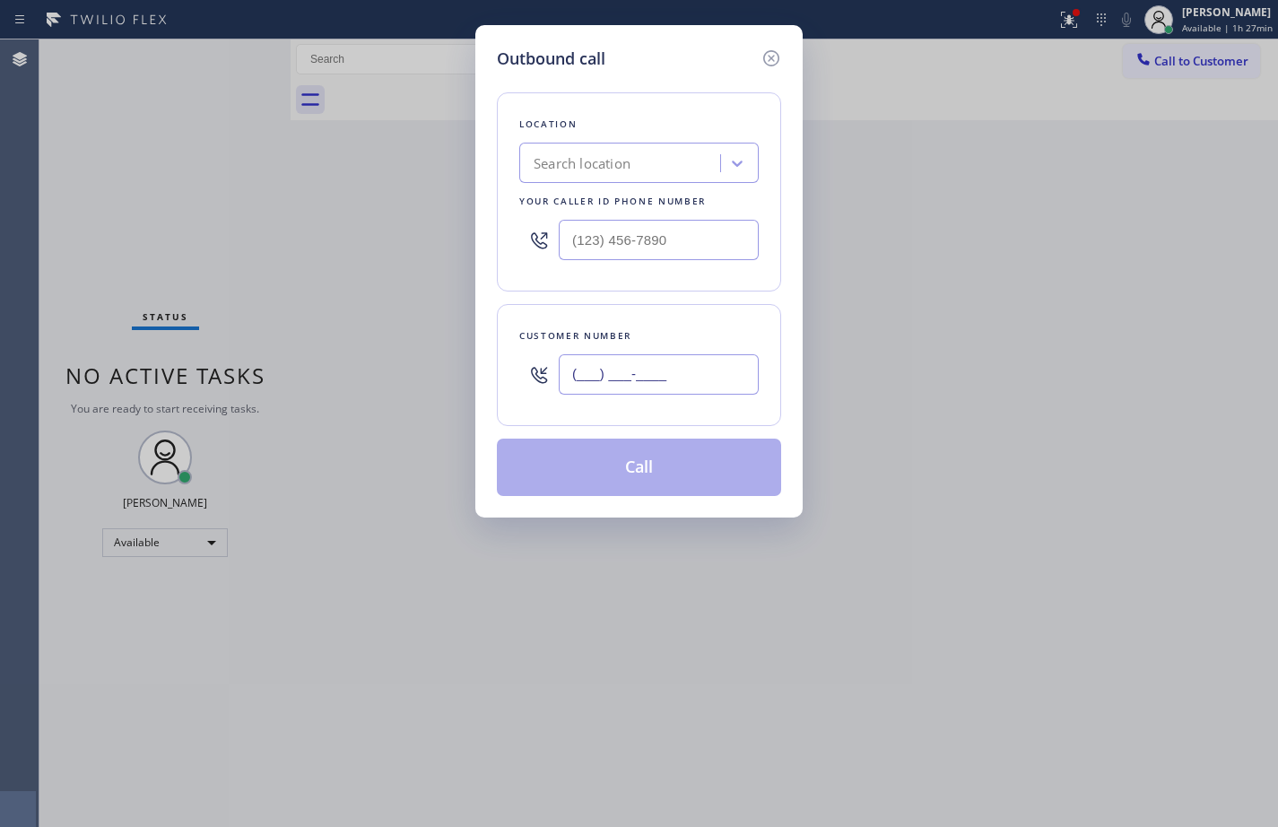
click at [696, 377] on input "(___) ___-____" at bounding box center [659, 374] width 200 height 40
paste input "503) 816-6465"
type input "[PHONE_NUMBER]"
click at [674, 246] on input "text" at bounding box center [659, 240] width 200 height 40
paste input "480) 386-9826"
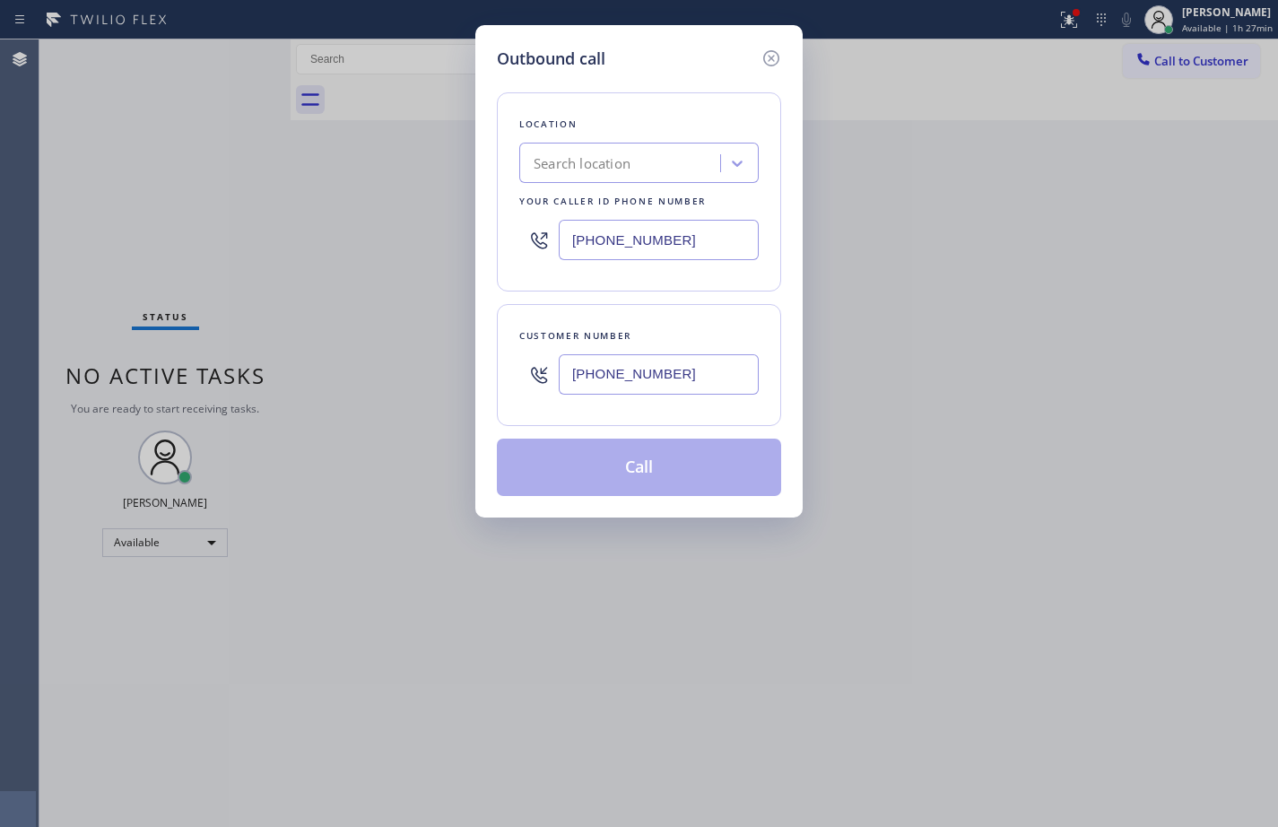
type input "[PHONE_NUMBER]"
click at [698, 327] on div "Customer number" at bounding box center [638, 335] width 239 height 19
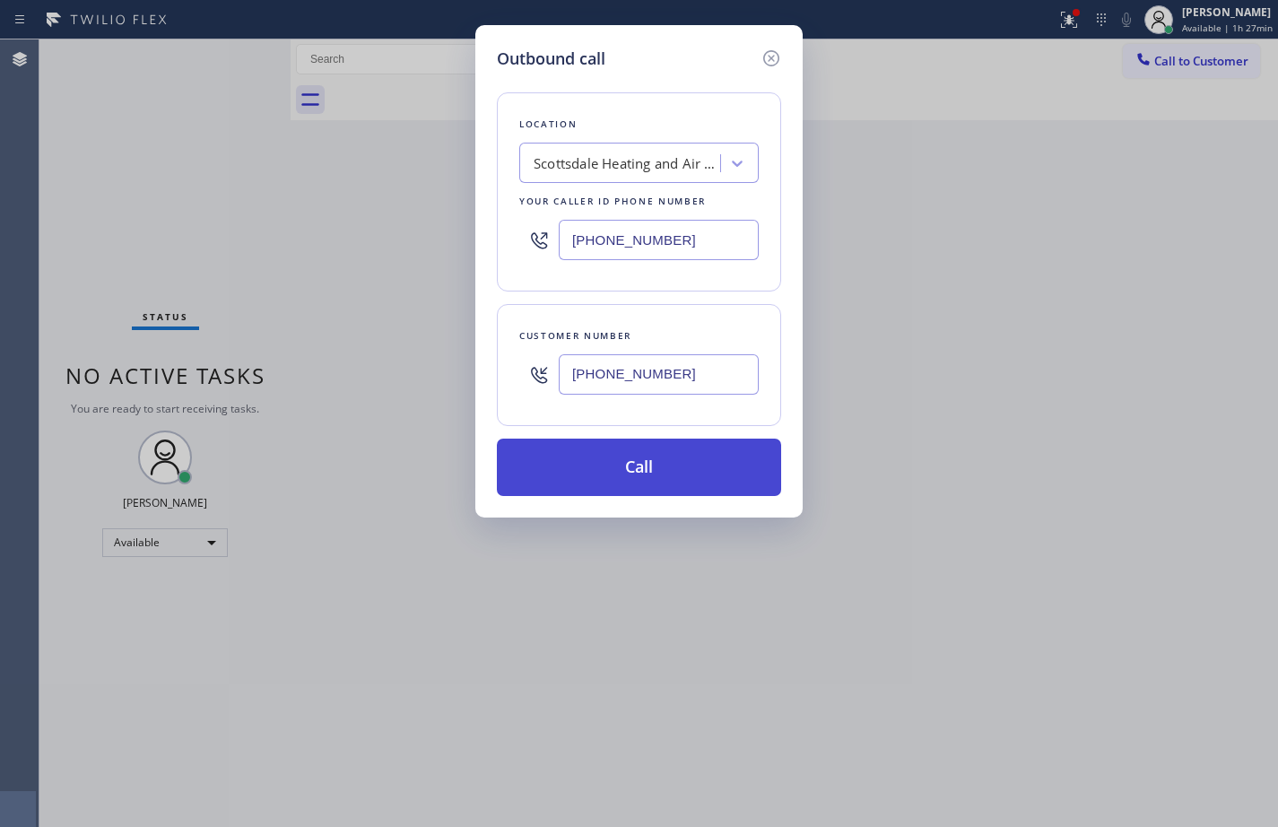
click at [698, 475] on button "Call" at bounding box center [639, 466] width 284 height 57
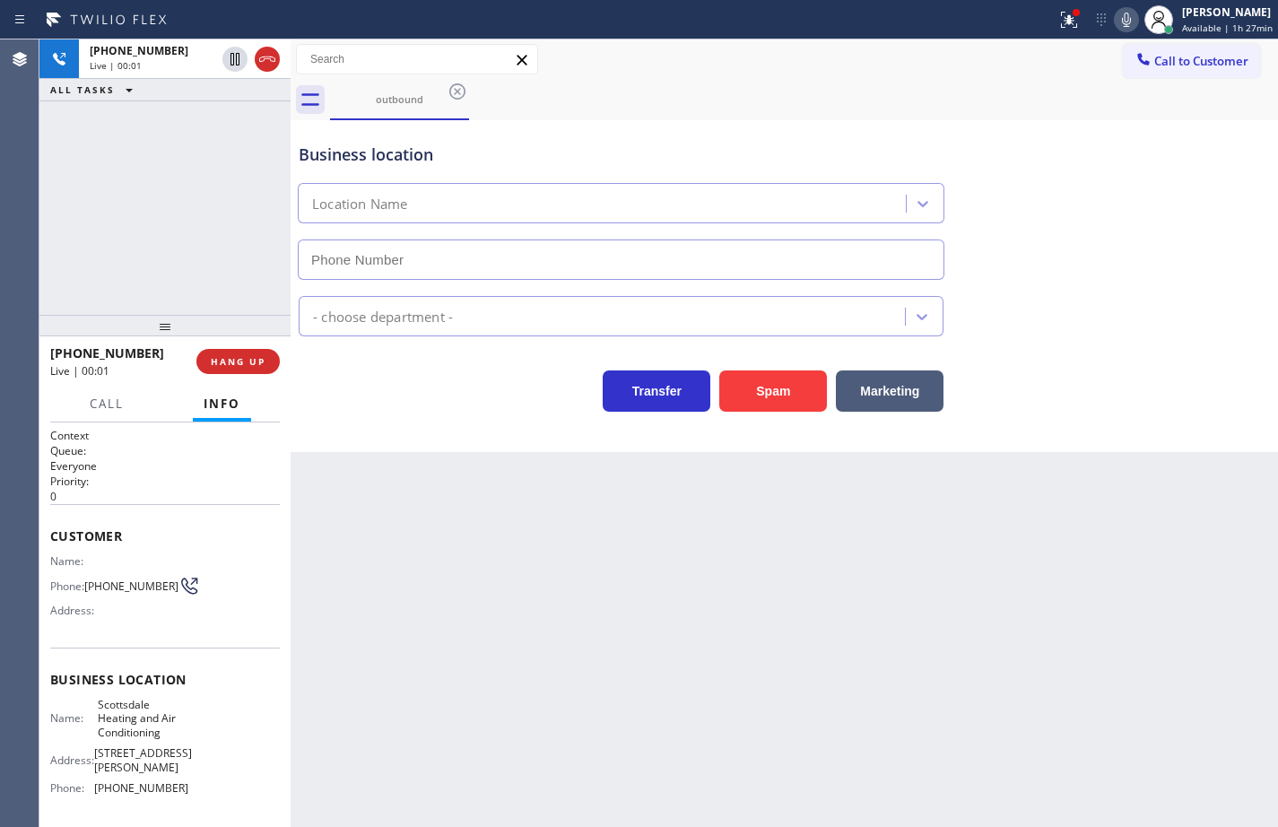
type input "[PHONE_NUMBER]"
click at [97, 395] on span "Call" at bounding box center [107, 403] width 34 height 16
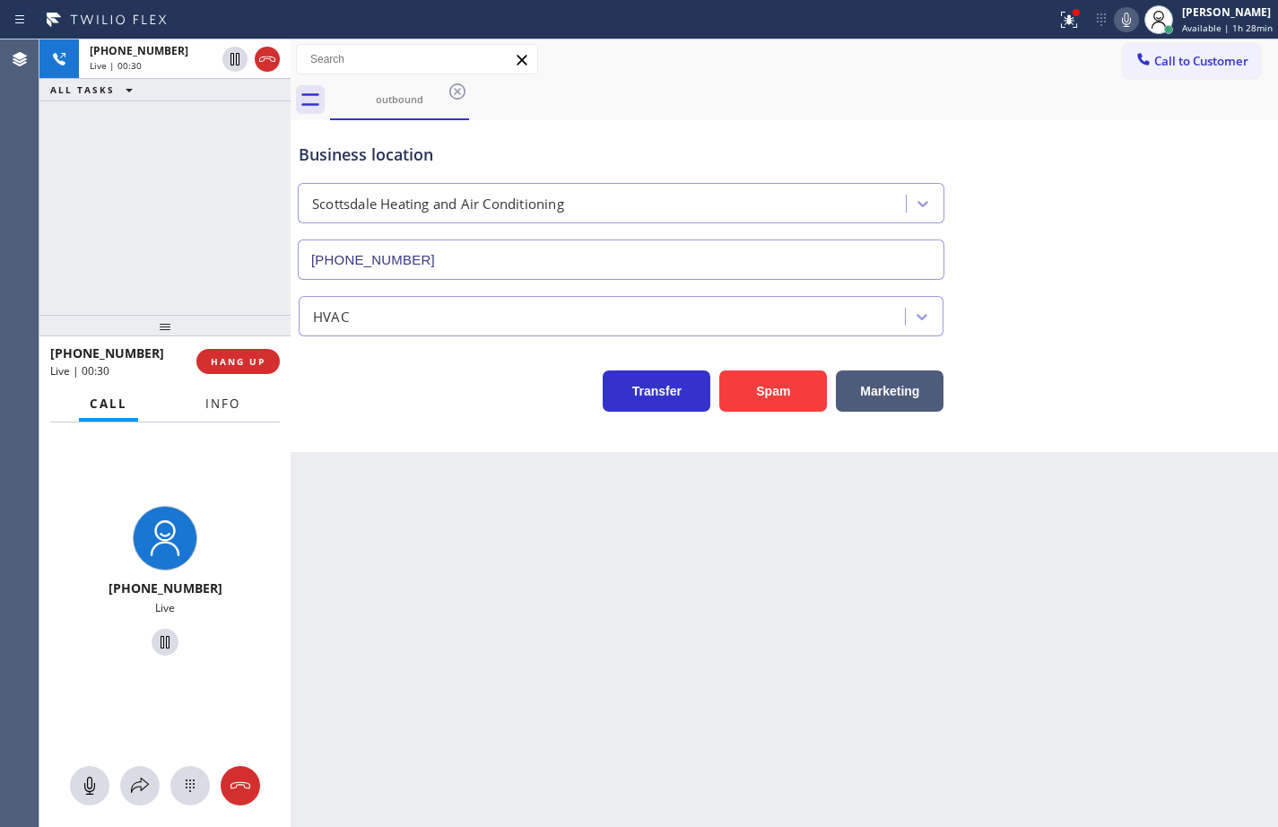
click at [231, 398] on span "Info" at bounding box center [222, 403] width 35 height 16
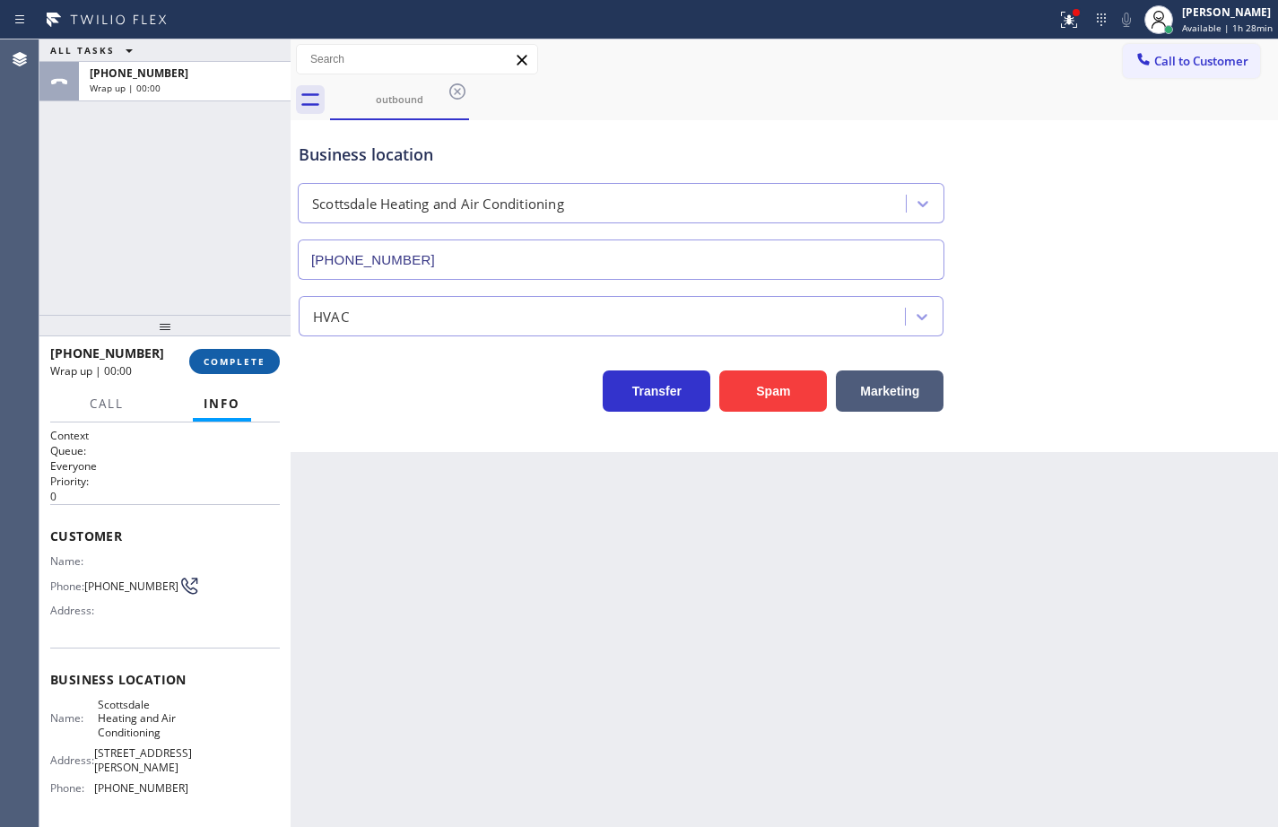
click at [250, 359] on span "COMPLETE" at bounding box center [235, 361] width 62 height 13
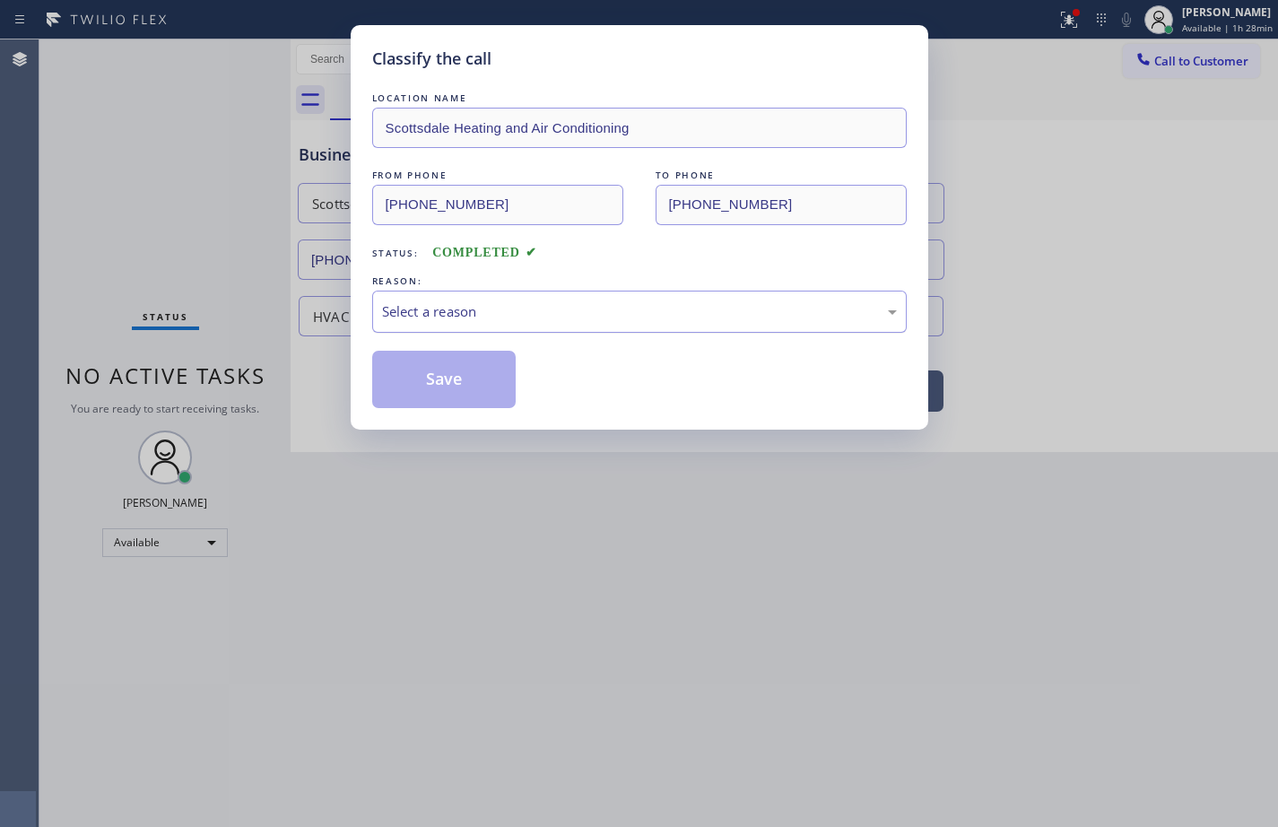
click at [437, 305] on div "Select a reason" at bounding box center [639, 311] width 515 height 21
click at [474, 403] on button "Save" at bounding box center [444, 379] width 144 height 57
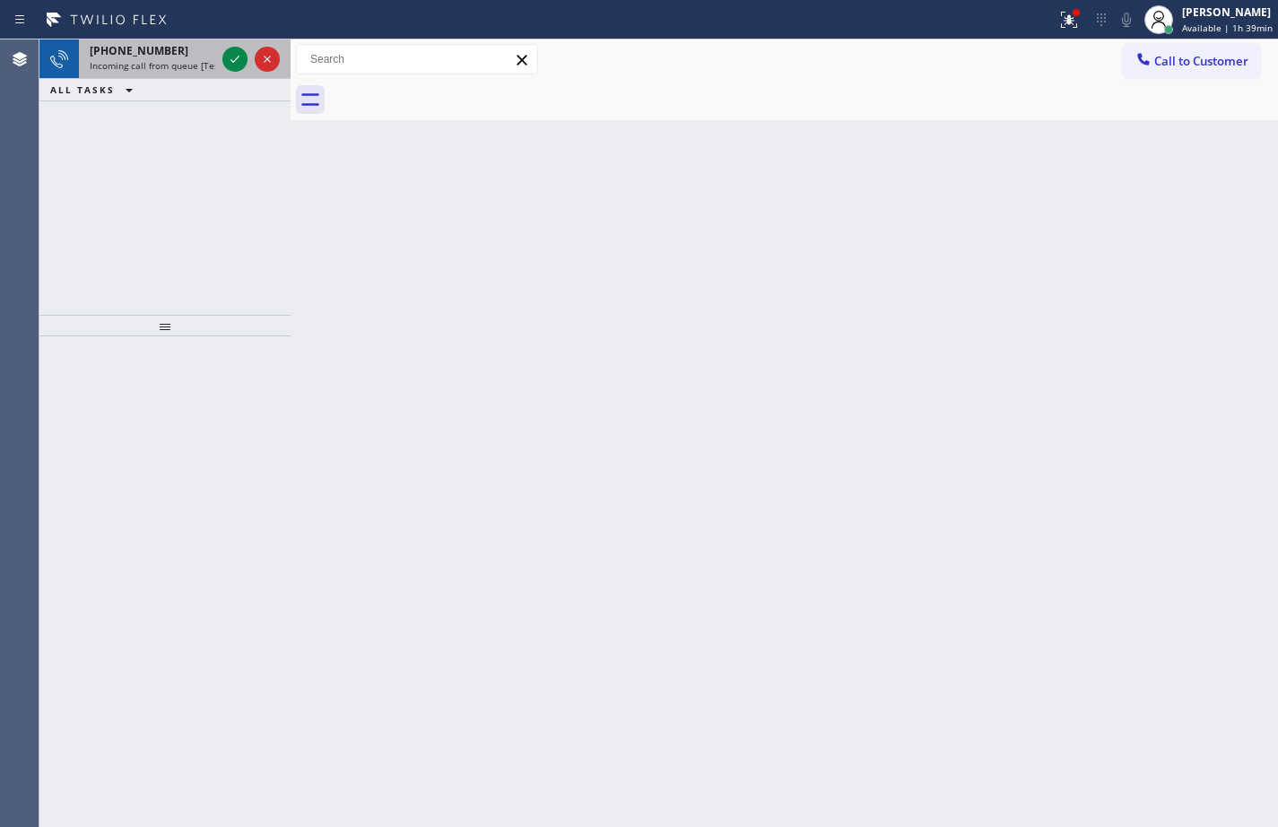
click at [138, 65] on span "Incoming call from queue [Test] All" at bounding box center [164, 65] width 149 height 13
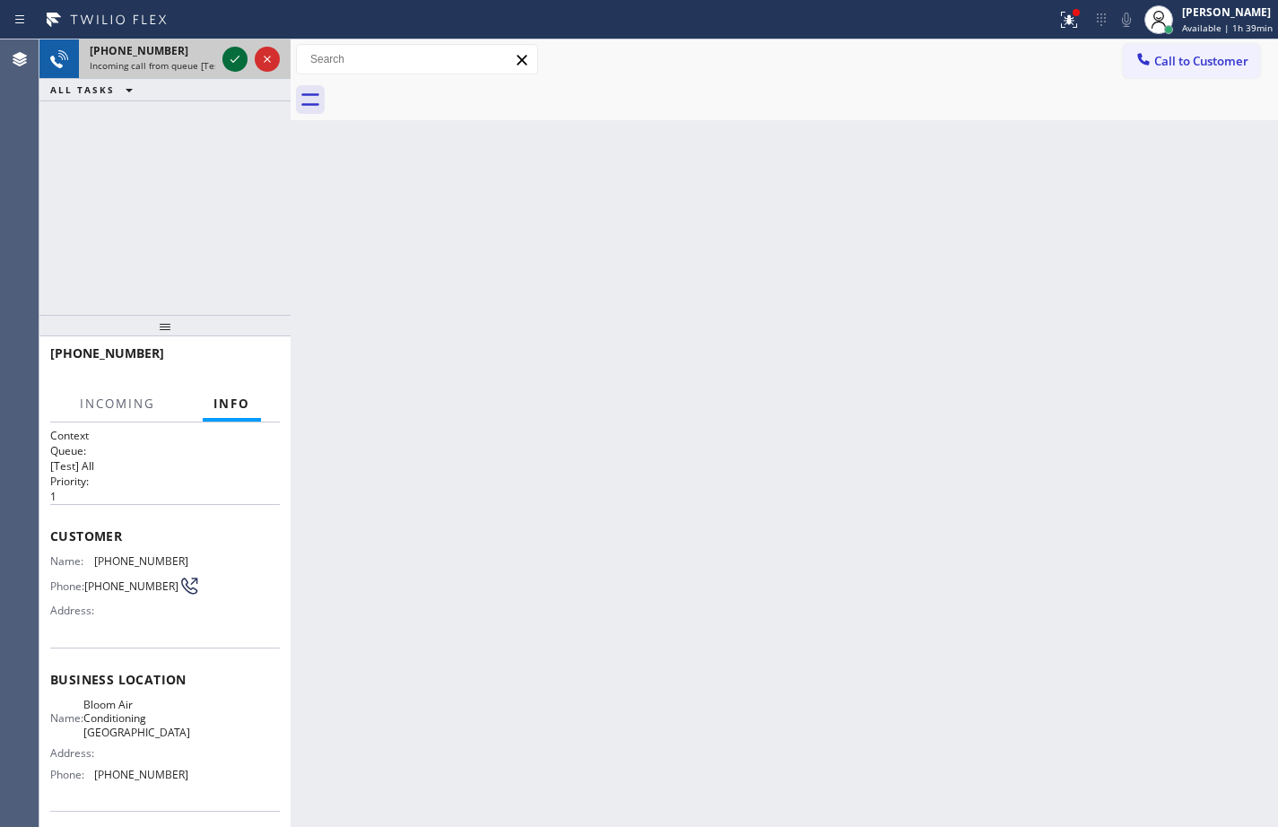
click at [236, 59] on icon at bounding box center [234, 59] width 9 height 7
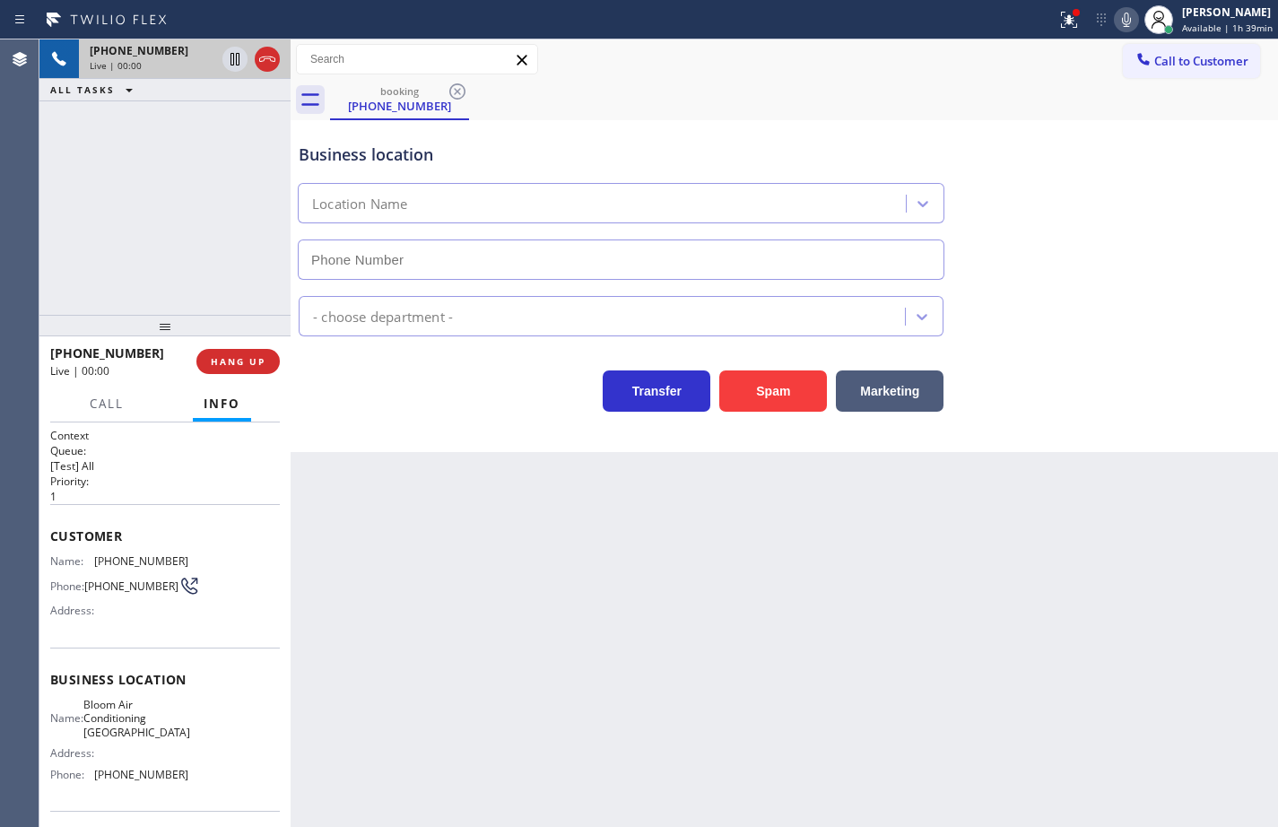
type input "[PHONE_NUMBER]"
click at [187, 795] on div "Business location Name: Bloom Air Conditioning [GEOGRAPHIC_DATA] Address: Phone…" at bounding box center [165, 728] width 230 height 163
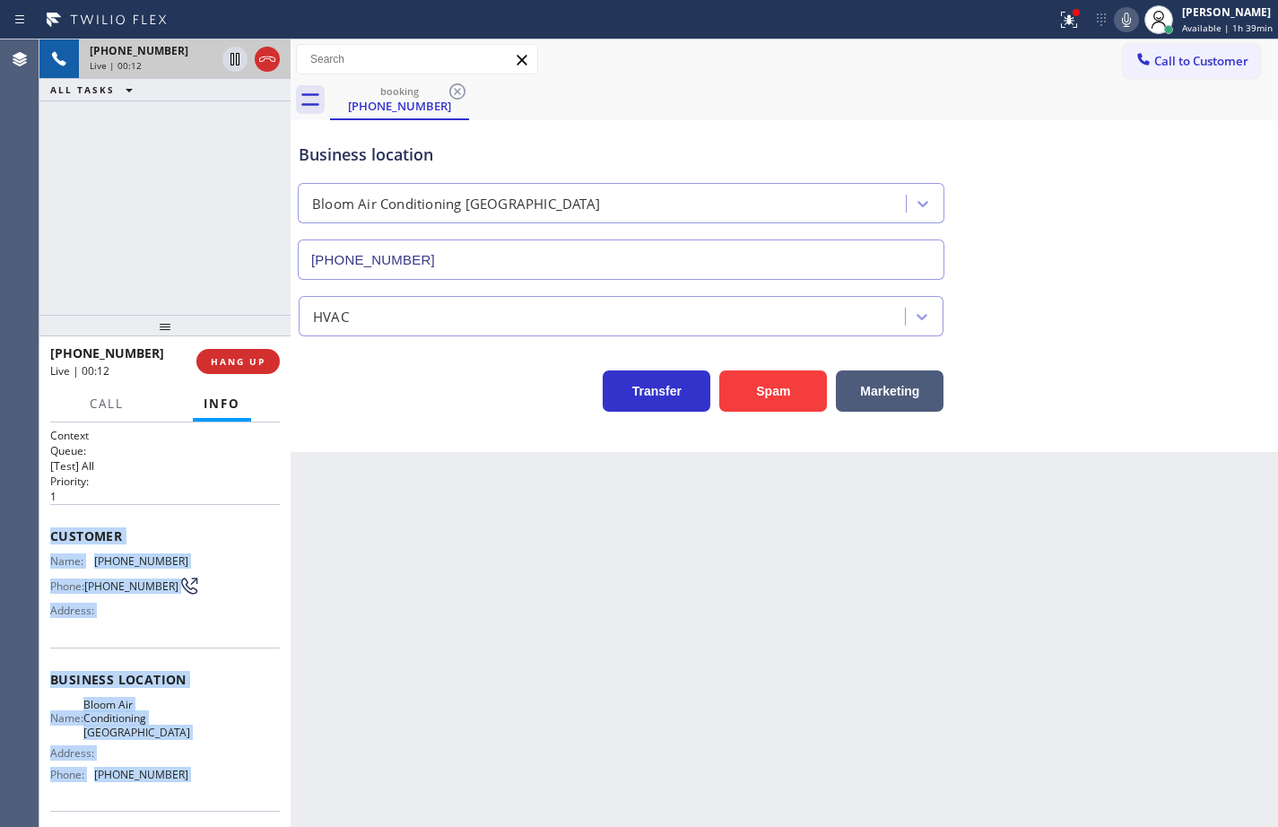
drag, startPoint x: 183, startPoint y: 781, endPoint x: 62, endPoint y: 506, distance: 300.7
click at [62, 506] on div "Context Queue: [Test] All Priority: 1 Customer Name: [PHONE_NUMBER] Phone: [PHO…" at bounding box center [165, 687] width 230 height 519
copy div "Customer Name: [PHONE_NUMBER] Phone: [PHONE_NUMBER] Address: Business location …"
click at [1115, 17] on icon at bounding box center [1126, 20] width 22 height 22
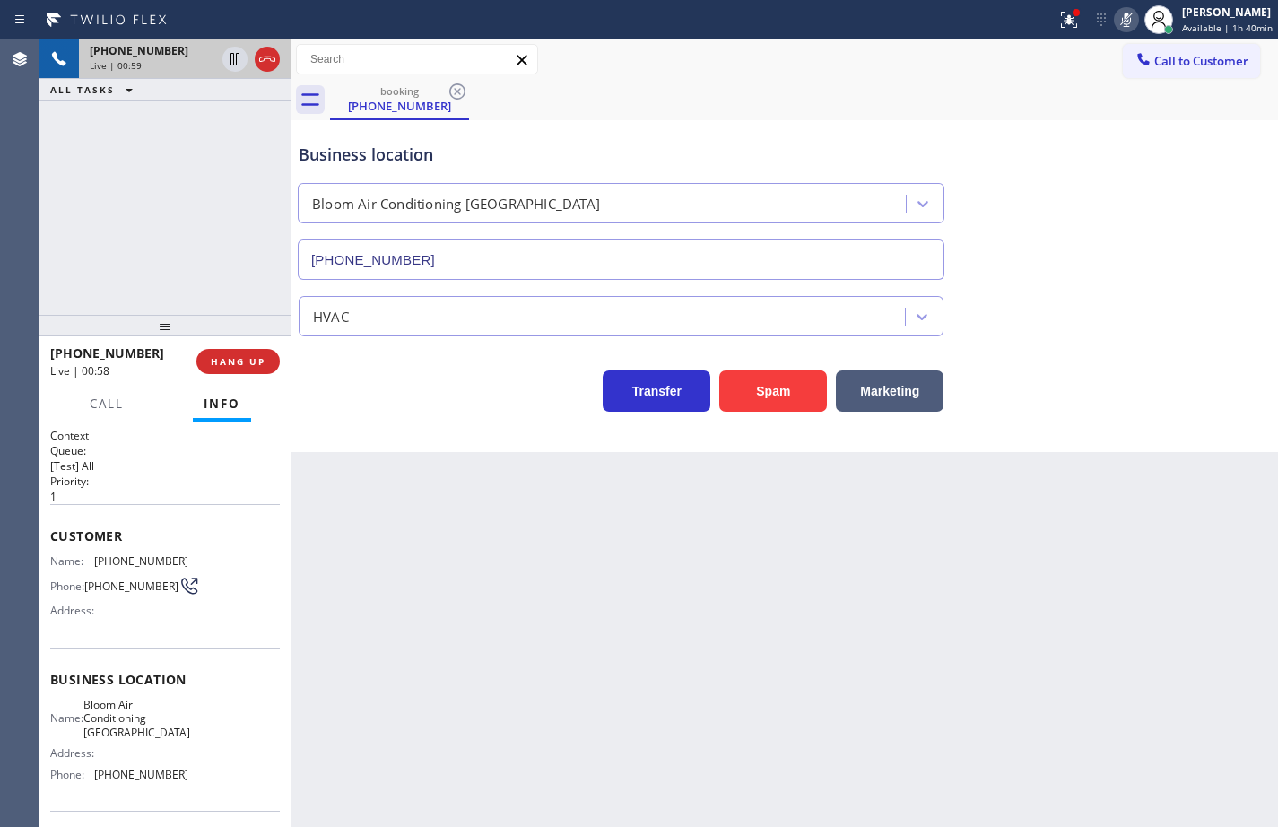
click at [1104, 201] on div "Business location Bloom Air Conditioning [GEOGRAPHIC_DATA] [PHONE_NUMBER]" at bounding box center [784, 198] width 978 height 162
click at [1121, 9] on icon at bounding box center [1126, 20] width 22 height 22
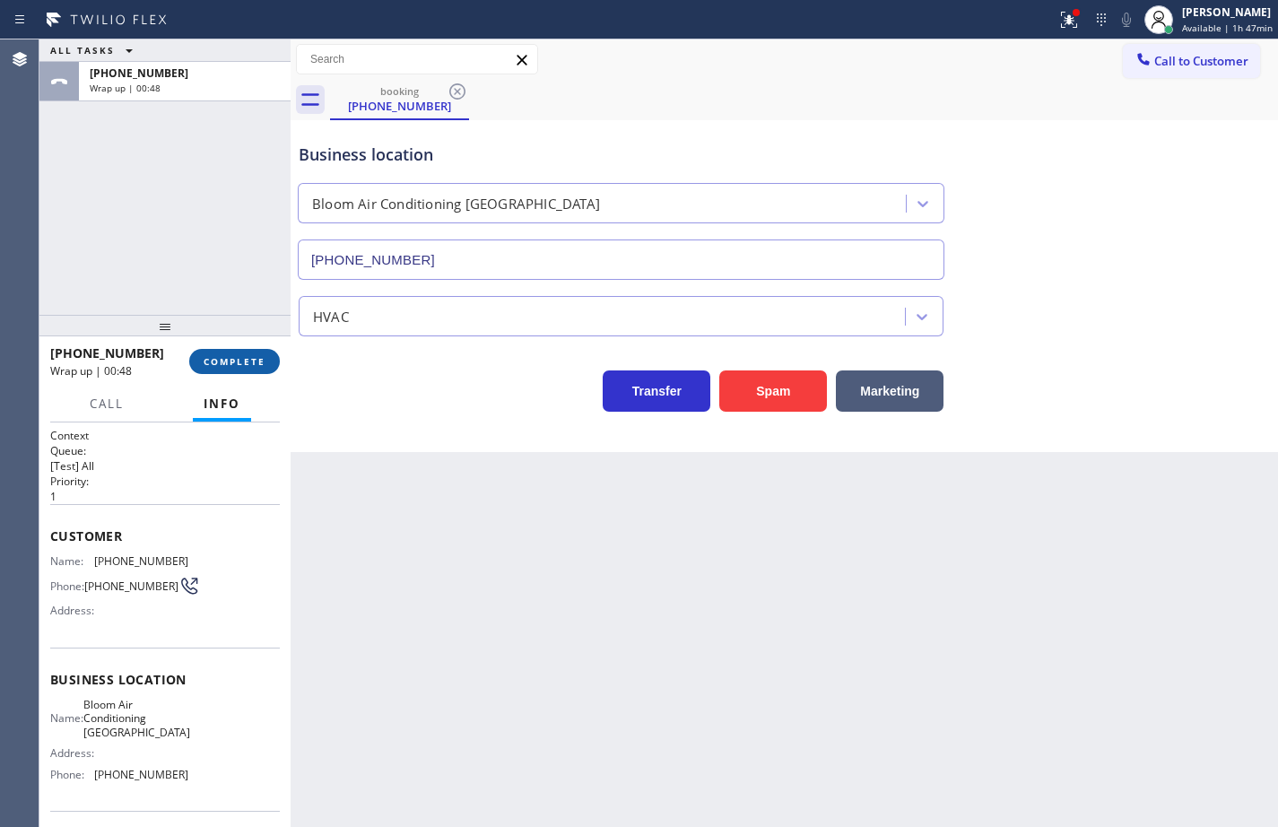
click at [239, 360] on span "COMPLETE" at bounding box center [235, 361] width 62 height 13
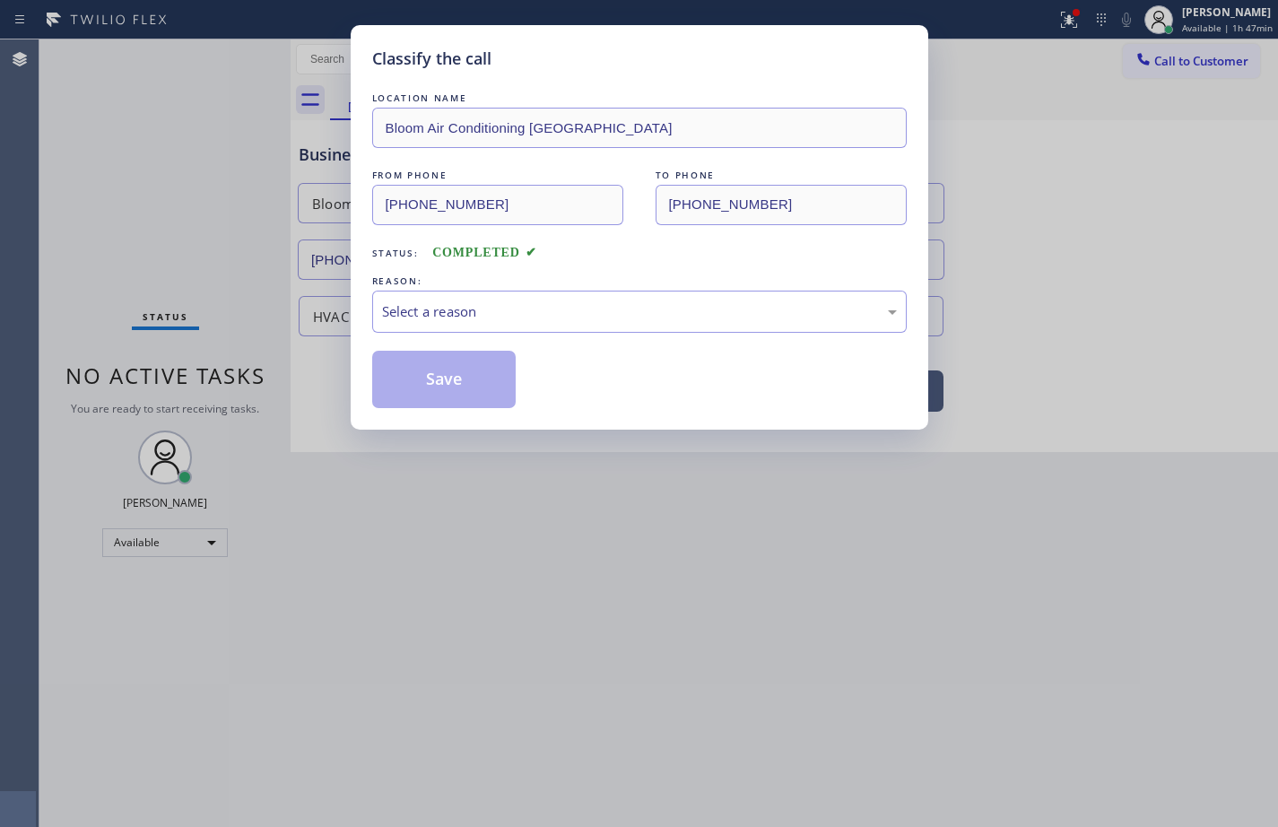
click at [440, 316] on div "Select a reason" at bounding box center [639, 311] width 515 height 21
click at [453, 374] on button "Save" at bounding box center [444, 379] width 144 height 57
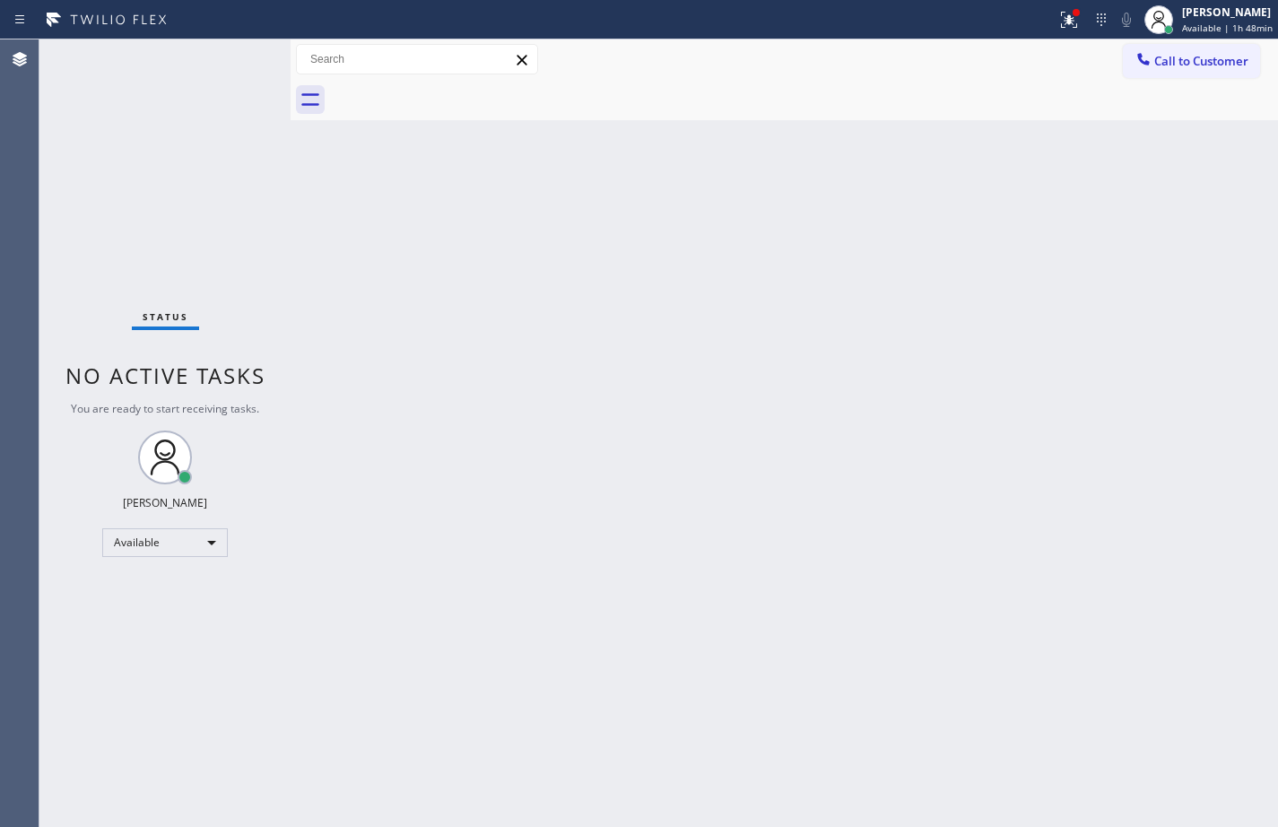
click at [786, 239] on div "Back to Dashboard Change Sender ID Customers Technicians Select a contact Outbo…" at bounding box center [783, 432] width 987 height 787
click at [1239, 56] on span "Call to Customer" at bounding box center [1201, 61] width 94 height 16
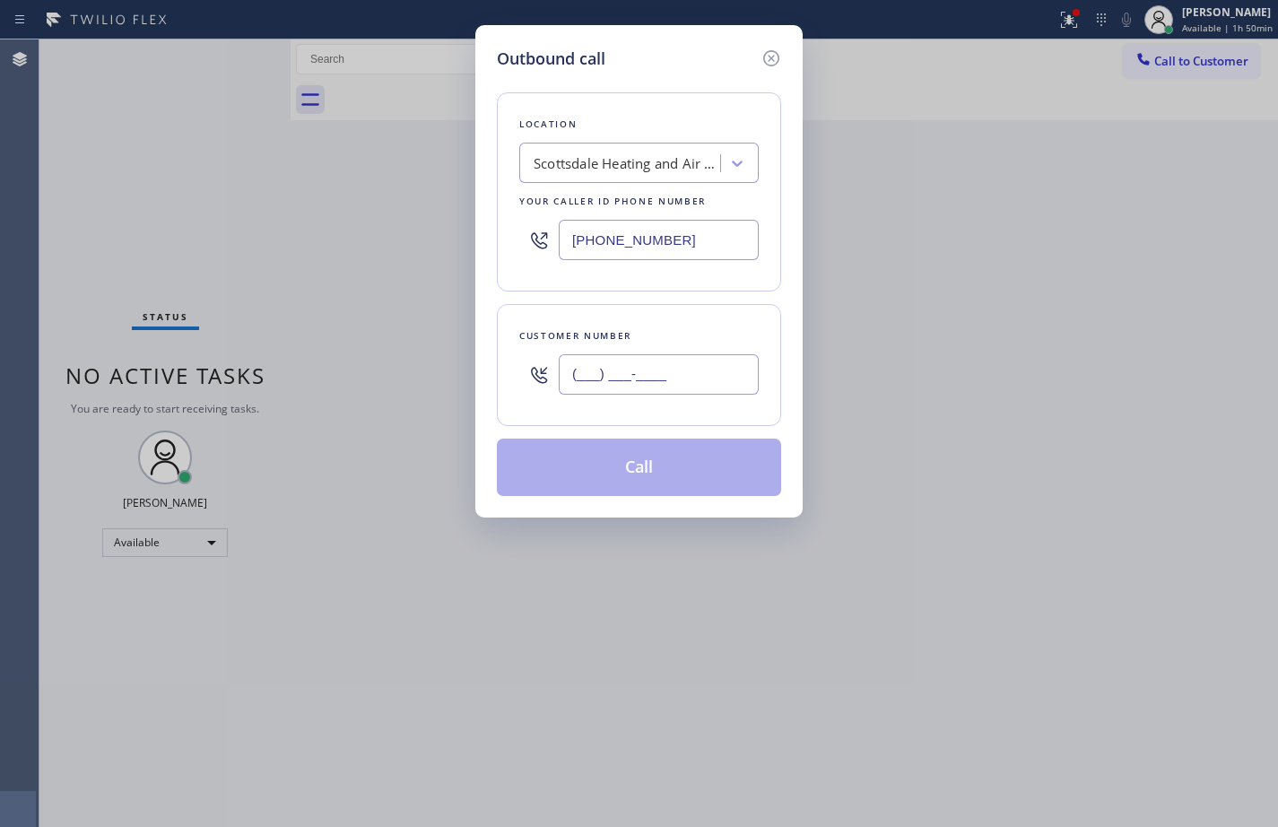
click at [659, 375] on input "(___) ___-____" at bounding box center [659, 374] width 200 height 40
paste input "714) 457-4769"
type input "[PHONE_NUMBER]"
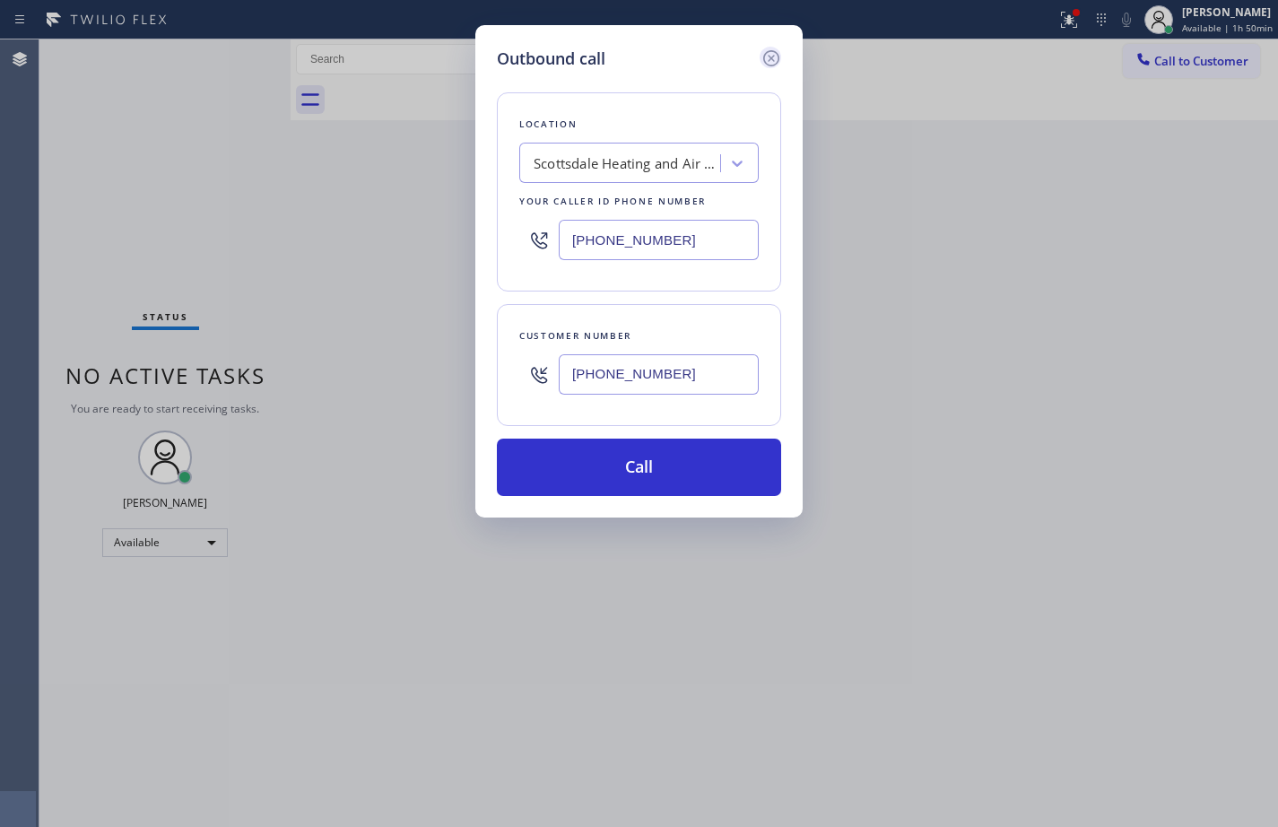
click at [770, 63] on icon at bounding box center [771, 59] width 22 height 22
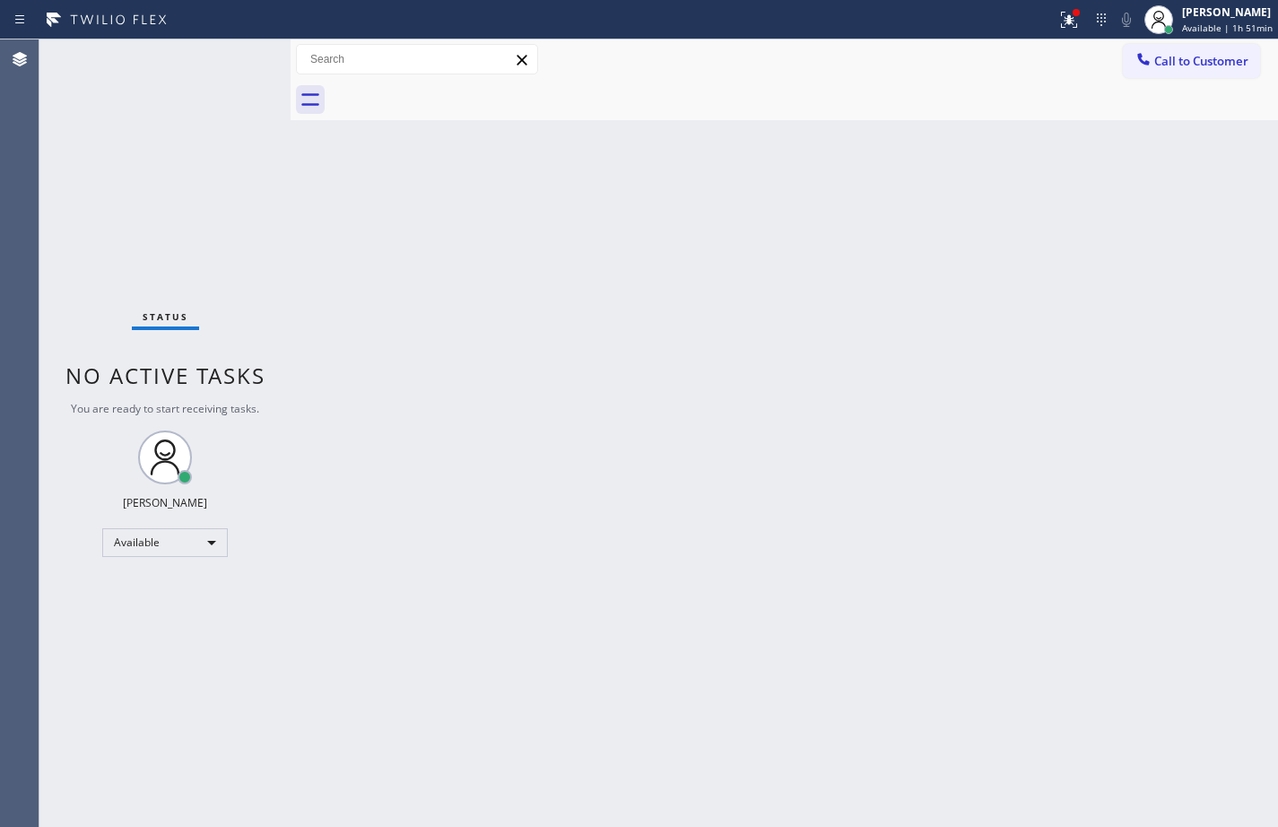
click at [1237, 190] on div "Back to Dashboard Change Sender ID Customers Technicians Select a contact Outbo…" at bounding box center [783, 432] width 987 height 787
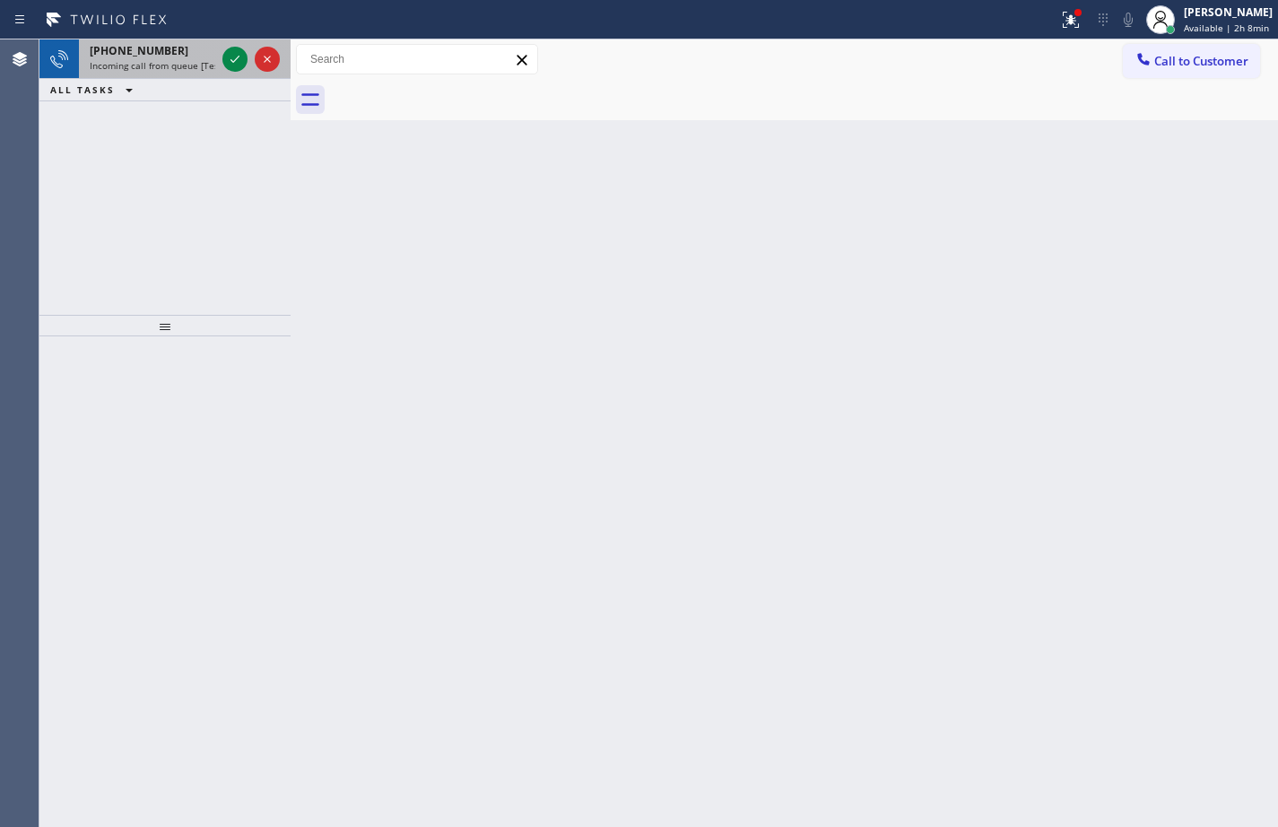
click at [135, 59] on span "Incoming call from queue [Test] All" at bounding box center [164, 65] width 149 height 13
click at [197, 71] on span "Incoming call from queue [Test] All" at bounding box center [164, 65] width 149 height 13
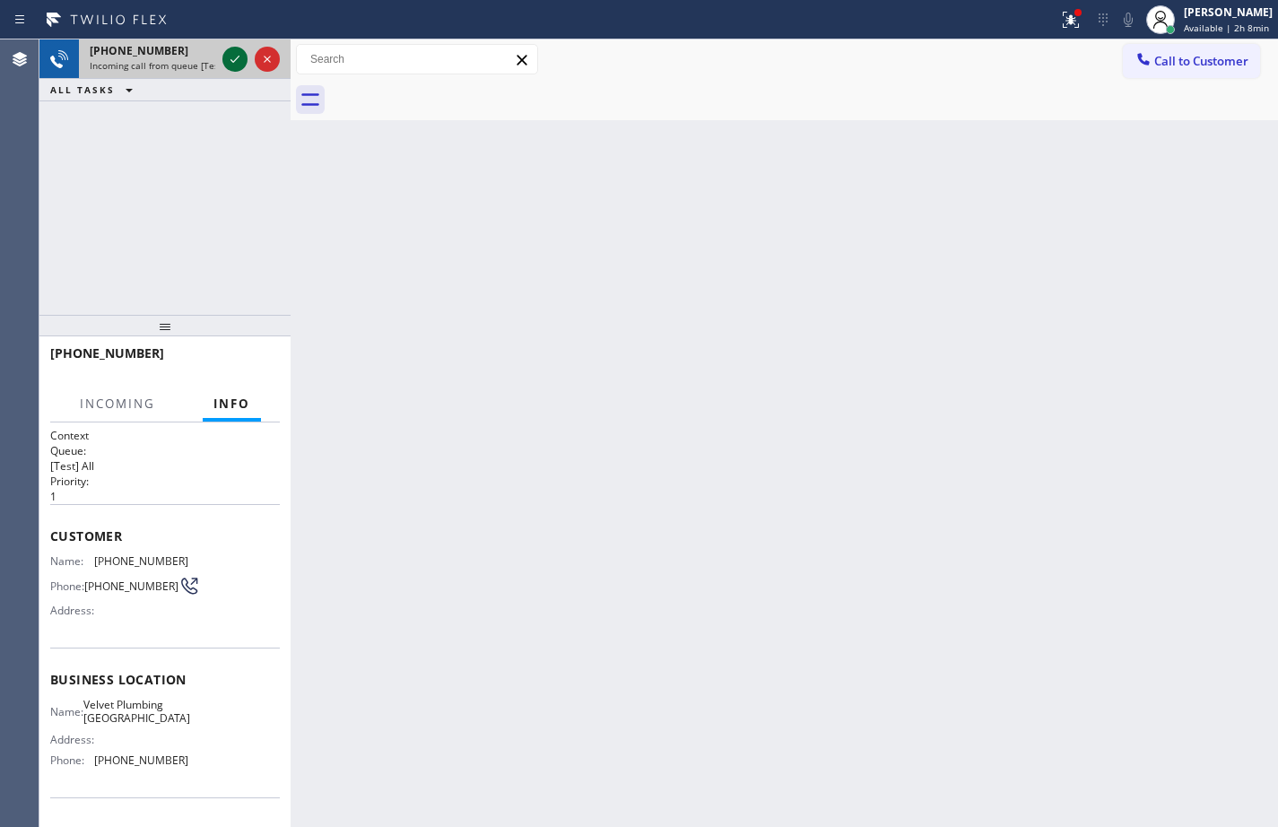
click at [235, 62] on icon at bounding box center [235, 59] width 22 height 22
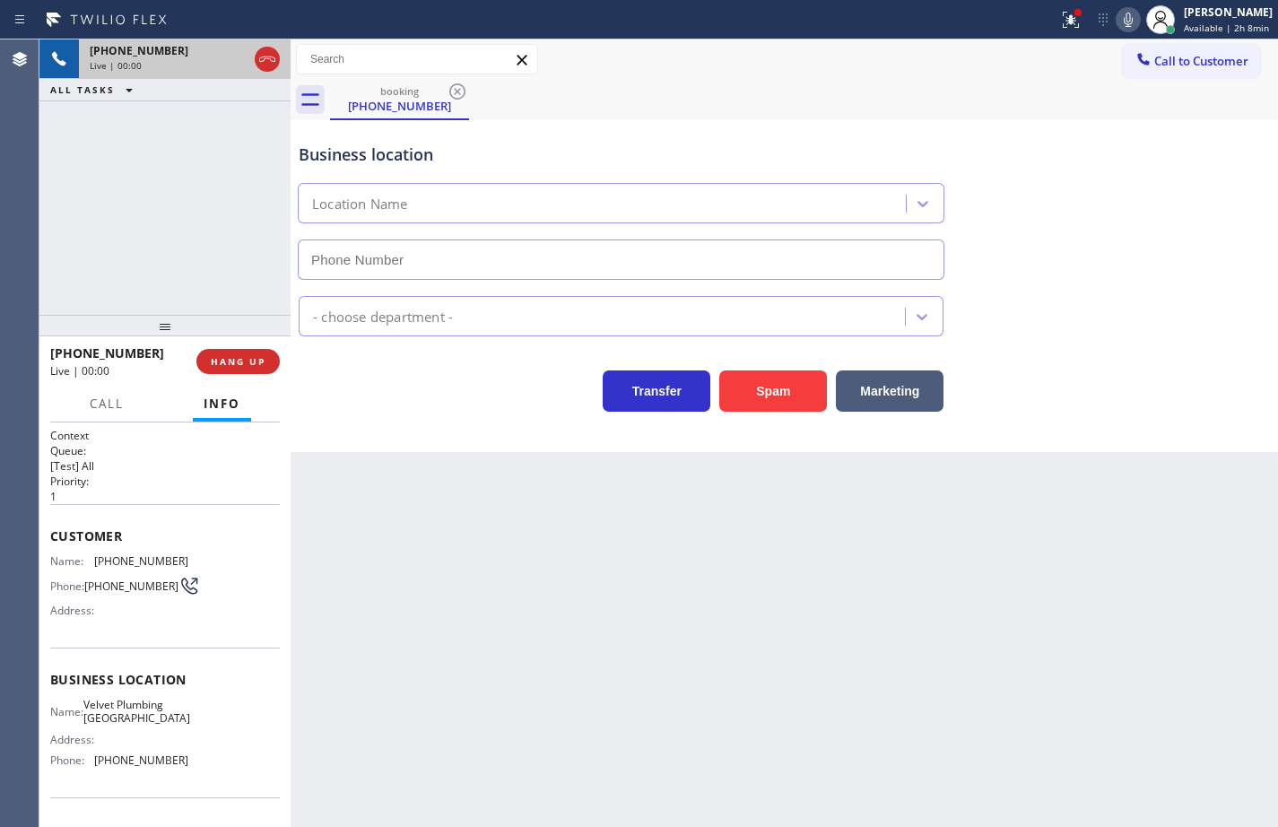
type input "[PHONE_NUMBER]"
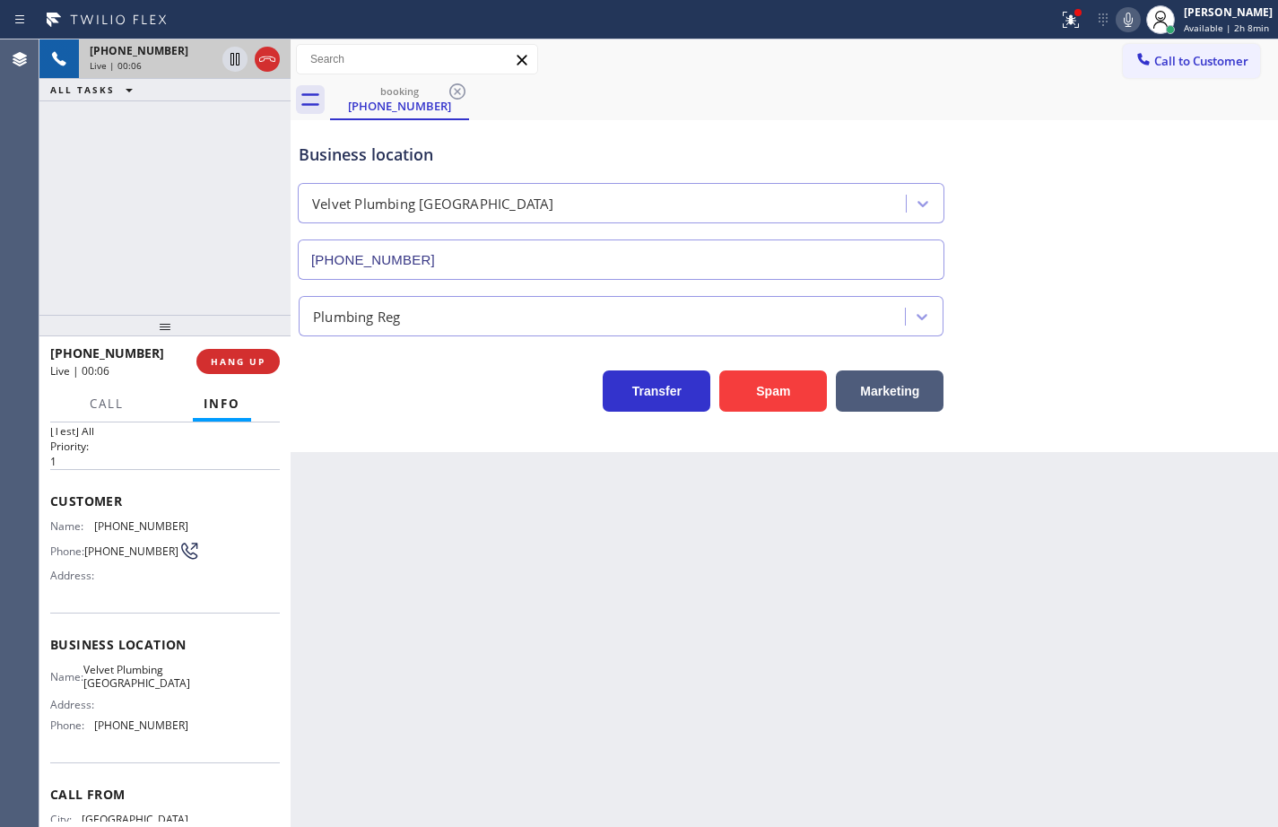
scroll to position [90, 0]
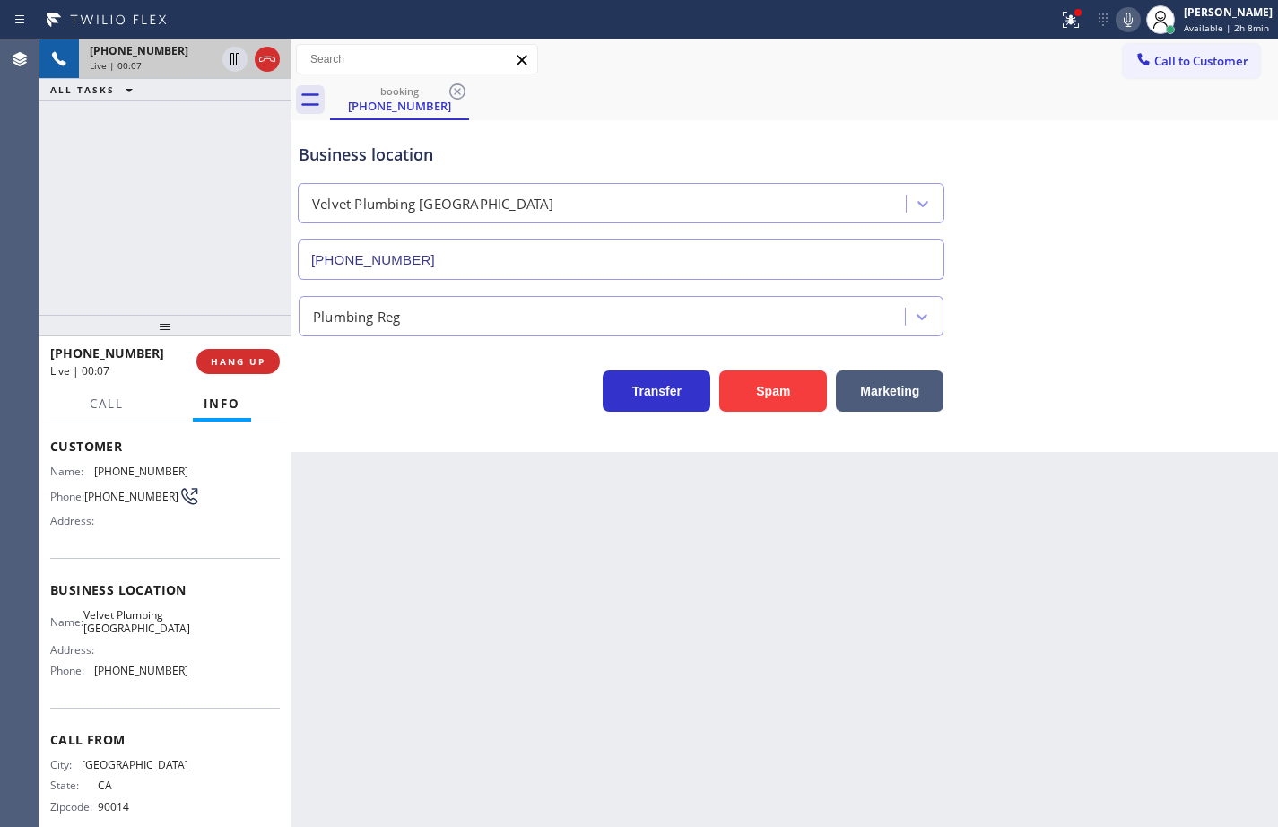
click at [195, 684] on div "Name: Velvet Plumbing [GEOGRAPHIC_DATA] Address: Phone: [PHONE_NUMBER]" at bounding box center [165, 646] width 230 height 77
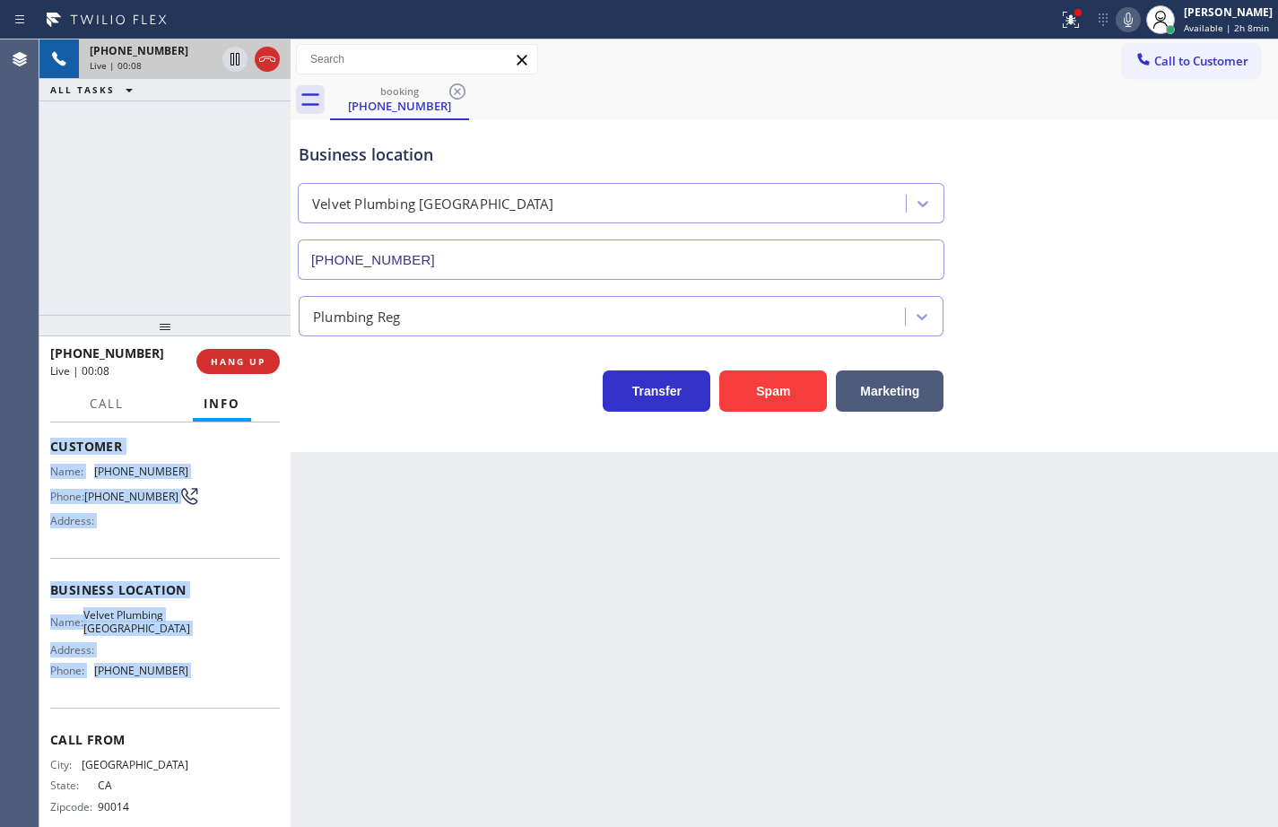
drag, startPoint x: 195, startPoint y: 684, endPoint x: 55, endPoint y: 451, distance: 271.8
click at [55, 451] on div "Context Queue: [Test] All Priority: 1 Customer Name: [PHONE_NUMBER] Phone: [PHO…" at bounding box center [165, 590] width 230 height 505
copy div "Customer Name: [PHONE_NUMBER] Phone: [PHONE_NUMBER] Address: Business location …"
click at [1121, 20] on icon at bounding box center [1128, 20] width 22 height 22
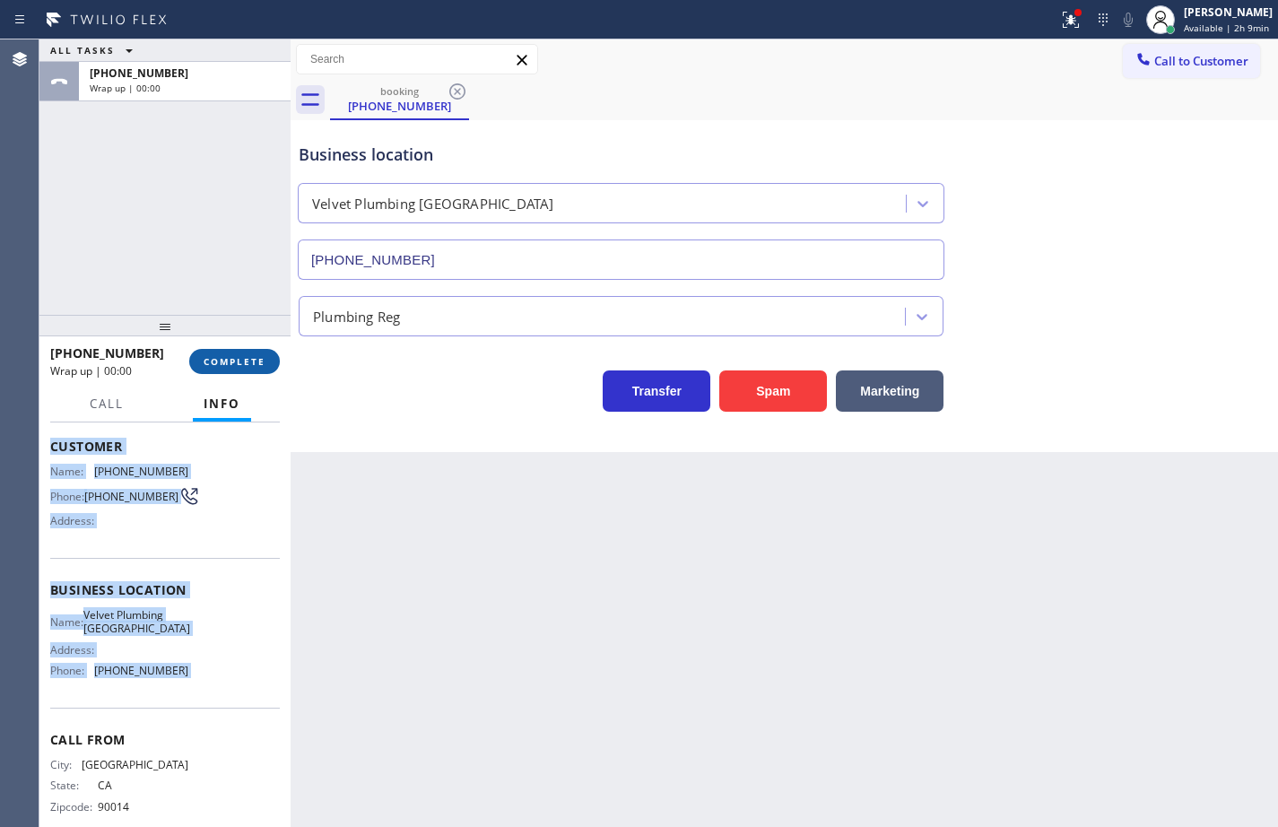
click at [254, 364] on span "COMPLETE" at bounding box center [235, 361] width 62 height 13
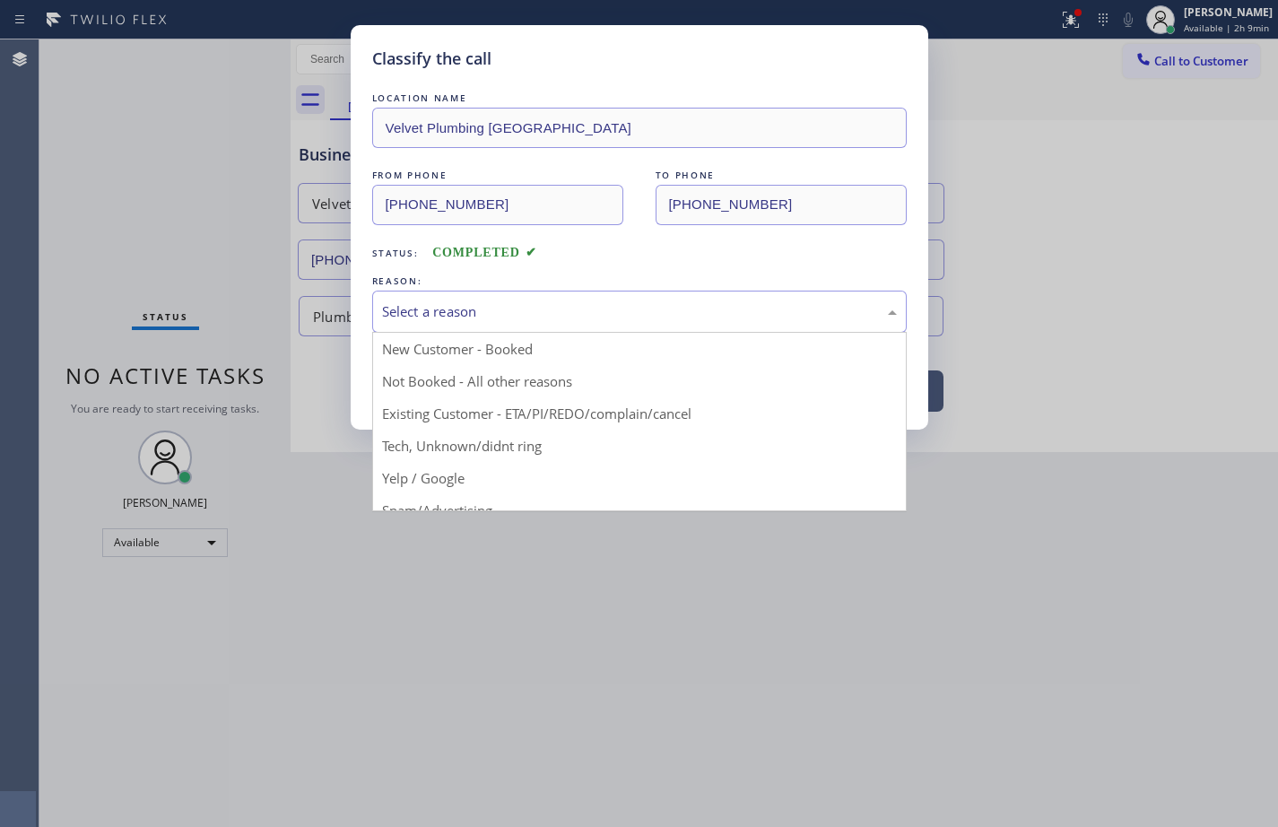
click at [449, 316] on div "Select a reason" at bounding box center [639, 311] width 515 height 21
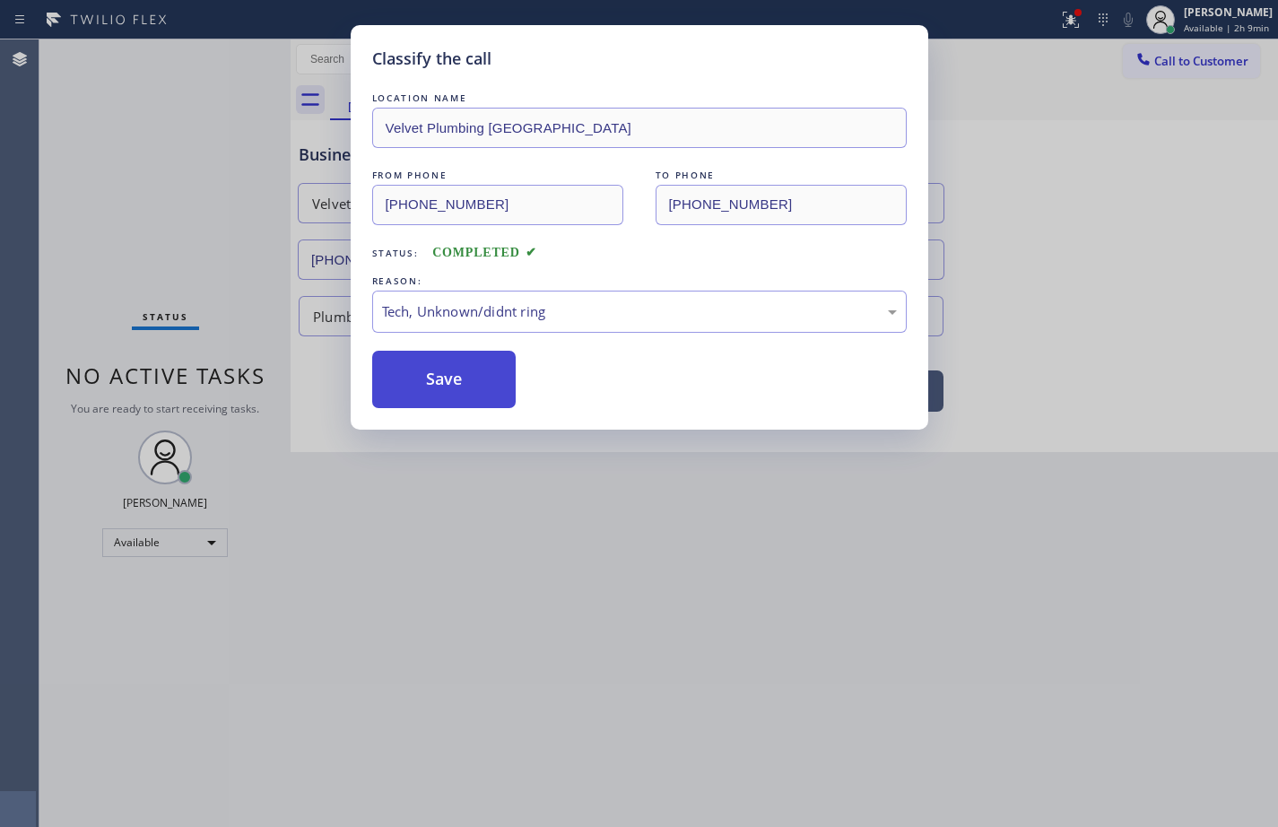
click at [480, 371] on button "Save" at bounding box center [444, 379] width 144 height 57
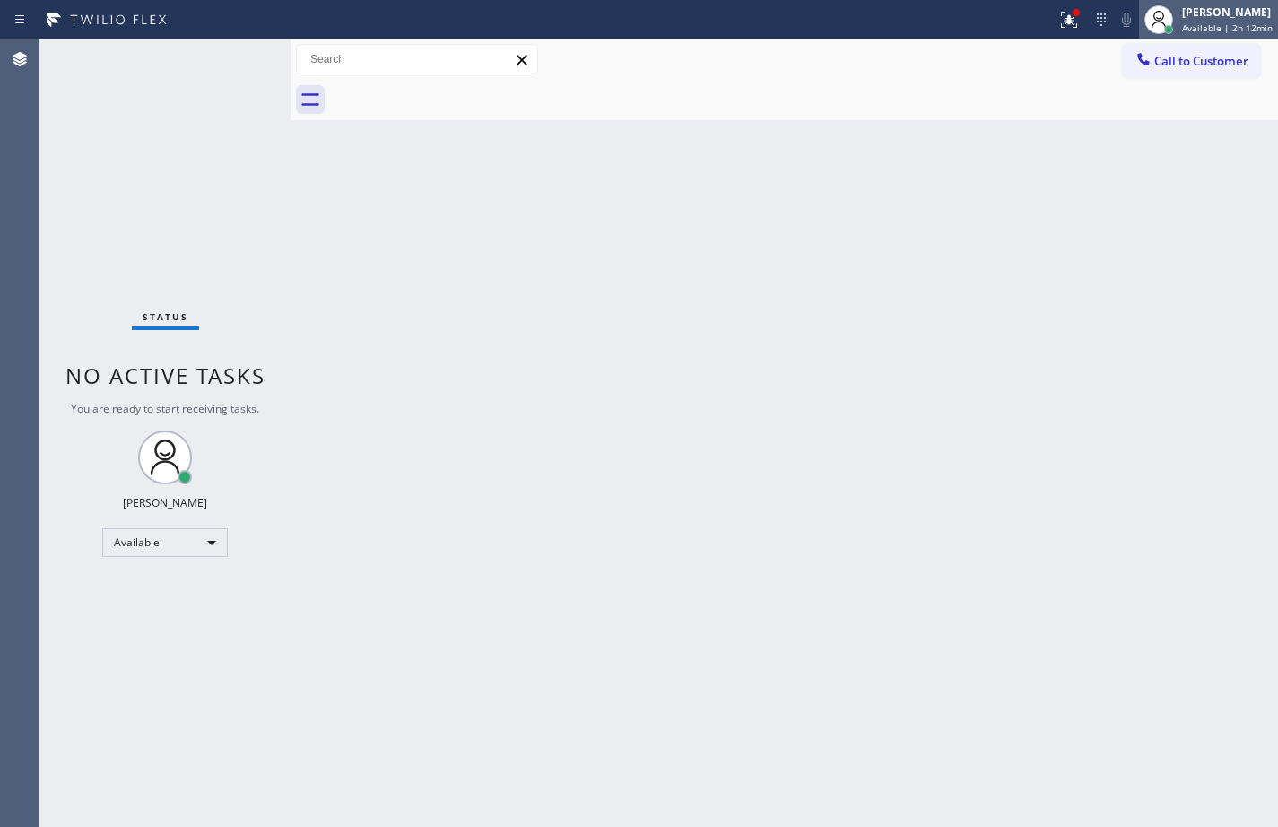
click at [1264, 24] on div "Available | 2h 12min" at bounding box center [1227, 28] width 91 height 13
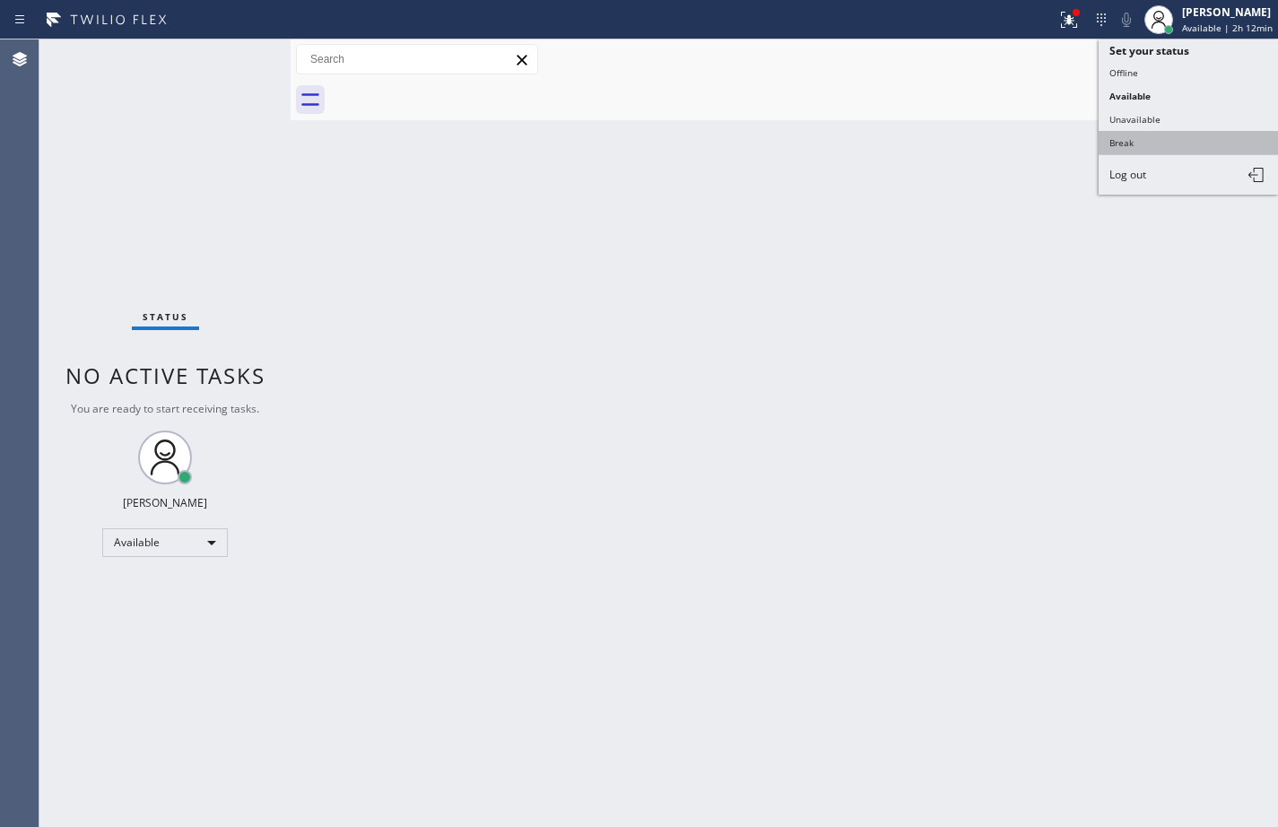
click at [1167, 142] on button "Break" at bounding box center [1187, 142] width 179 height 23
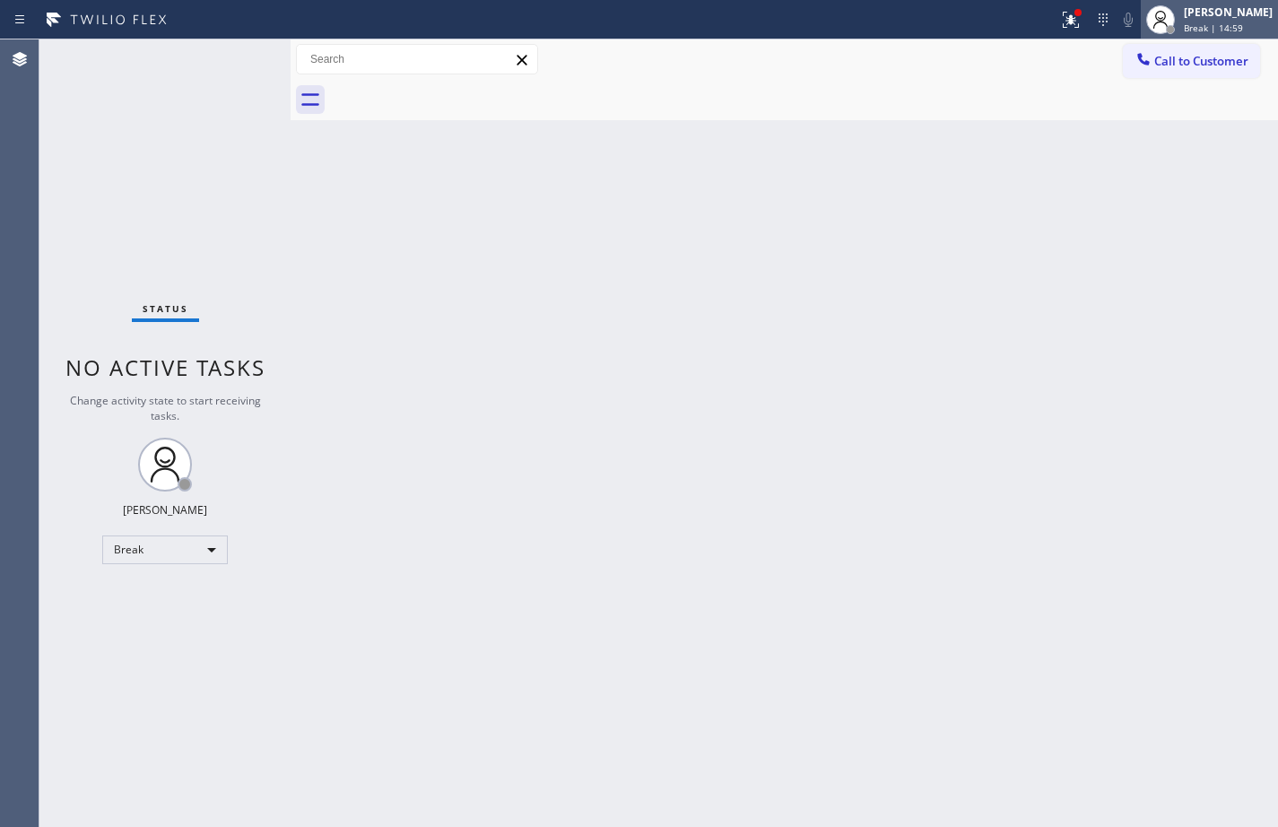
click at [1252, 13] on div "[PERSON_NAME]" at bounding box center [1227, 11] width 89 height 15
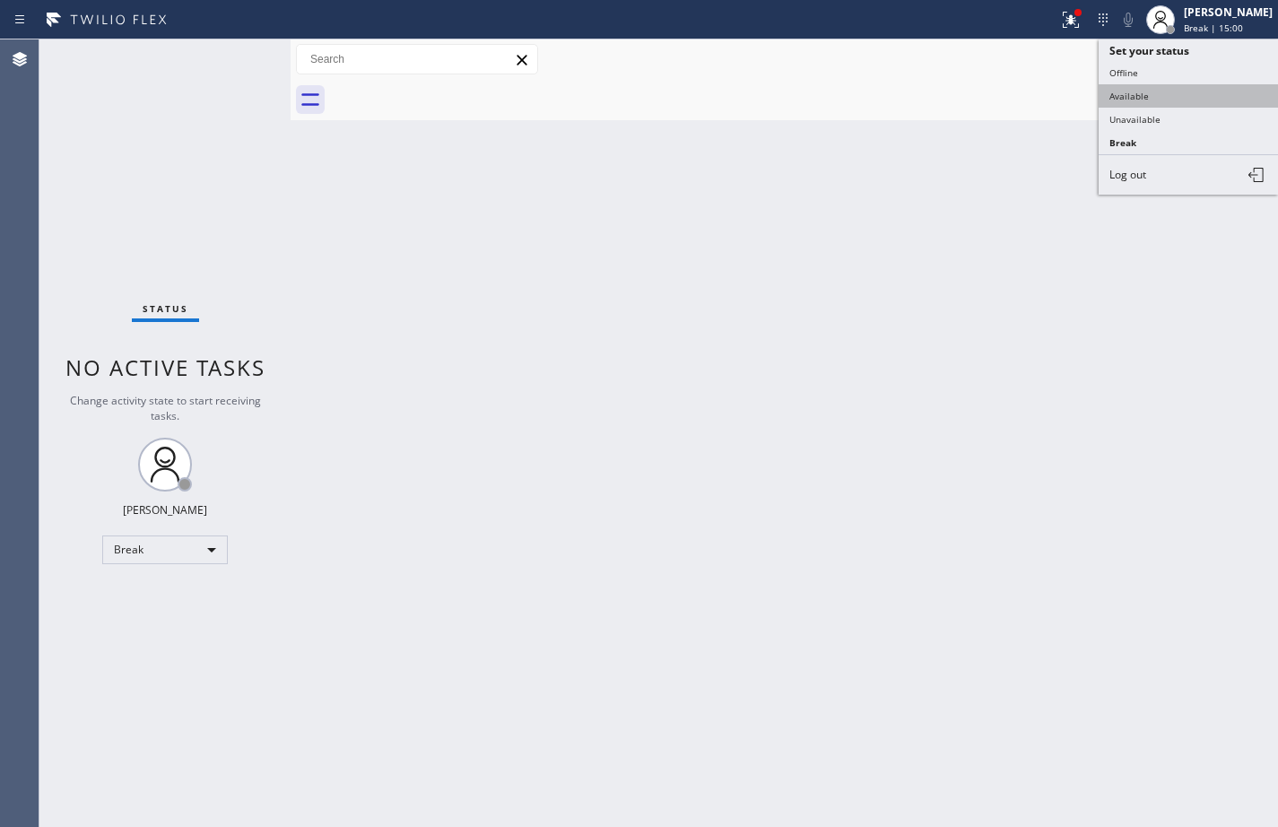
click at [1191, 93] on button "Available" at bounding box center [1187, 95] width 179 height 23
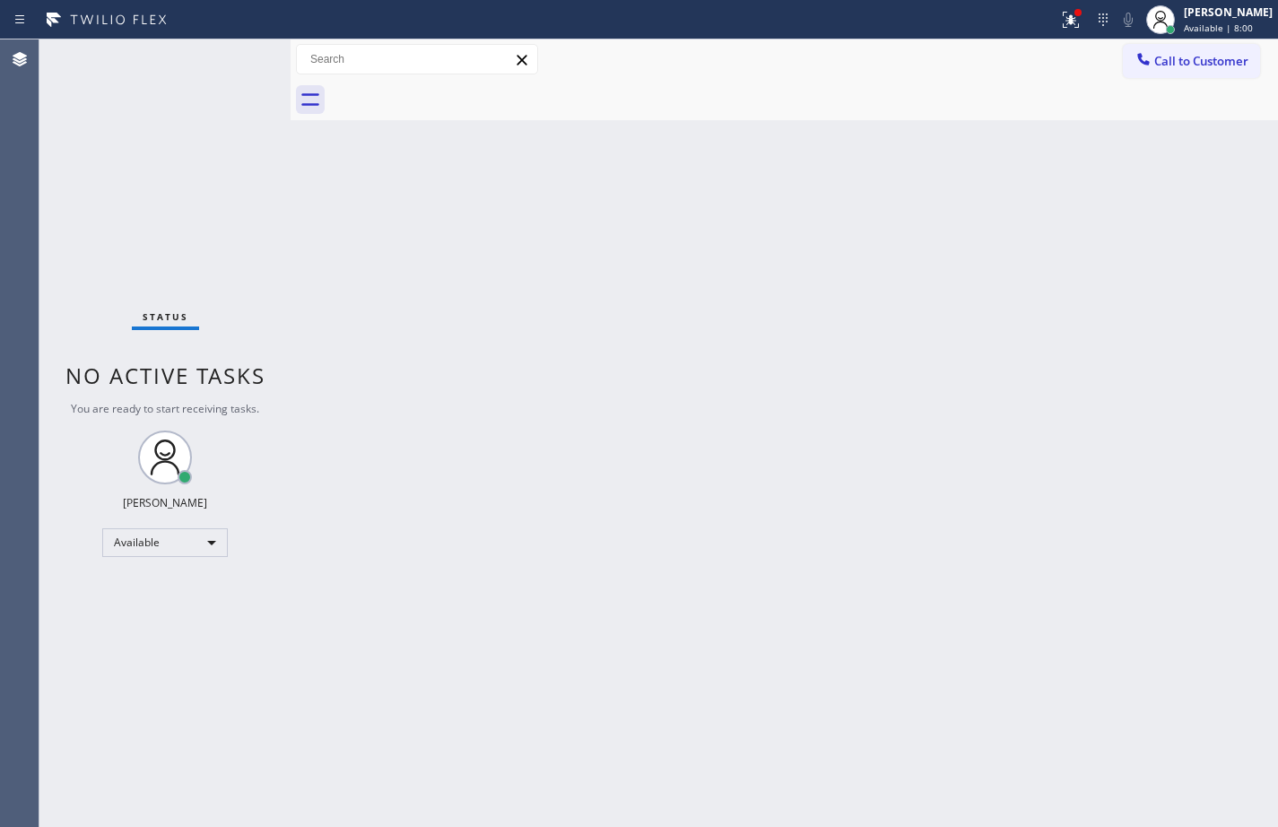
click at [1188, 397] on div "Back to Dashboard Change Sender ID Customers Technicians Select a contact Outbo…" at bounding box center [783, 432] width 987 height 787
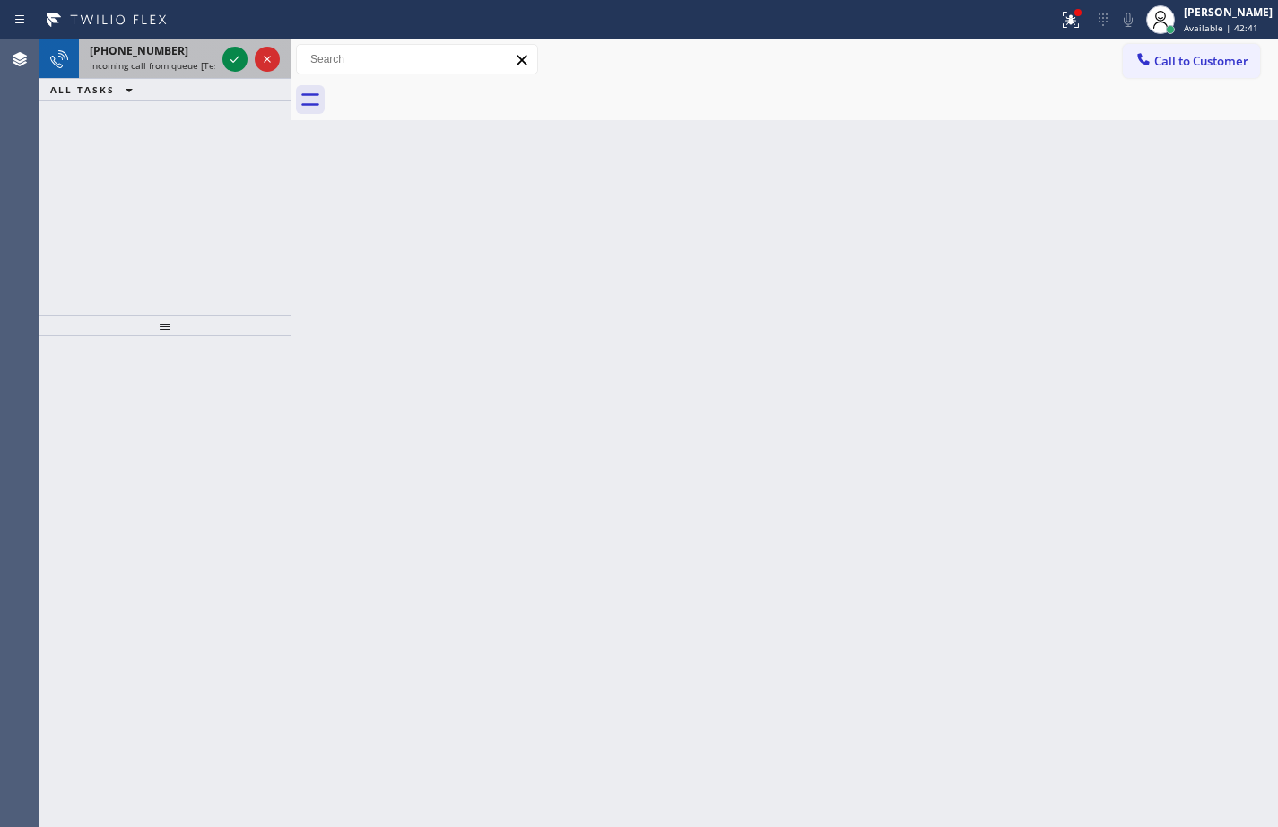
click at [195, 54] on div "[PHONE_NUMBER]" at bounding box center [153, 50] width 126 height 15
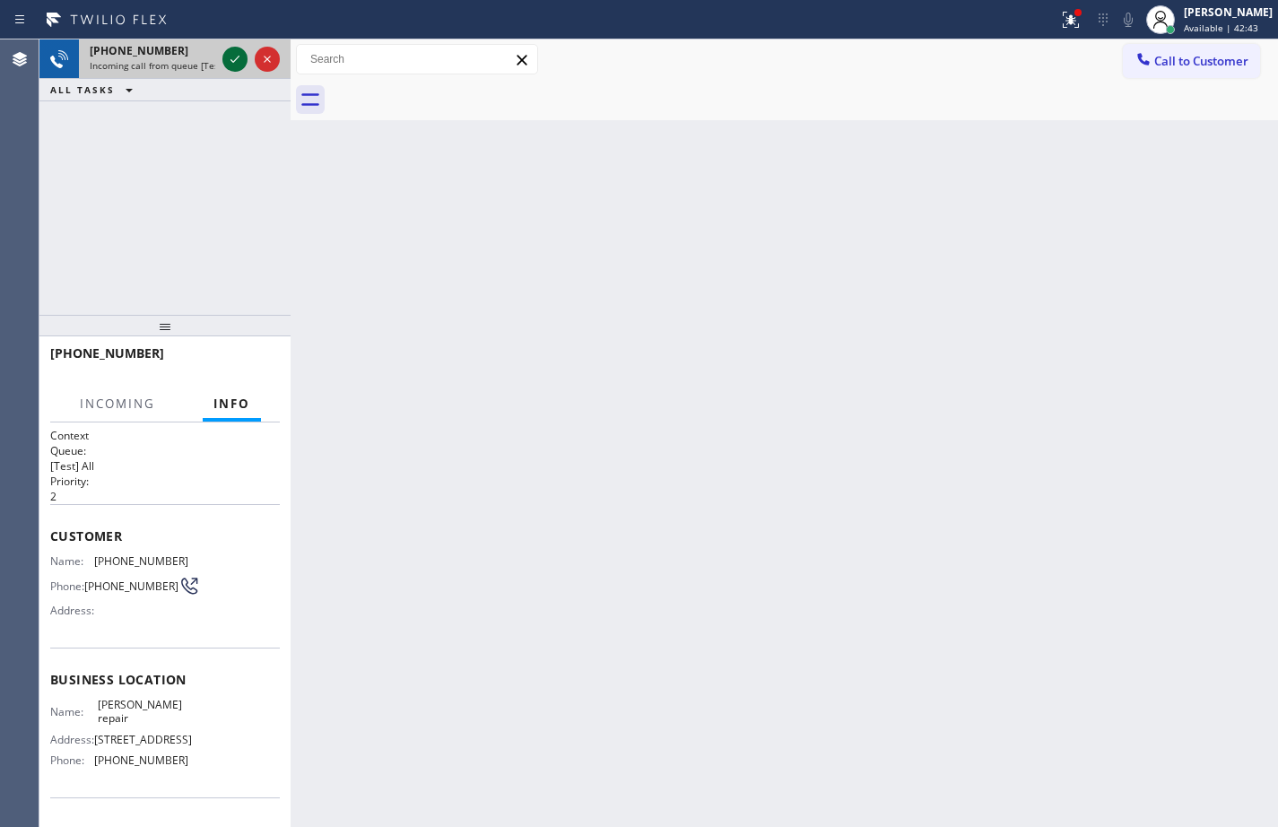
click at [230, 62] on icon at bounding box center [235, 59] width 22 height 22
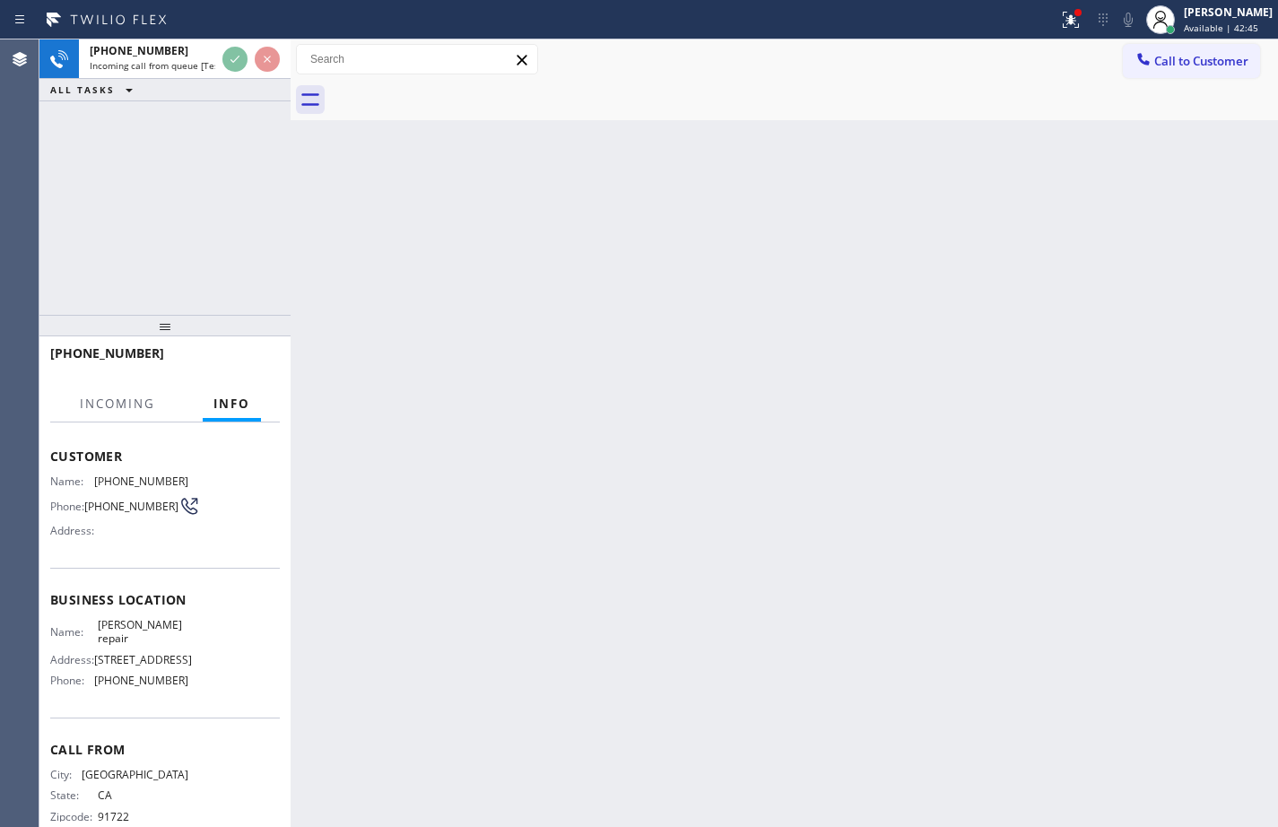
scroll to position [117, 0]
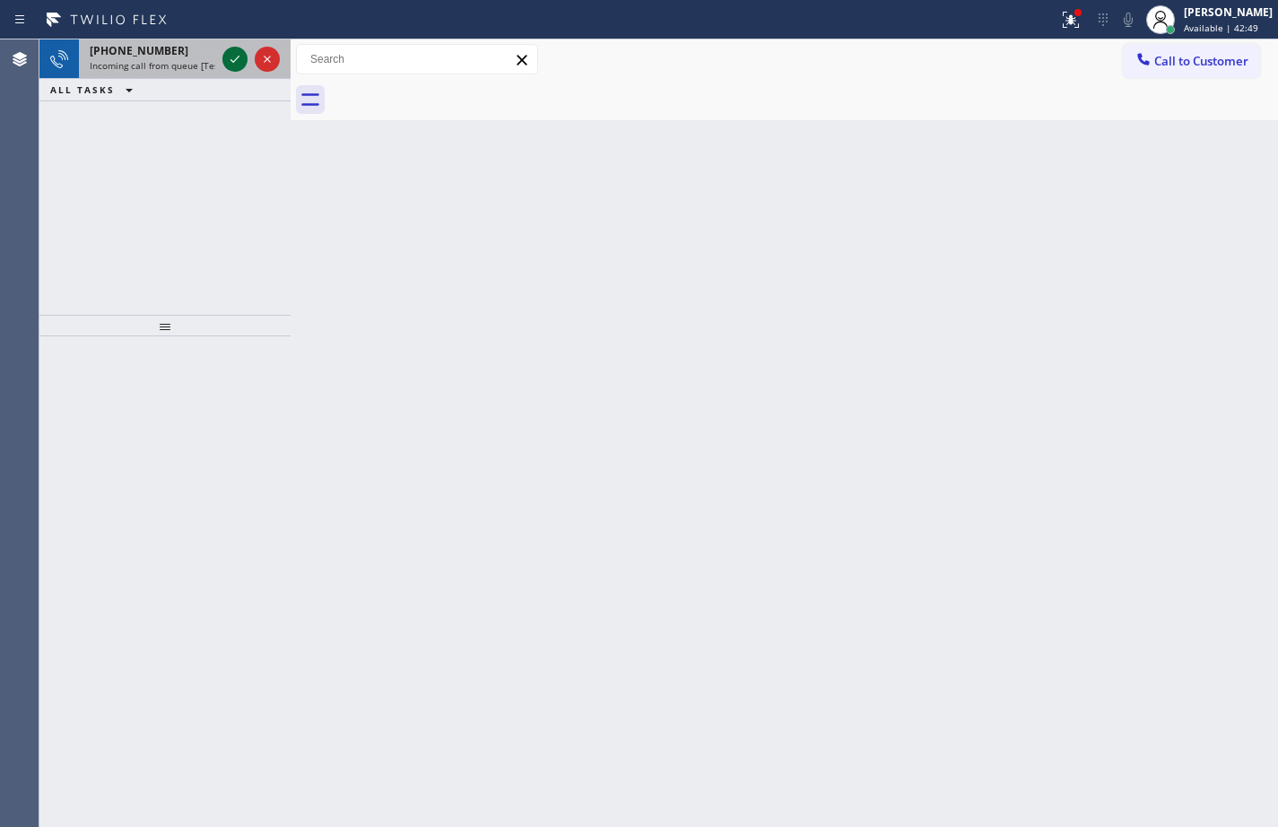
click at [233, 61] on icon at bounding box center [235, 59] width 22 height 22
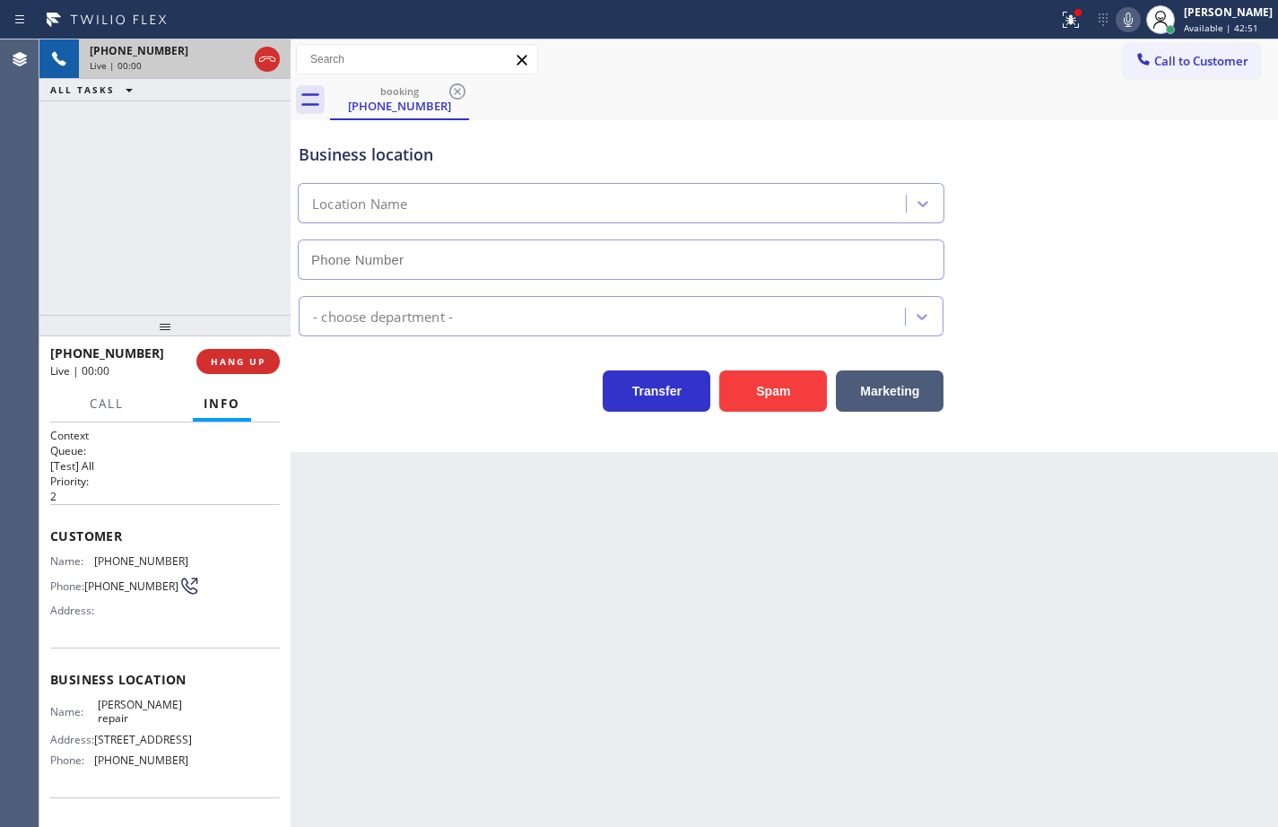
type input "[PHONE_NUMBER]"
click at [194, 767] on div "Name: [PERSON_NAME] repair Address: [STREET_ADDRESS] Phone: [PHONE_NUMBER]" at bounding box center [165, 735] width 230 height 77
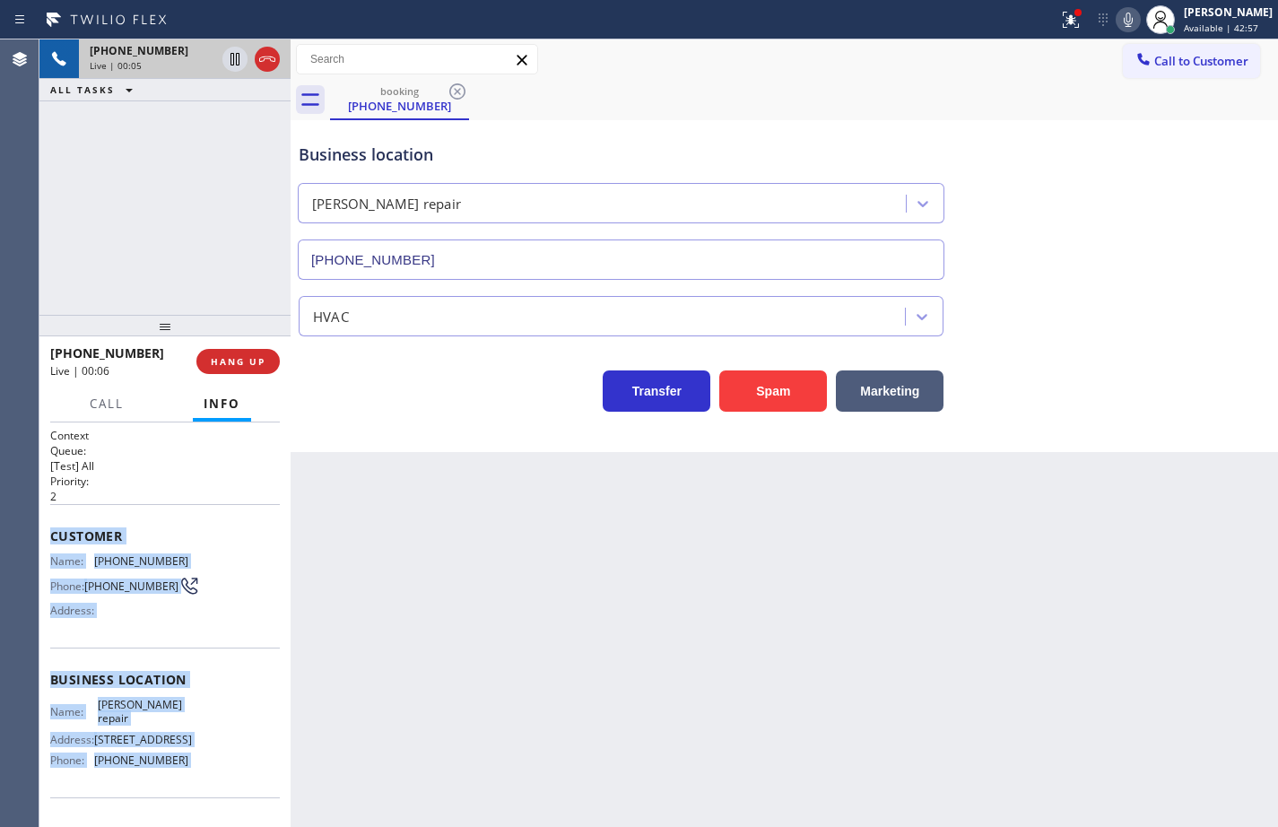
drag, startPoint x: 194, startPoint y: 767, endPoint x: 47, endPoint y: 540, distance: 270.3
click at [47, 540] on div "Context Queue: [Test] All Priority: 2 Customer Name: [PHONE_NUMBER] Phone: [PHO…" at bounding box center [164, 624] width 251 height 404
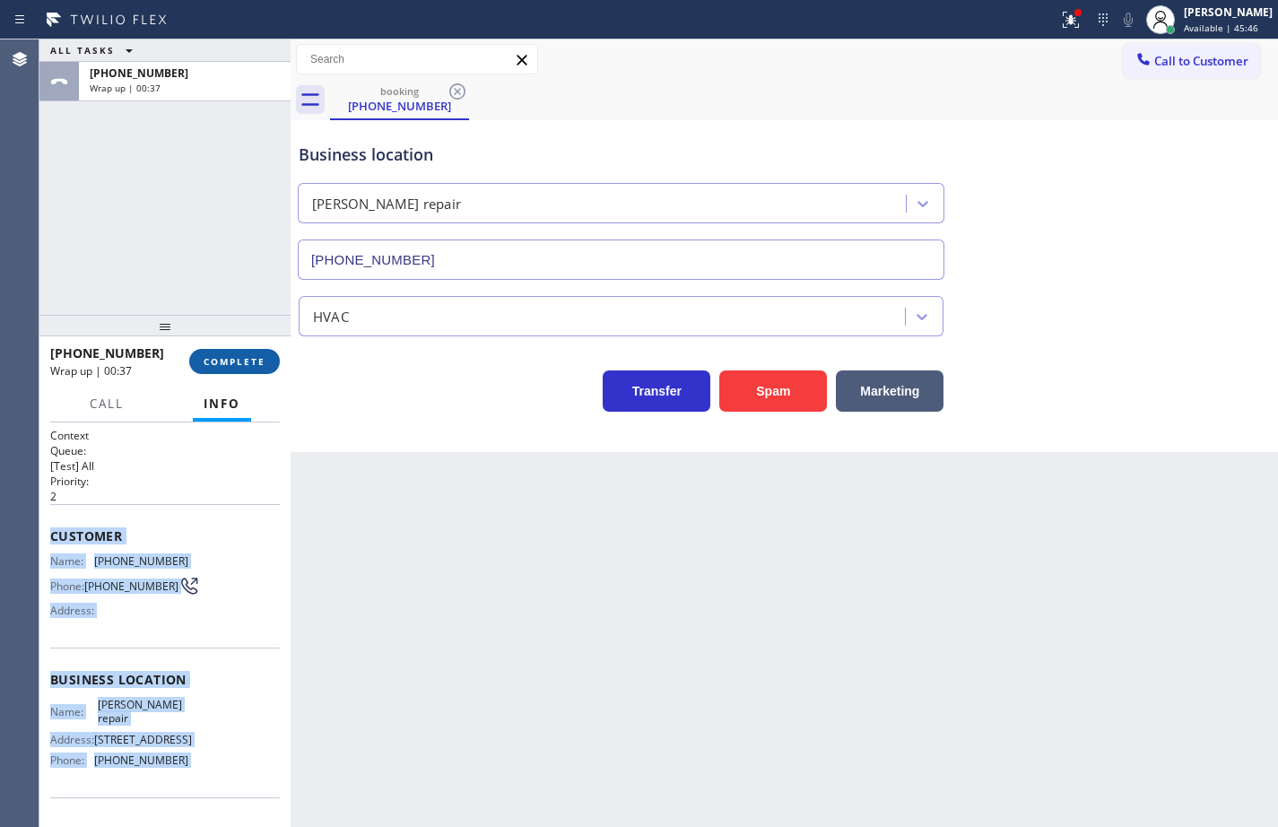
click at [256, 359] on span "COMPLETE" at bounding box center [235, 361] width 62 height 13
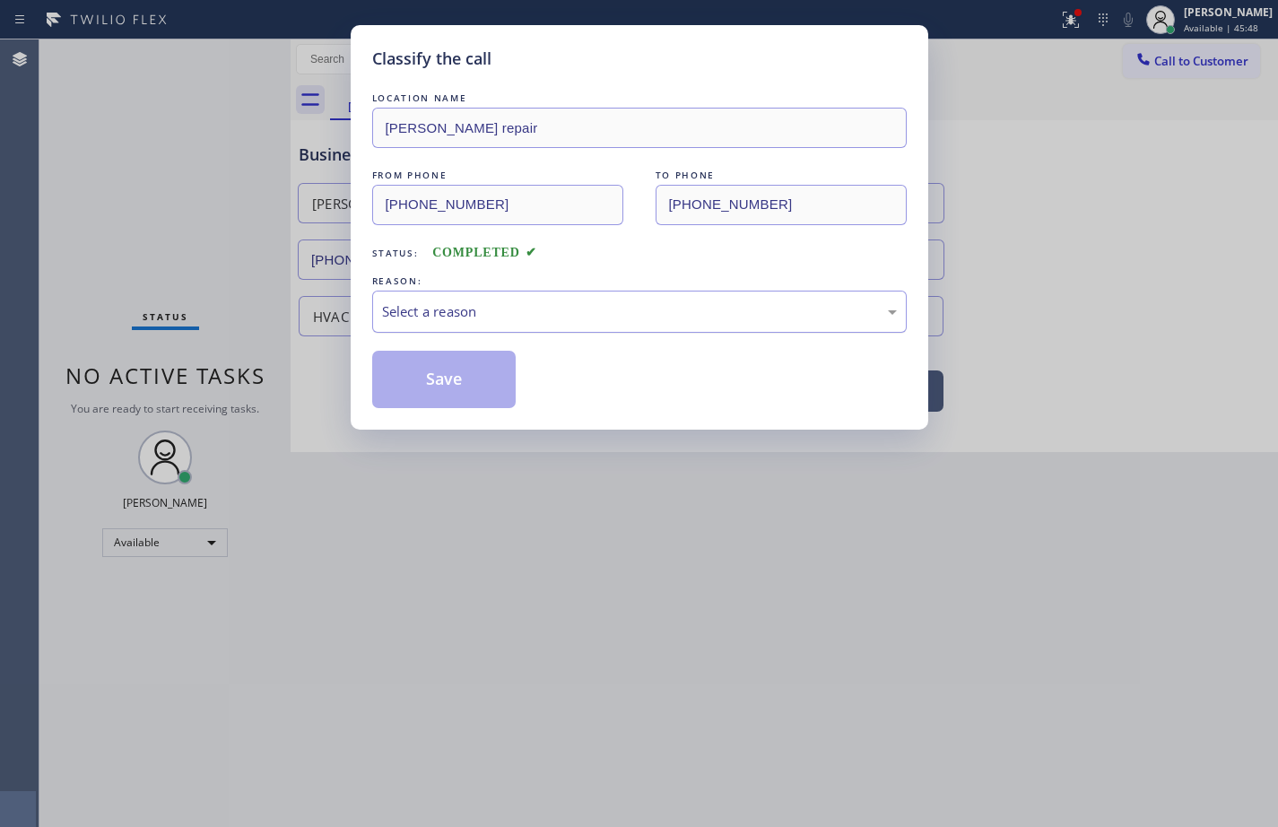
click at [481, 308] on div "Select a reason" at bounding box center [639, 311] width 515 height 21
click at [470, 380] on button "Save" at bounding box center [444, 379] width 144 height 57
